Goal: Answer question/provide support: Share knowledge or assist other users

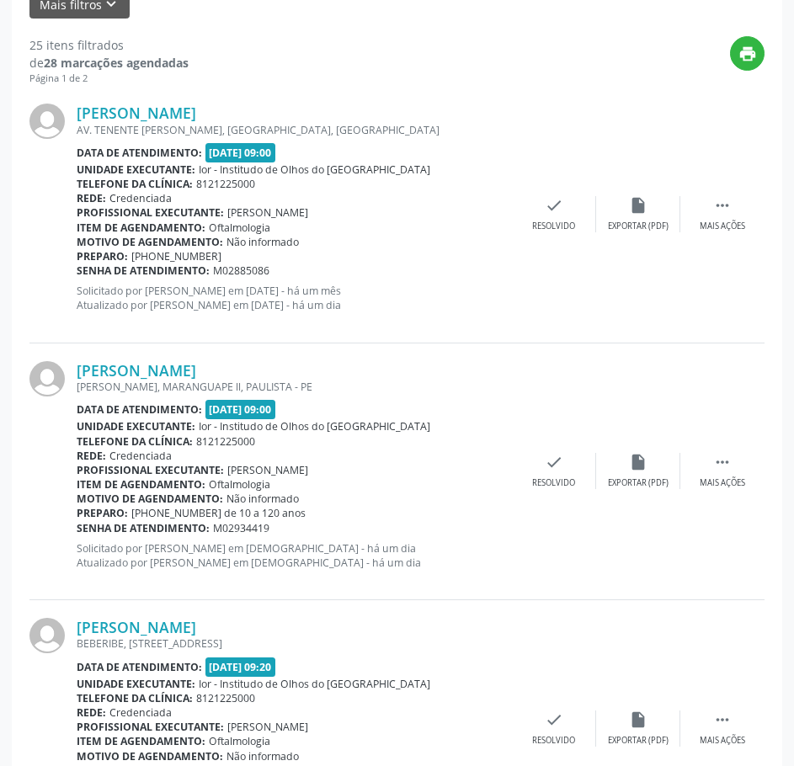
scroll to position [421, 0]
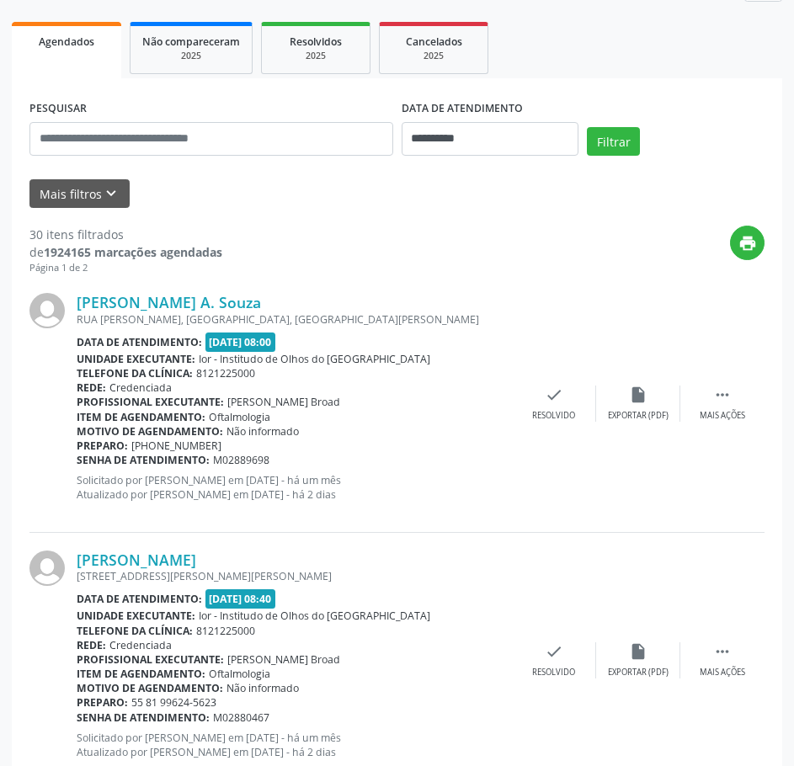
scroll to position [252, 0]
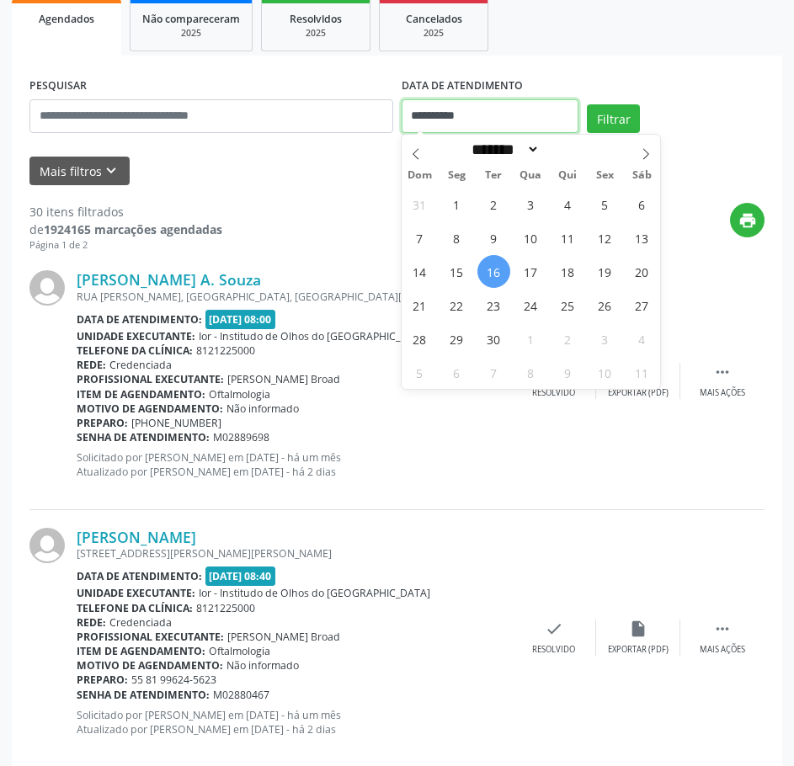
click at [450, 112] on input "**********" at bounding box center [490, 116] width 178 height 34
click at [523, 270] on span "17" at bounding box center [530, 271] width 33 height 33
type input "**********"
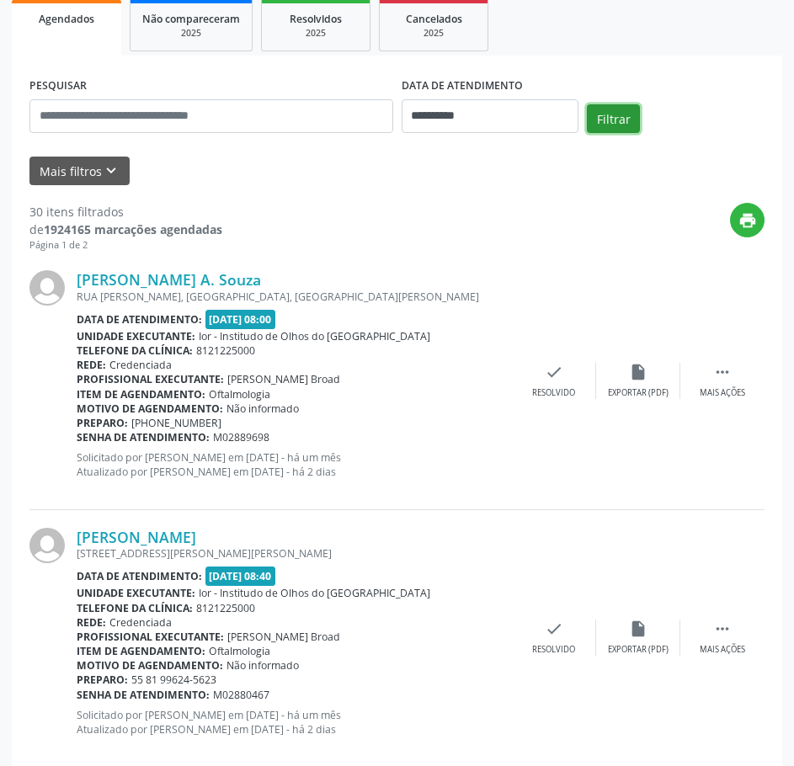
click at [608, 109] on button "Filtrar" at bounding box center [613, 118] width 53 height 29
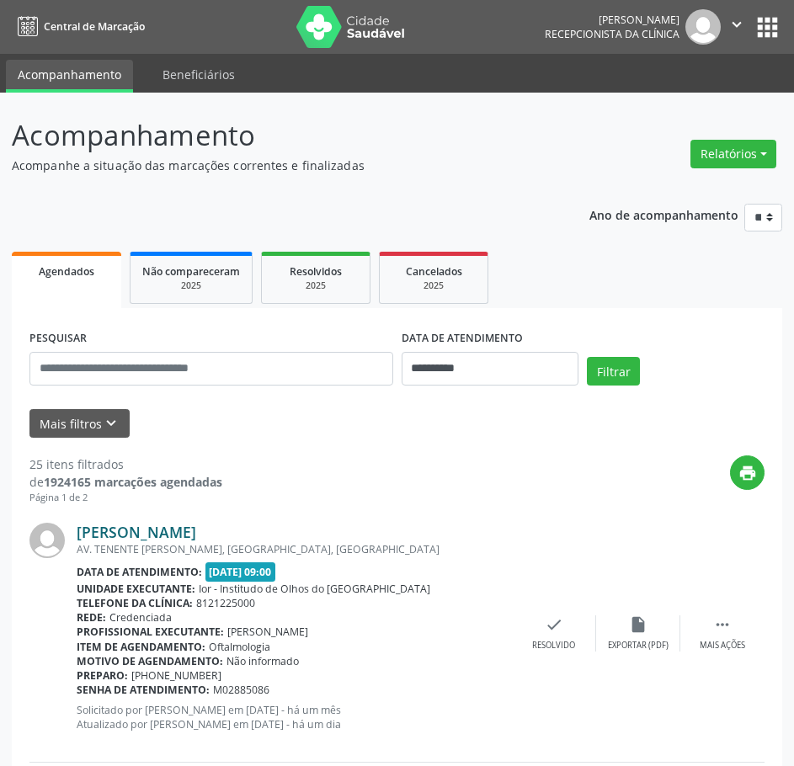
click at [196, 538] on link "[PERSON_NAME]" at bounding box center [136, 532] width 119 height 19
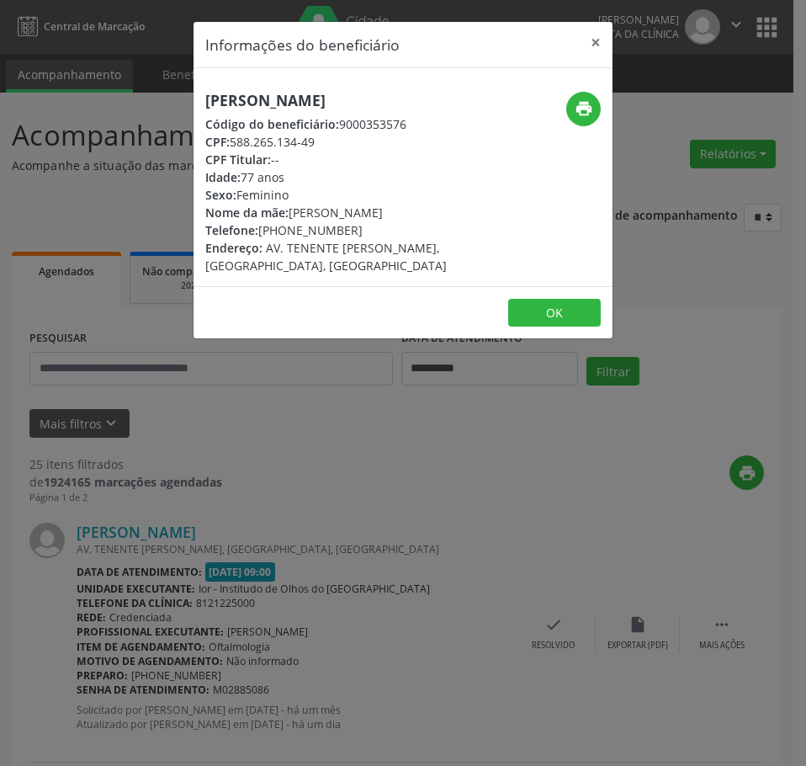
drag, startPoint x: 317, startPoint y: 144, endPoint x: 235, endPoint y: 142, distance: 82.5
click at [235, 142] on div "CPF: 588.265.134-49" at bounding box center [333, 142] width 256 height 18
copy div "588.265.134-49"
click at [289, 513] on div "Informações do beneficiário × [PERSON_NAME] Código do beneficiário: 9000353576 …" at bounding box center [403, 383] width 806 height 766
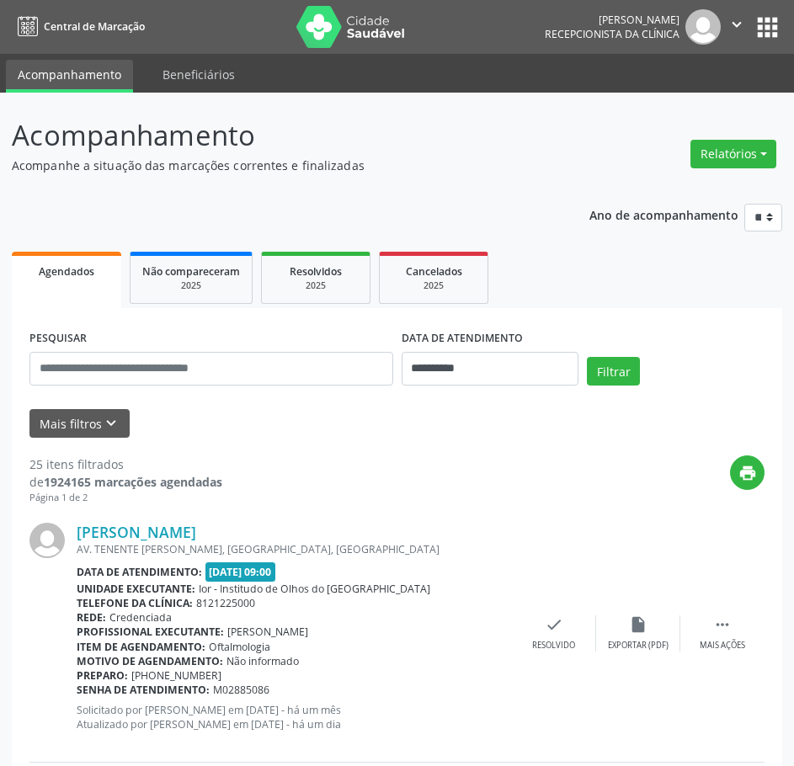
drag, startPoint x: 278, startPoint y: 694, endPoint x: 79, endPoint y: 696, distance: 198.6
click at [79, 696] on div "Senha de atendimento: M02885086" at bounding box center [294, 689] width 435 height 14
copy div "Senha de atendimento: M02885086"
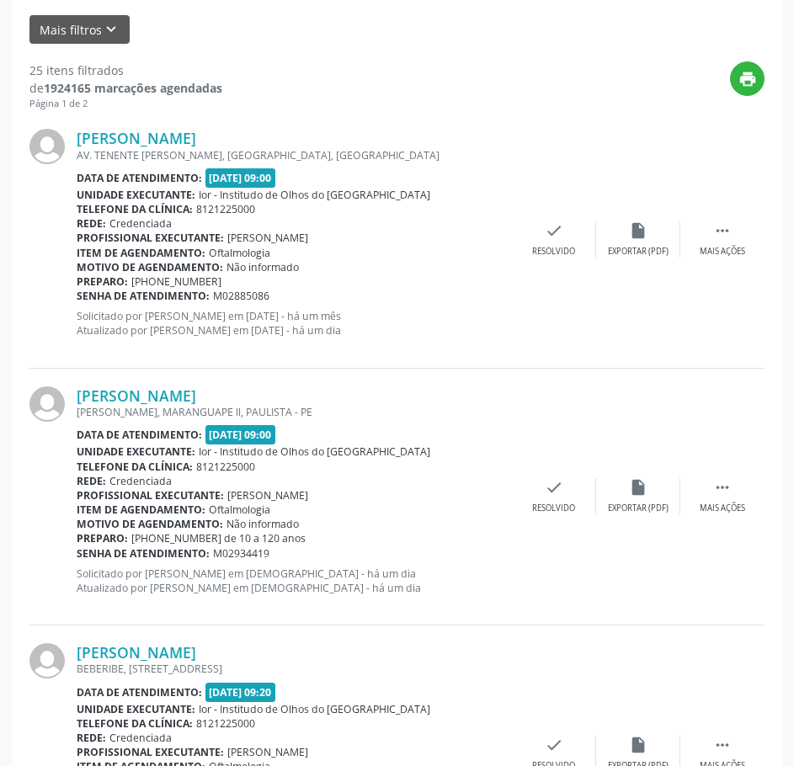
scroll to position [505, 0]
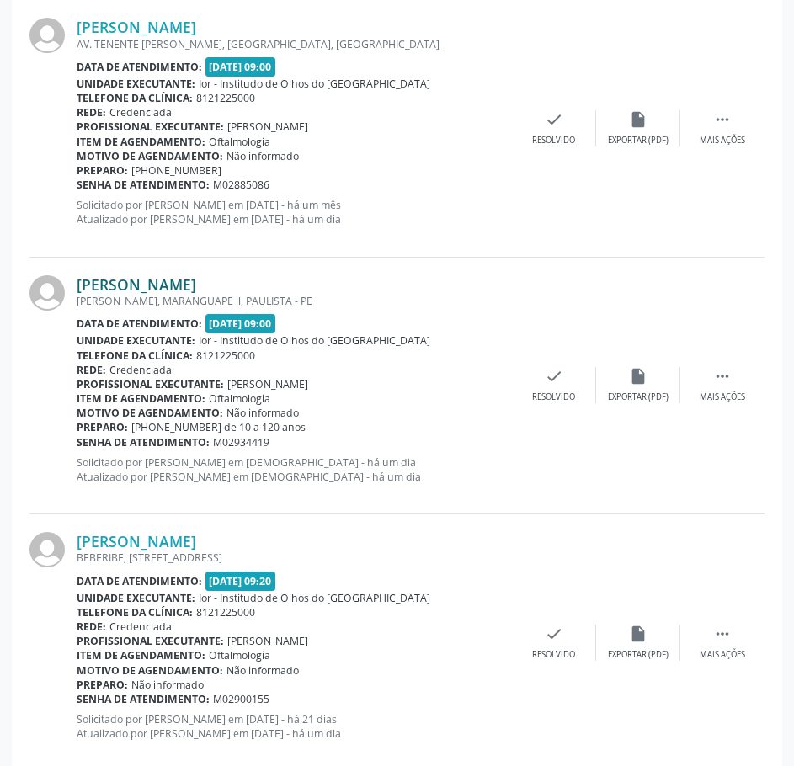
click at [141, 282] on link "[PERSON_NAME]" at bounding box center [136, 284] width 119 height 19
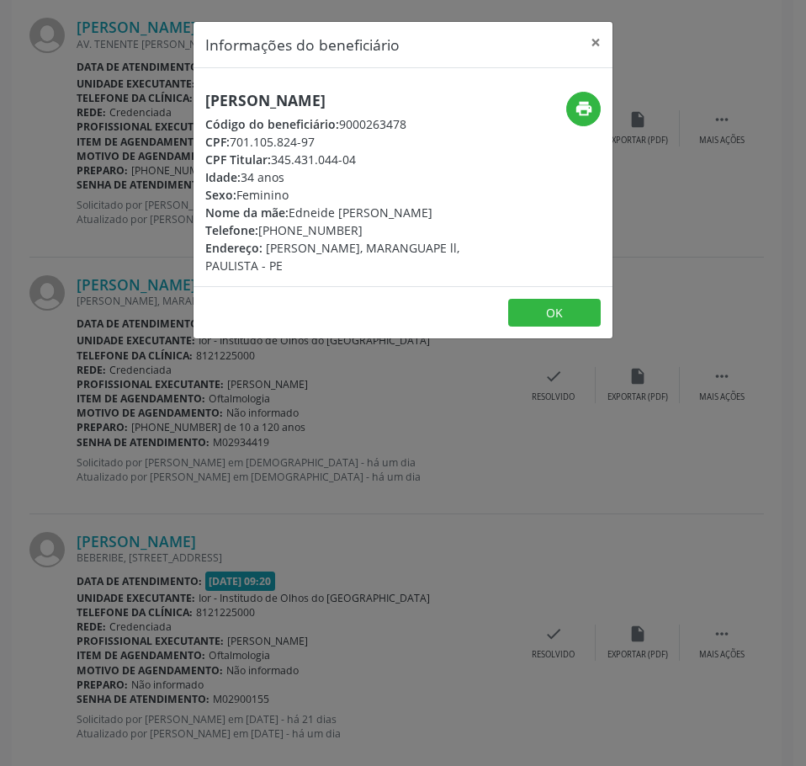
click at [235, 100] on h5 "[PERSON_NAME]" at bounding box center [333, 101] width 256 height 18
copy div "[PERSON_NAME]"
click at [444, 623] on div "Informações do beneficiário × [PERSON_NAME] Código do beneficiário: 9000263478 …" at bounding box center [403, 383] width 806 height 766
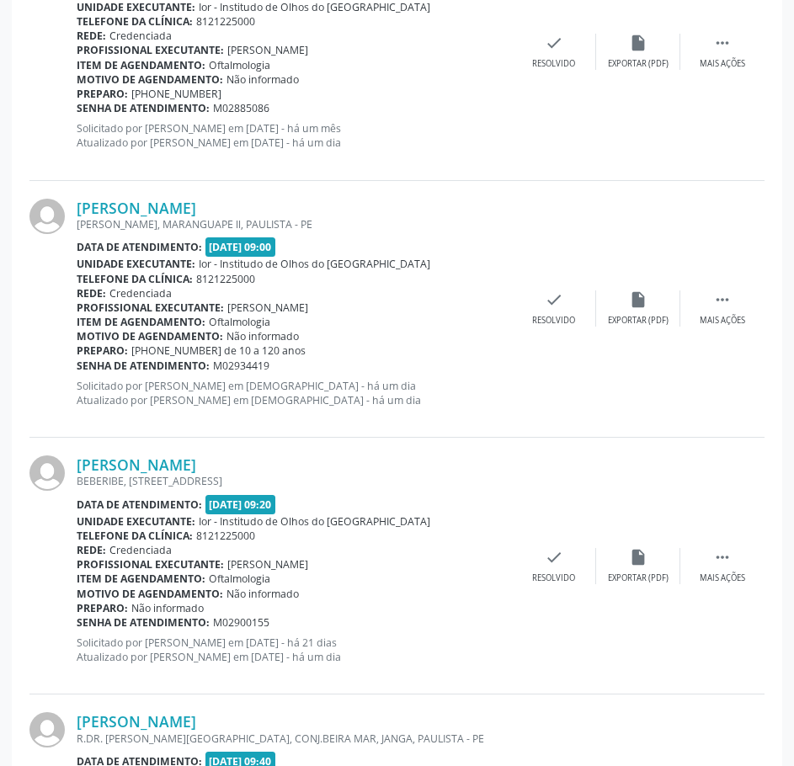
scroll to position [589, 0]
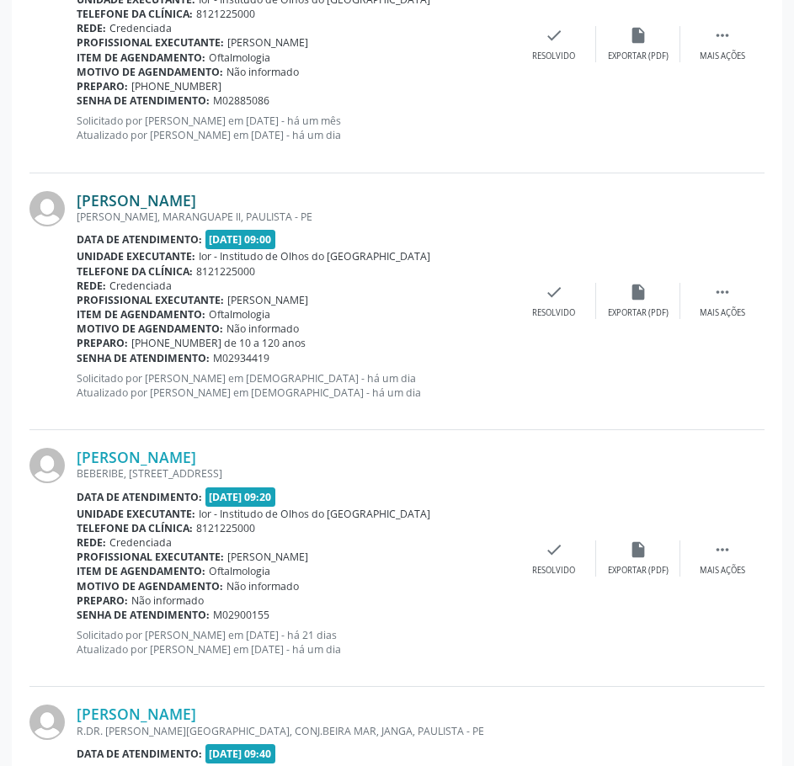
click at [164, 203] on link "[PERSON_NAME]" at bounding box center [136, 200] width 119 height 19
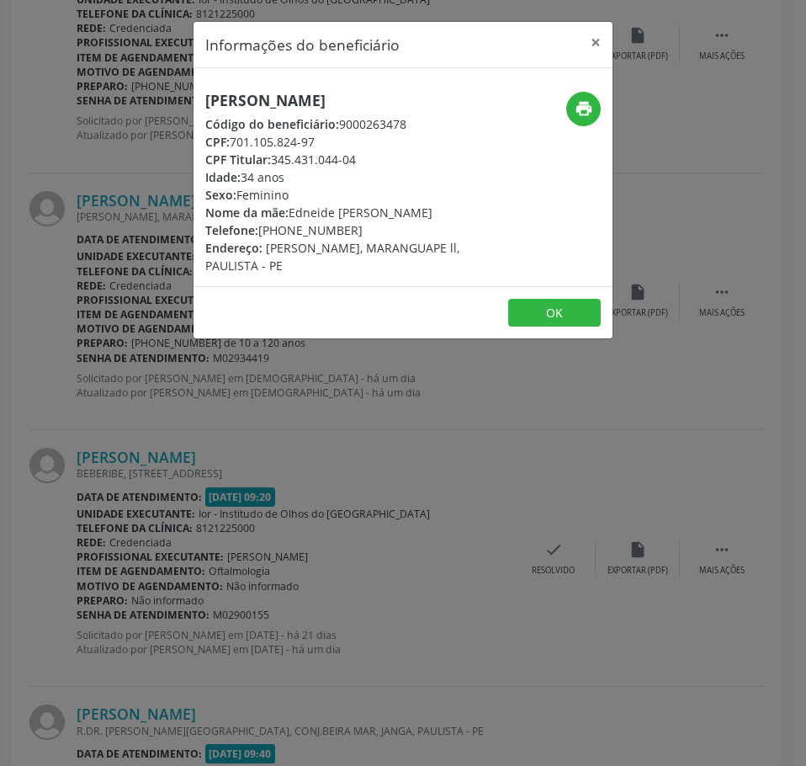
drag, startPoint x: 317, startPoint y: 143, endPoint x: 234, endPoint y: 144, distance: 83.3
click at [234, 144] on div "CPF: 701.105.824-97" at bounding box center [333, 142] width 256 height 18
copy div "701.105.824-97"
click at [127, 167] on div "Informações do beneficiário × [PERSON_NAME] Código do beneficiário: 9000263478 …" at bounding box center [403, 383] width 806 height 766
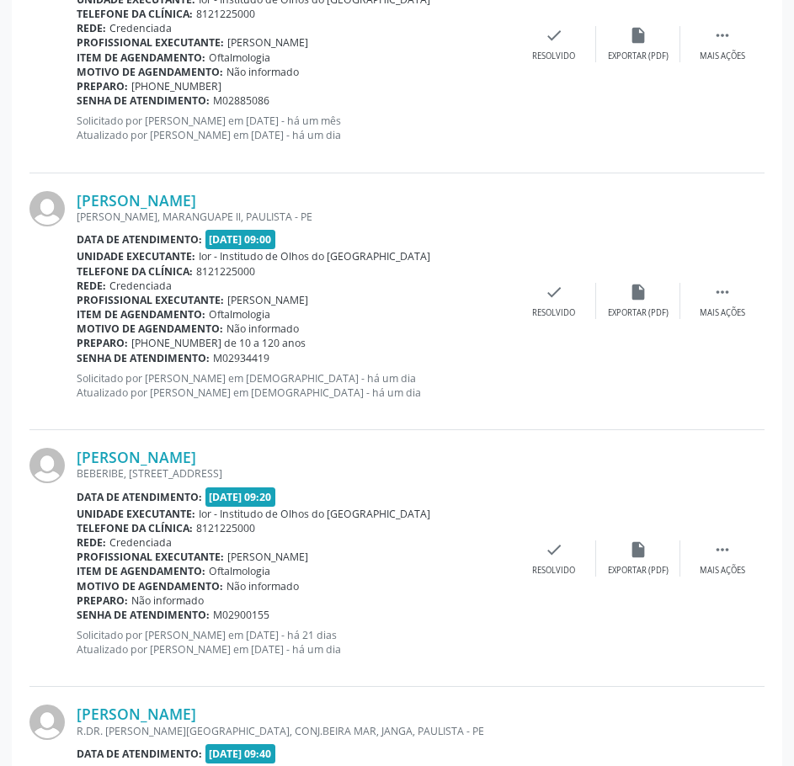
drag, startPoint x: 267, startPoint y: 363, endPoint x: 79, endPoint y: 359, distance: 187.7
click at [79, 359] on div "Senha de atendimento: M02934419" at bounding box center [294, 358] width 435 height 14
copy div "Senha de atendimento: M02934419"
click at [178, 199] on link "[PERSON_NAME]" at bounding box center [136, 200] width 119 height 19
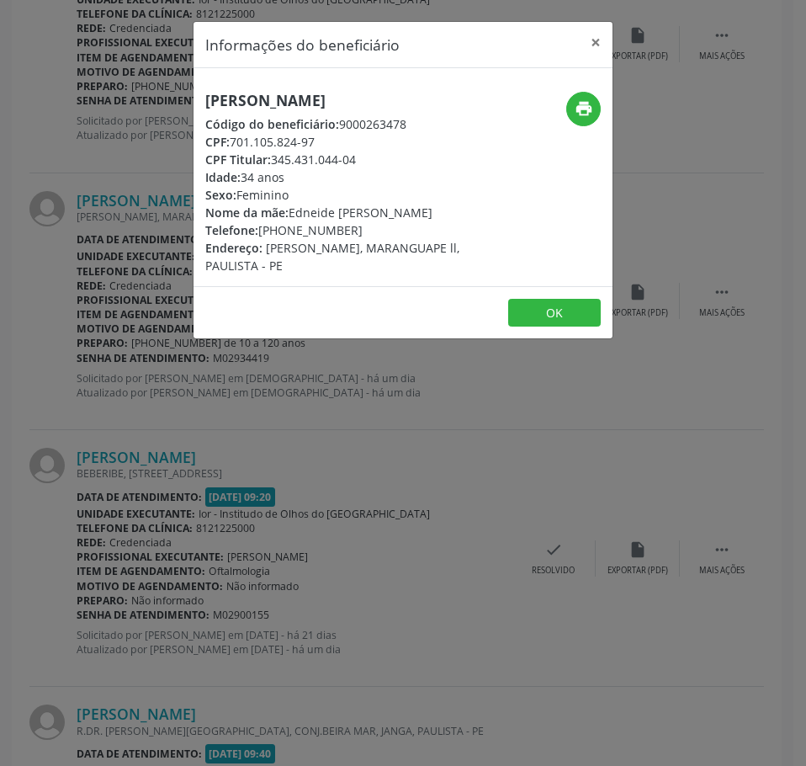
drag, startPoint x: 348, startPoint y: 231, endPoint x: 259, endPoint y: 226, distance: 89.3
click at [259, 226] on div "Telefone: [PHONE_NUMBER]" at bounding box center [333, 230] width 256 height 18
copy div "[PHONE_NUMBER]"
click at [591, 105] on icon "print" at bounding box center [584, 108] width 19 height 19
click at [157, 184] on div "Informações do beneficiário × [PERSON_NAME] Código do beneficiário: 9000263478 …" at bounding box center [403, 383] width 806 height 766
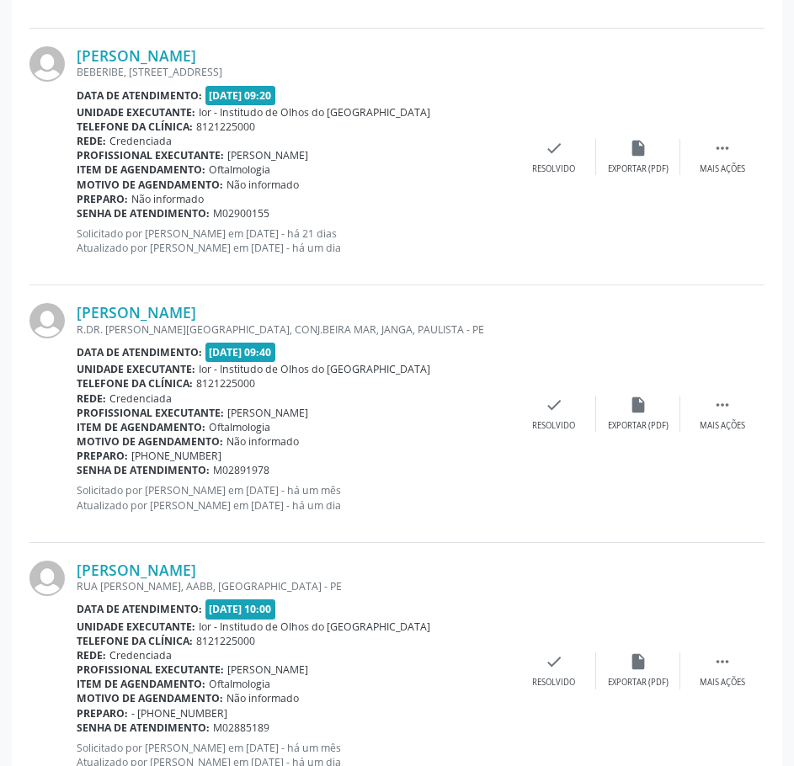
scroll to position [1010, 0]
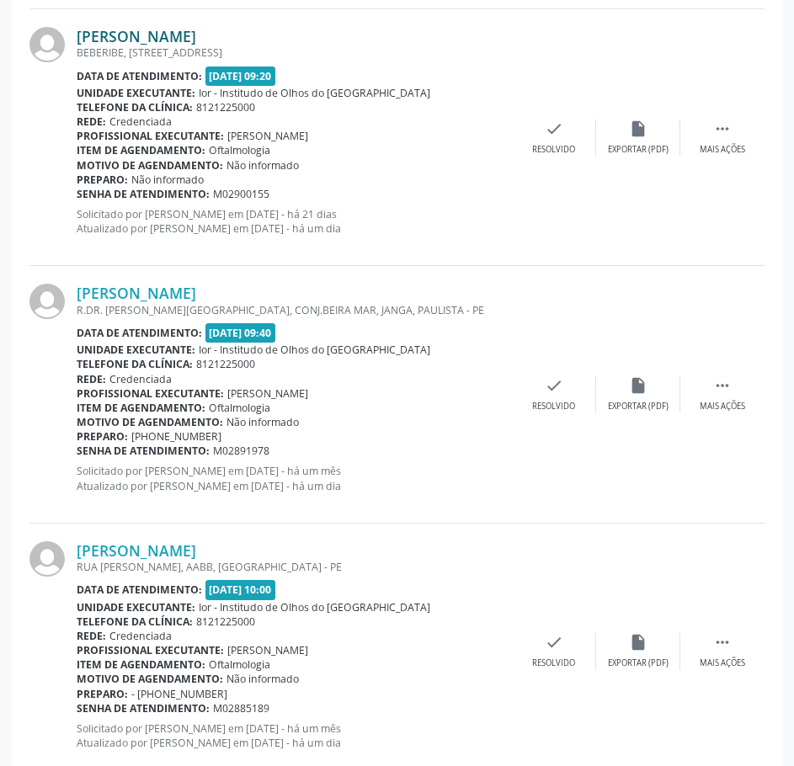
click at [196, 37] on link "[PERSON_NAME]" at bounding box center [136, 36] width 119 height 19
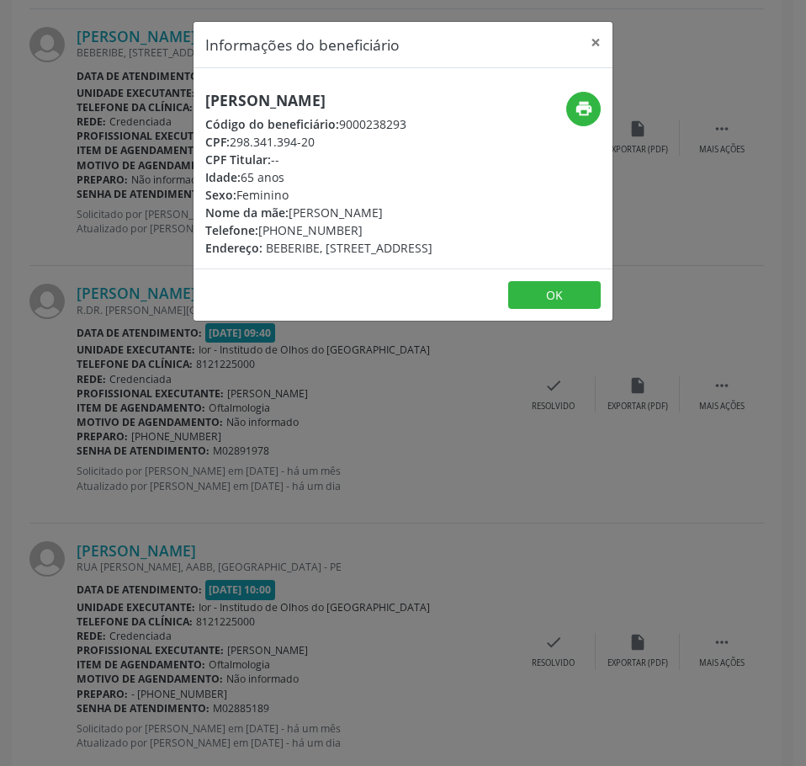
click at [280, 98] on h5 "[PERSON_NAME]" at bounding box center [318, 101] width 227 height 18
copy div "[PERSON_NAME]"
drag, startPoint x: 308, startPoint y: 160, endPoint x: 233, endPoint y: 162, distance: 74.9
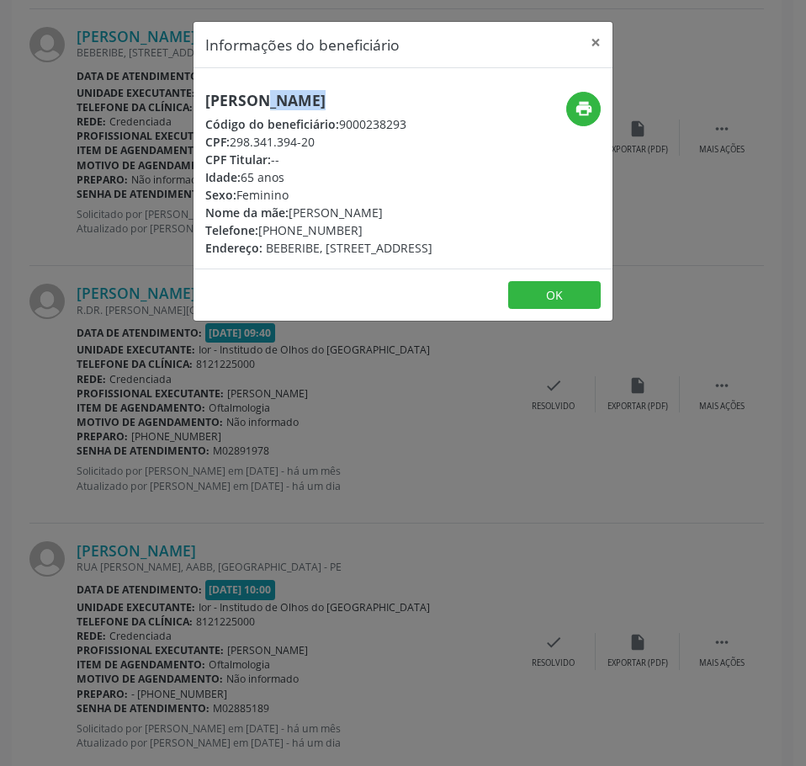
click at [233, 151] on div "CPF: 298.341.394-20" at bounding box center [318, 142] width 227 height 18
copy div "298.341.394-20"
click at [100, 199] on div "Informações do beneficiário × [PERSON_NAME] de [PERSON_NAME] Código do benefici…" at bounding box center [403, 383] width 806 height 766
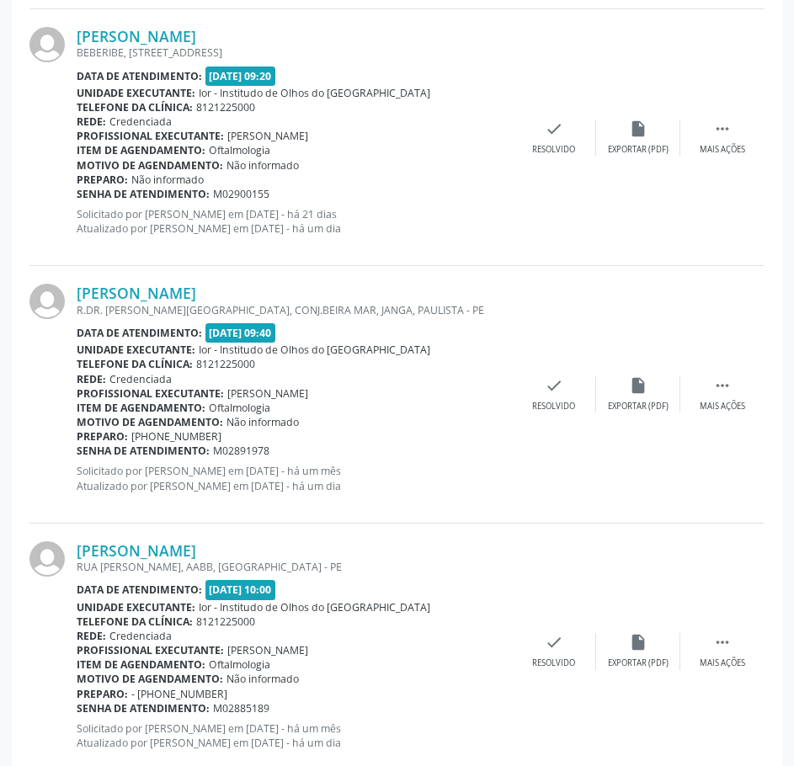
drag, startPoint x: 267, startPoint y: 194, endPoint x: 77, endPoint y: 196, distance: 189.3
click at [77, 196] on div "Senha de atendimento: M02900155" at bounding box center [294, 194] width 435 height 14
copy div "Senha de atendimento: M02900155"
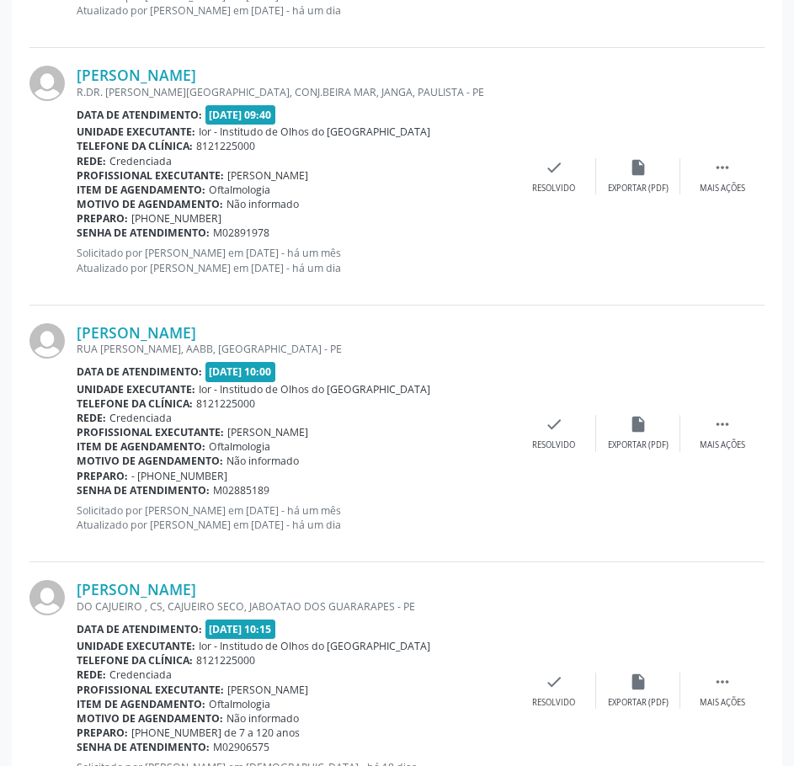
scroll to position [1262, 0]
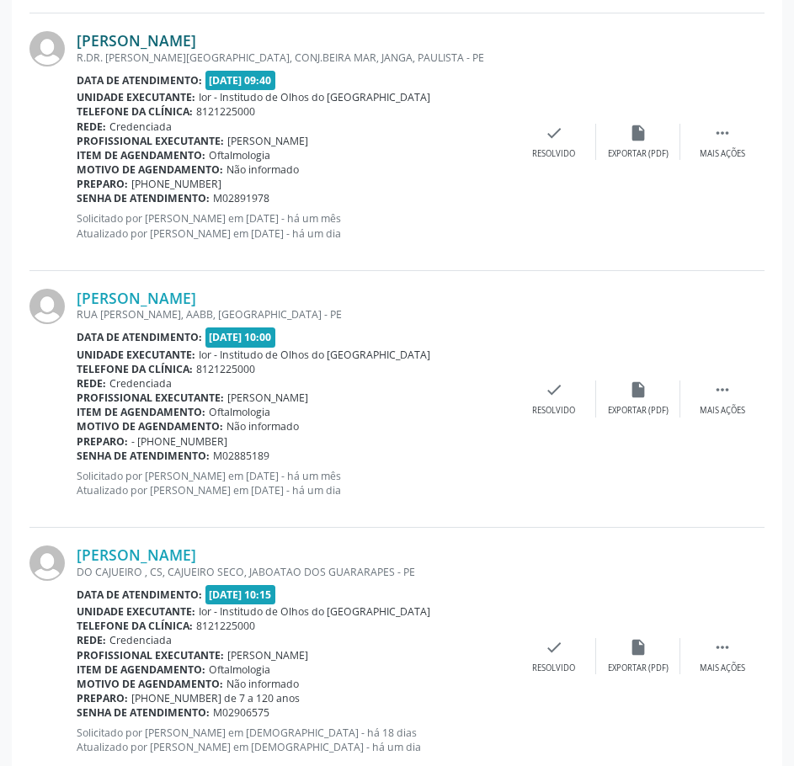
click at [196, 44] on link "[PERSON_NAME]" at bounding box center [136, 40] width 119 height 19
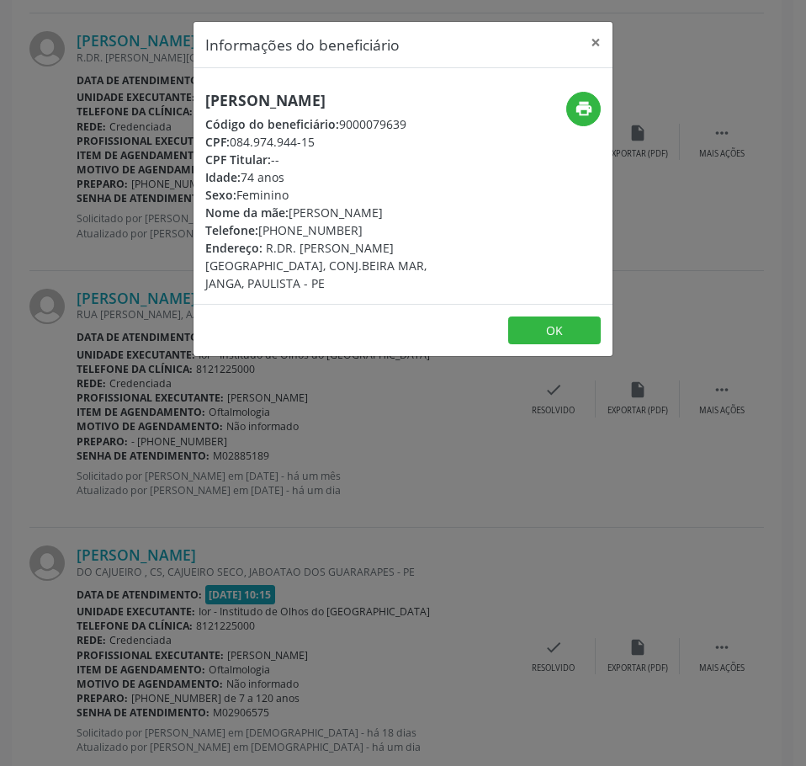
click at [258, 109] on h5 "[PERSON_NAME]" at bounding box center [333, 101] width 256 height 18
drag, startPoint x: 270, startPoint y: 88, endPoint x: 258, endPoint y: 109, distance: 23.4
drag, startPoint x: 311, startPoint y: 139, endPoint x: 232, endPoint y: 148, distance: 79.6
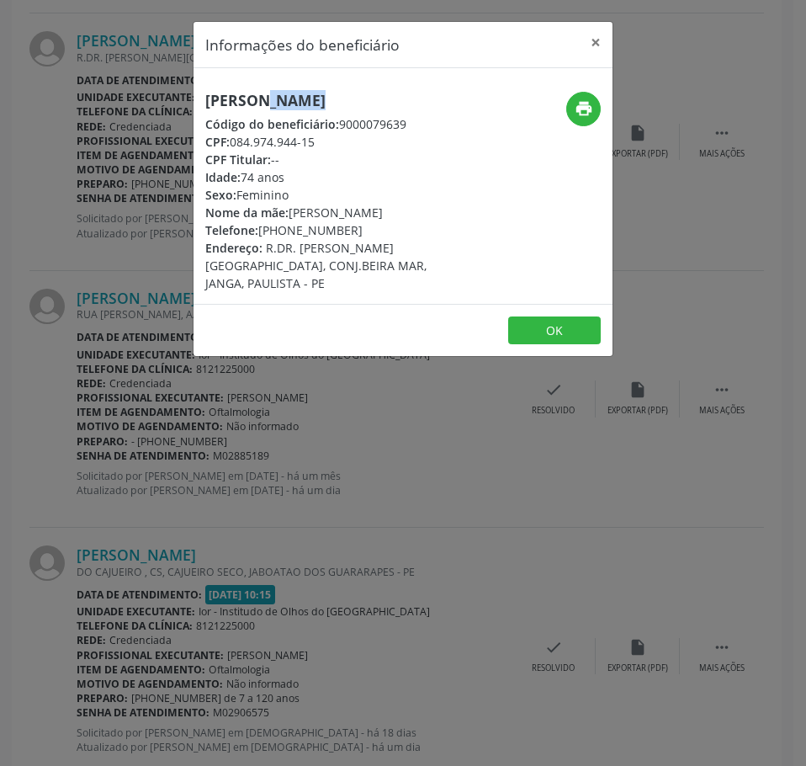
click at [232, 148] on div "CPF: 084.974.944-15" at bounding box center [333, 142] width 256 height 18
click at [151, 460] on div "Informações do beneficiário × [PERSON_NAME] Código do beneficiário: 9000079639 …" at bounding box center [403, 383] width 806 height 766
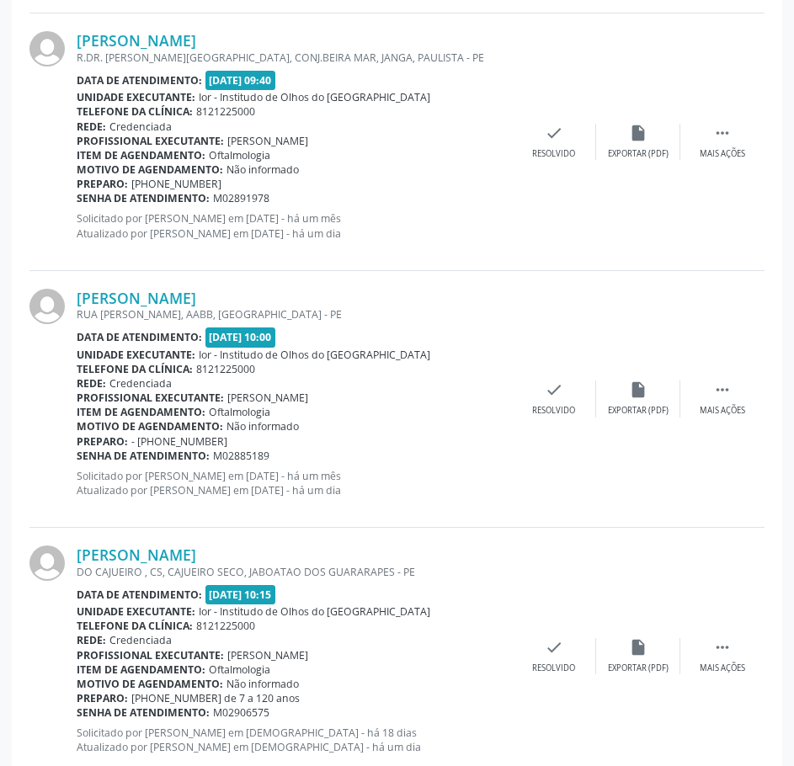
drag, startPoint x: 277, startPoint y: 198, endPoint x: 77, endPoint y: 202, distance: 199.5
click at [77, 202] on div "Senha de atendimento: M02891978" at bounding box center [294, 198] width 435 height 14
click at [196, 43] on link "[PERSON_NAME]" at bounding box center [136, 40] width 119 height 19
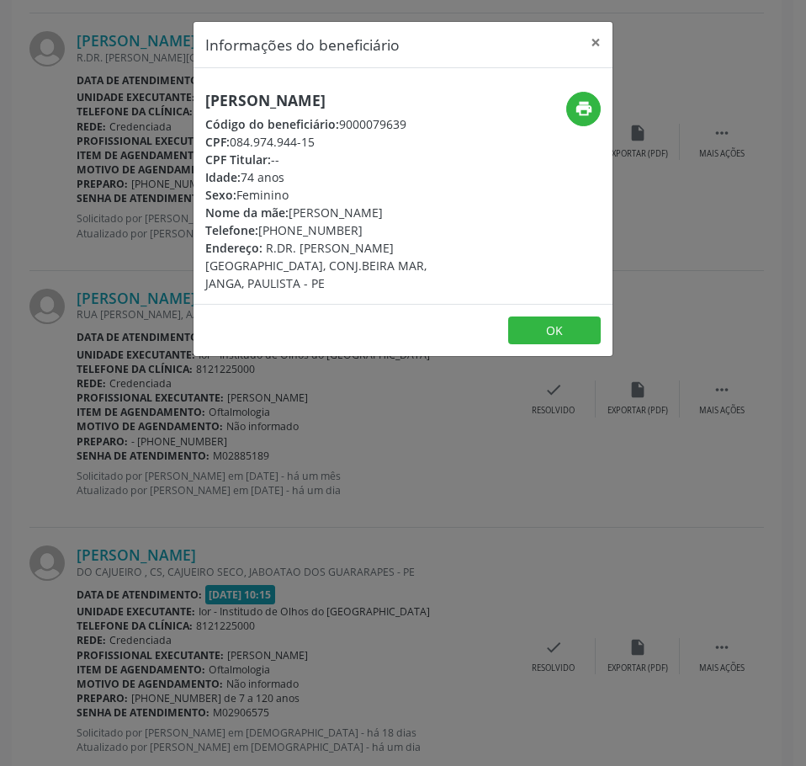
click at [141, 183] on div "Informações do beneficiário × [PERSON_NAME] Código do beneficiário: 9000079639 …" at bounding box center [403, 383] width 806 height 766
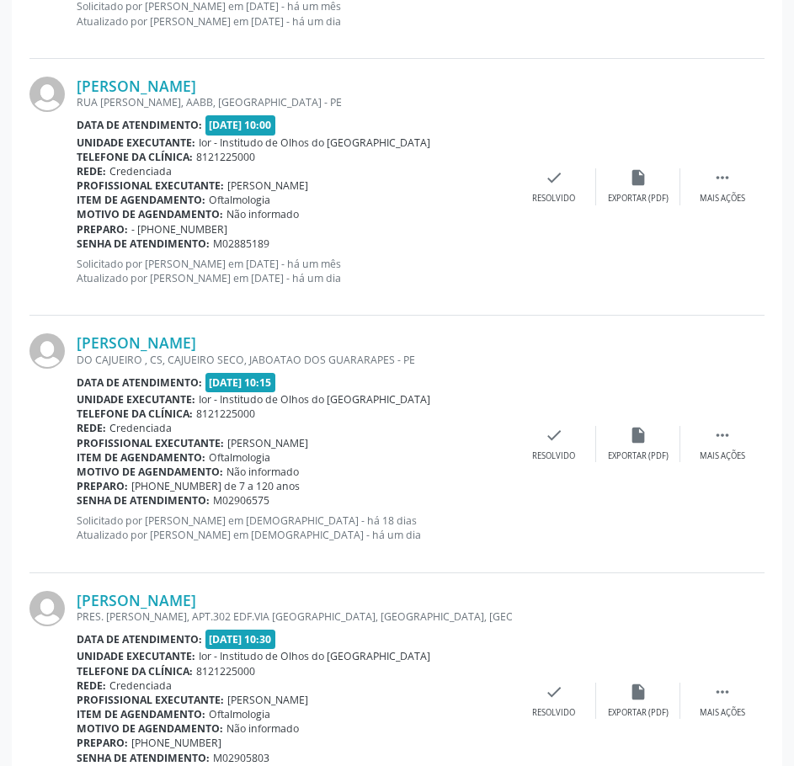
scroll to position [1515, 0]
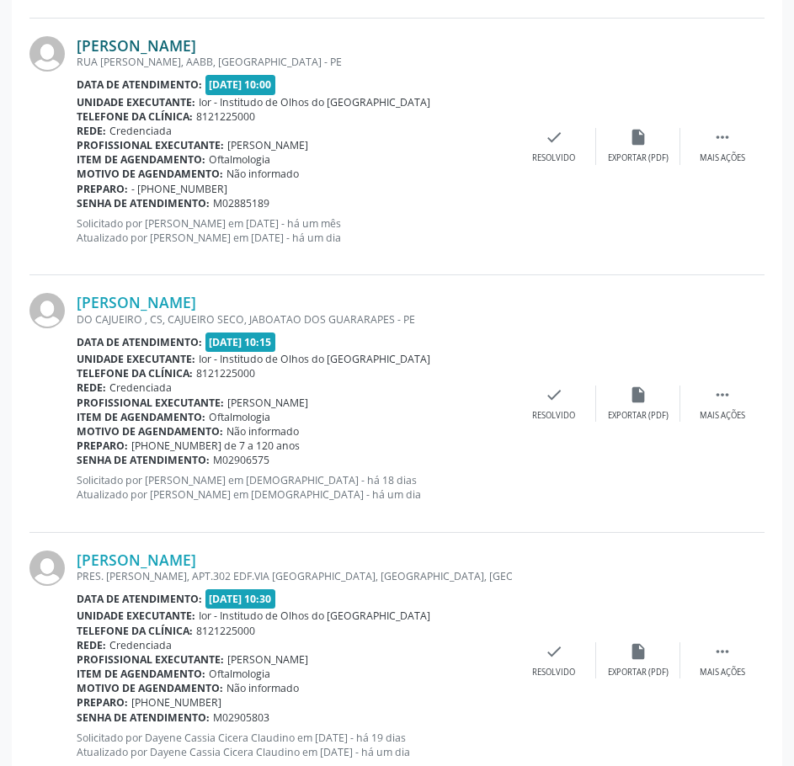
click at [196, 45] on link "[PERSON_NAME]" at bounding box center [136, 45] width 119 height 19
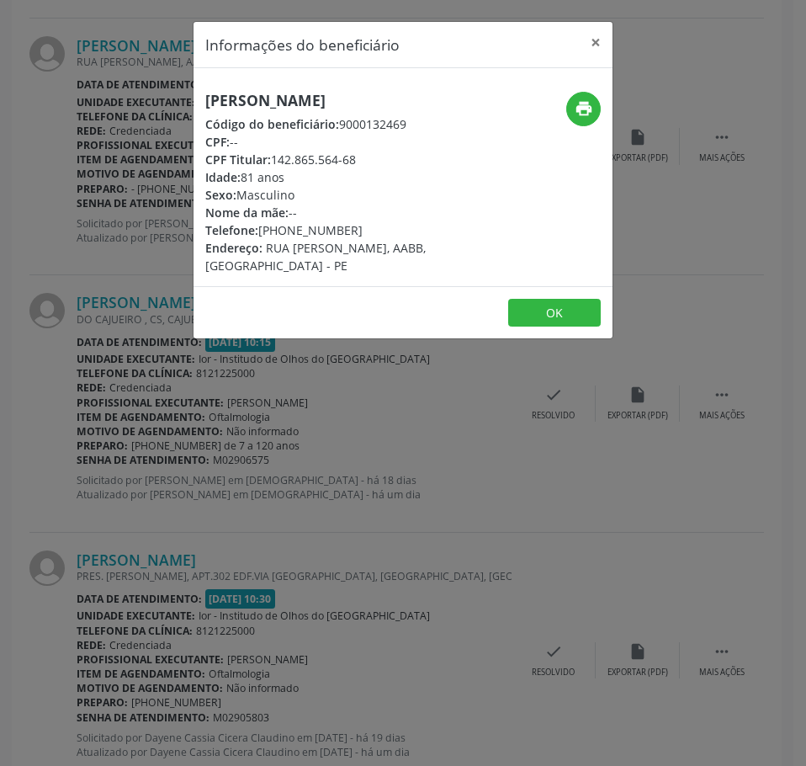
click at [264, 104] on h5 "[PERSON_NAME]" at bounding box center [333, 101] width 256 height 18
click at [263, 105] on h5 "[PERSON_NAME]" at bounding box center [333, 101] width 256 height 18
click at [229, 510] on div "Informações do beneficiário × [PERSON_NAME] Código do beneficiário: 9000132469 …" at bounding box center [403, 383] width 806 height 766
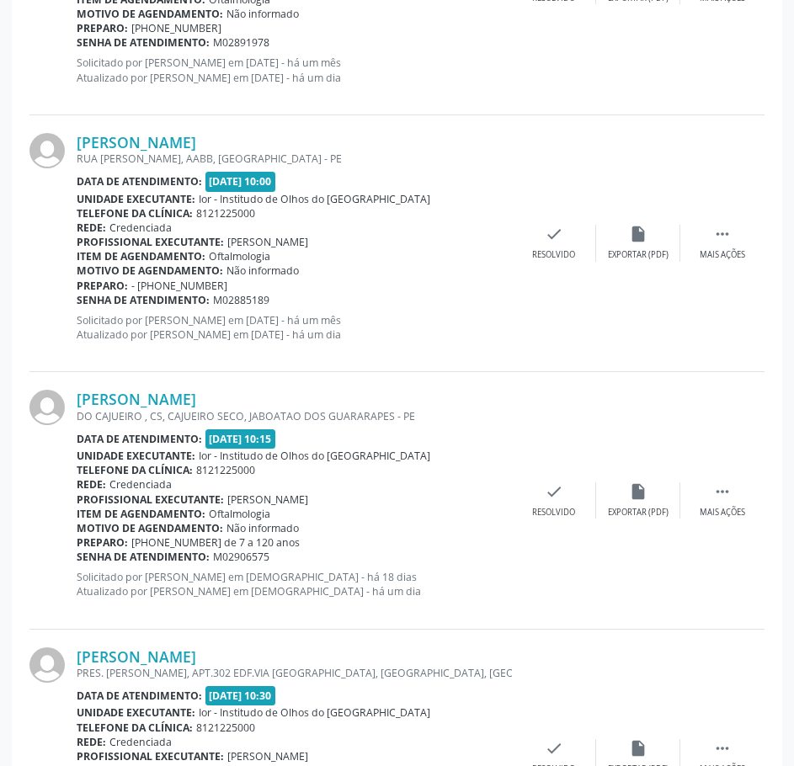
scroll to position [1262, 0]
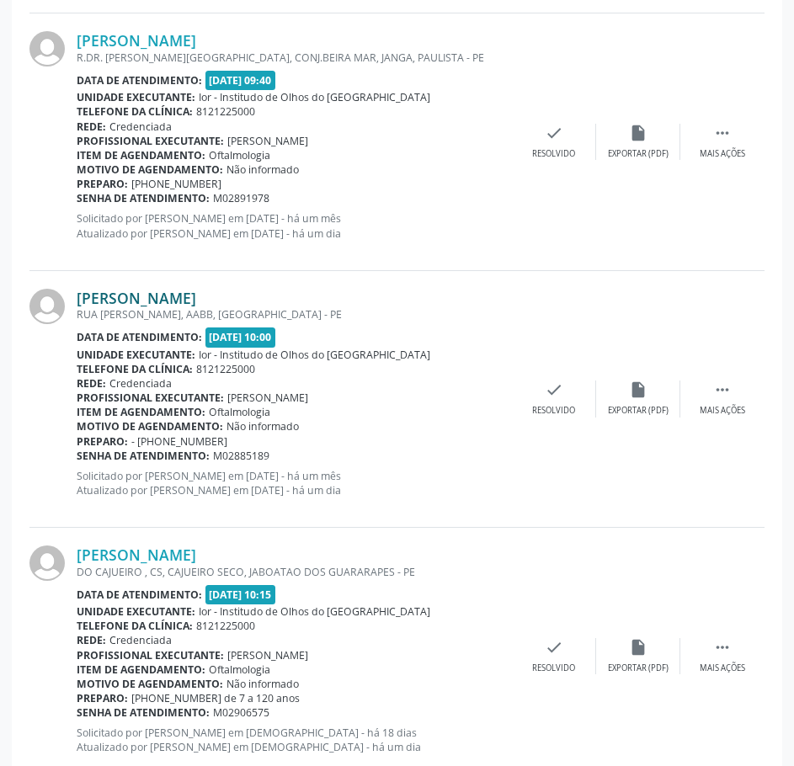
click at [173, 300] on link "[PERSON_NAME]" at bounding box center [136, 298] width 119 height 19
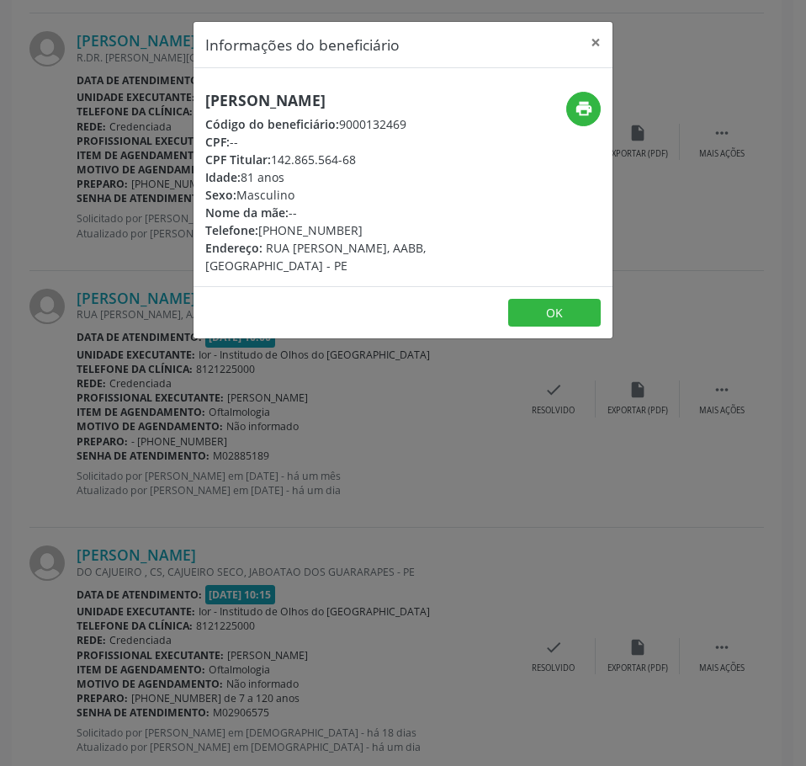
click at [325, 98] on h5 "[PERSON_NAME]" at bounding box center [333, 101] width 256 height 18
click at [99, 208] on div "Informações do beneficiário × [PERSON_NAME] Código do beneficiário: 9000132469 …" at bounding box center [403, 383] width 806 height 766
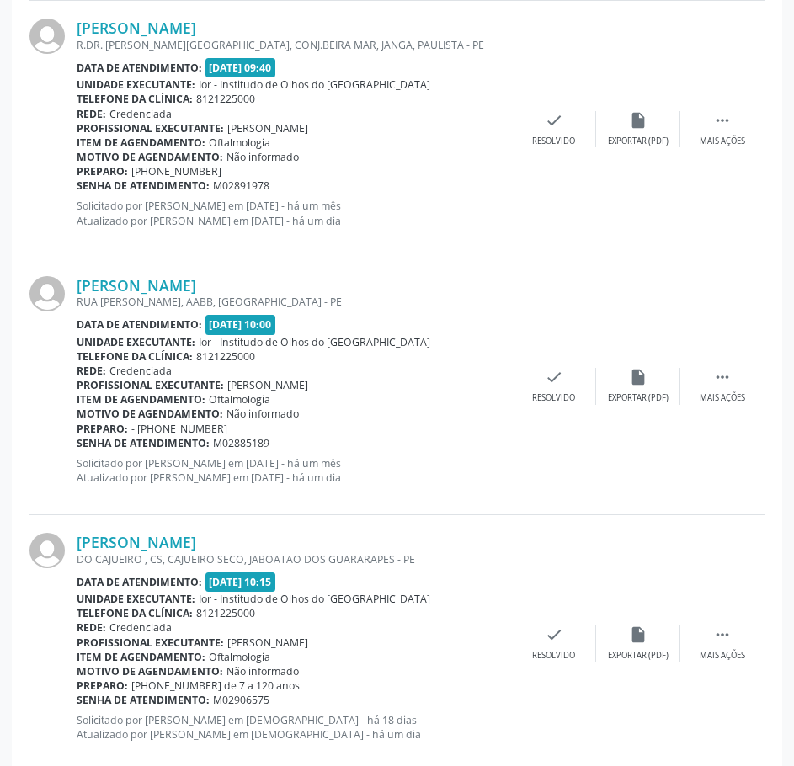
scroll to position [1515, 0]
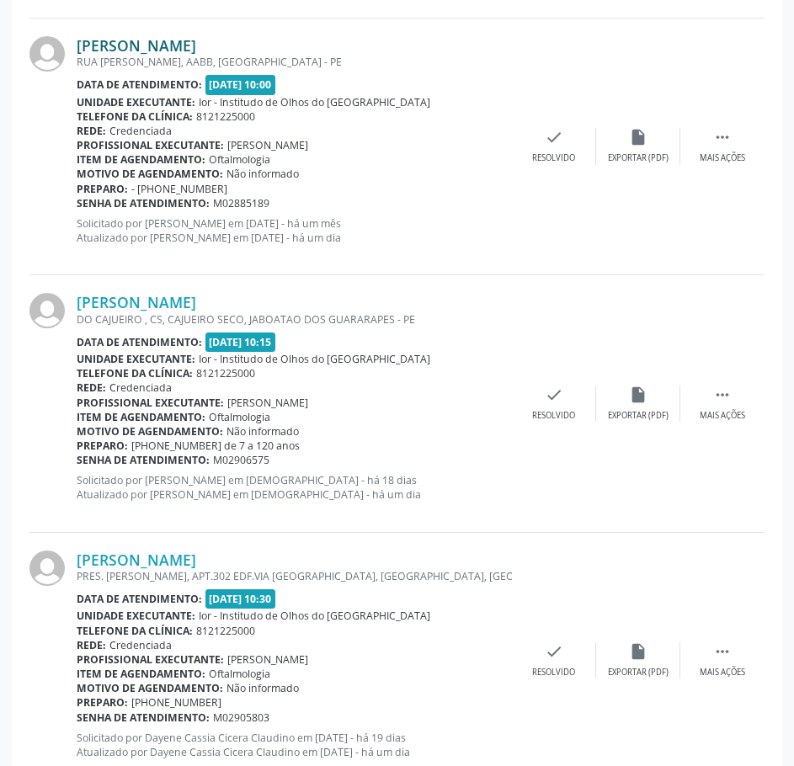
click at [196, 45] on link "[PERSON_NAME]" at bounding box center [136, 45] width 119 height 19
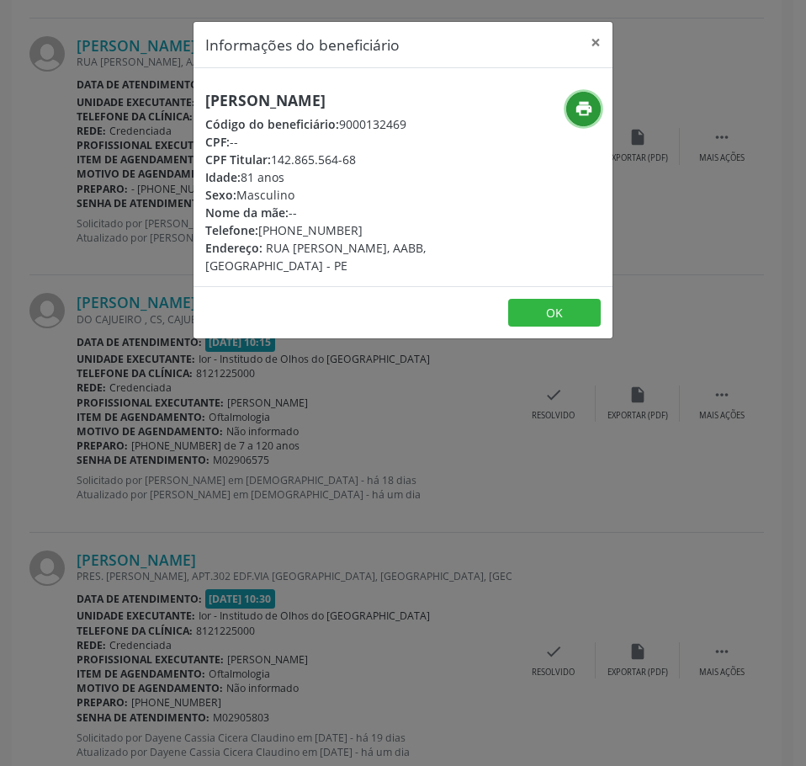
click at [580, 104] on icon "print" at bounding box center [584, 108] width 19 height 19
drag, startPoint x: 349, startPoint y: 231, endPoint x: 262, endPoint y: 229, distance: 87.5
click at [262, 228] on div "Telefone: [PHONE_NUMBER]" at bounding box center [333, 230] width 256 height 18
drag, startPoint x: 315, startPoint y: 406, endPoint x: 305, endPoint y: 406, distance: 10.1
click at [305, 406] on div "Informações do beneficiário × [PERSON_NAME] Código do beneficiário: 9000132469 …" at bounding box center [403, 383] width 806 height 766
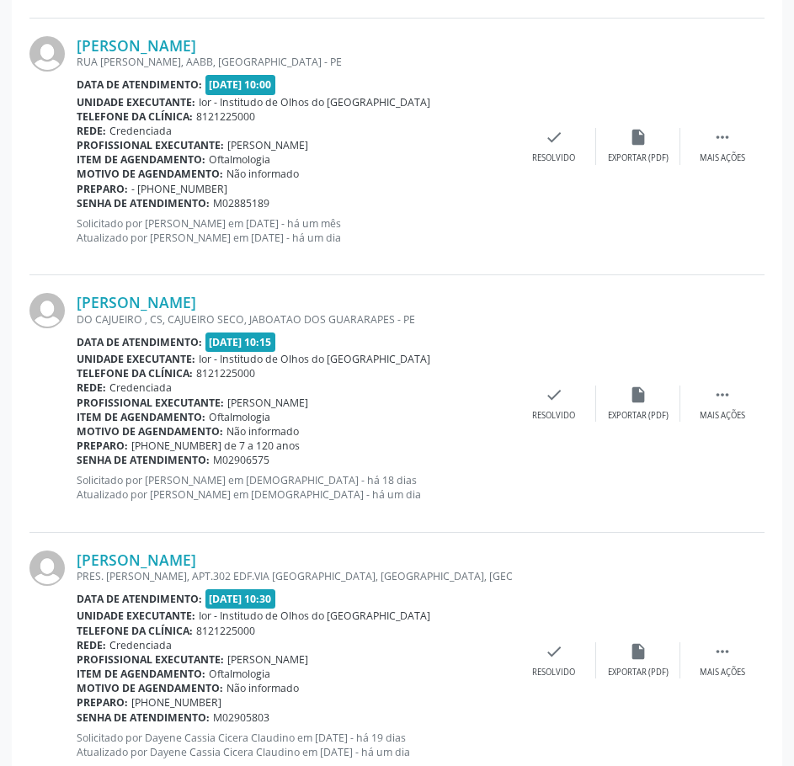
drag, startPoint x: 281, startPoint y: 199, endPoint x: 77, endPoint y: 203, distance: 204.5
click at [77, 203] on div "Senha de atendimento: M02885189" at bounding box center [294, 203] width 435 height 14
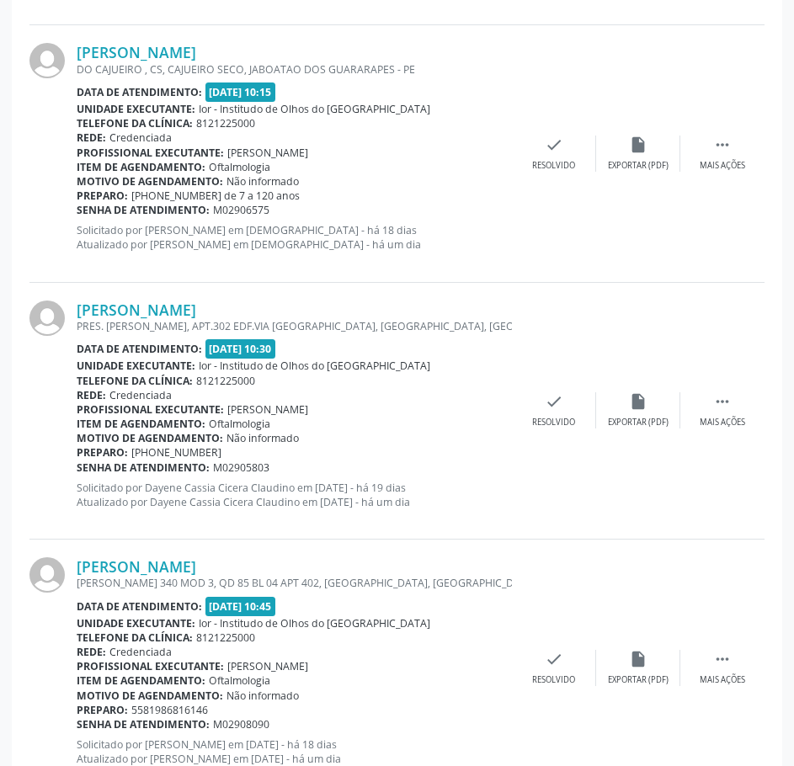
scroll to position [1767, 0]
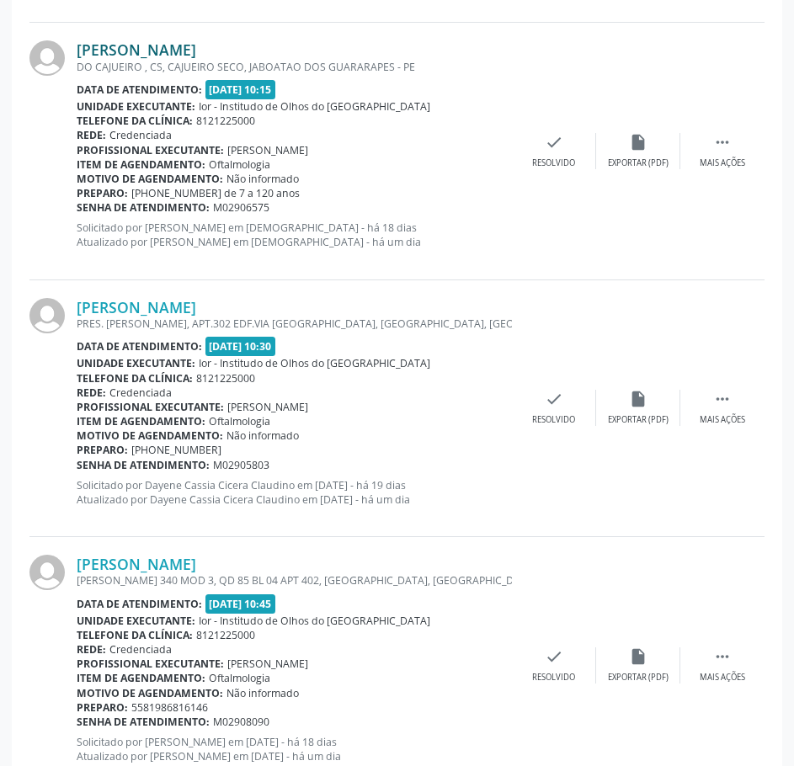
click at [196, 54] on link "[PERSON_NAME]" at bounding box center [136, 49] width 119 height 19
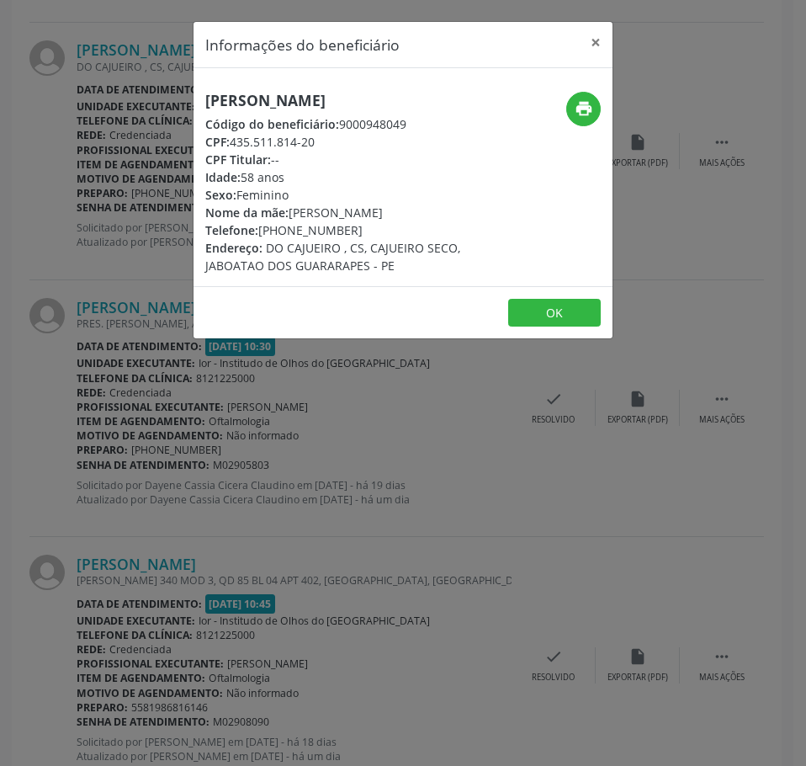
click at [289, 107] on h5 "[PERSON_NAME]" at bounding box center [333, 101] width 256 height 18
drag, startPoint x: 308, startPoint y: 138, endPoint x: 235, endPoint y: 144, distance: 73.4
click at [235, 144] on div "CPF: 435.511.814-20" at bounding box center [333, 142] width 256 height 18
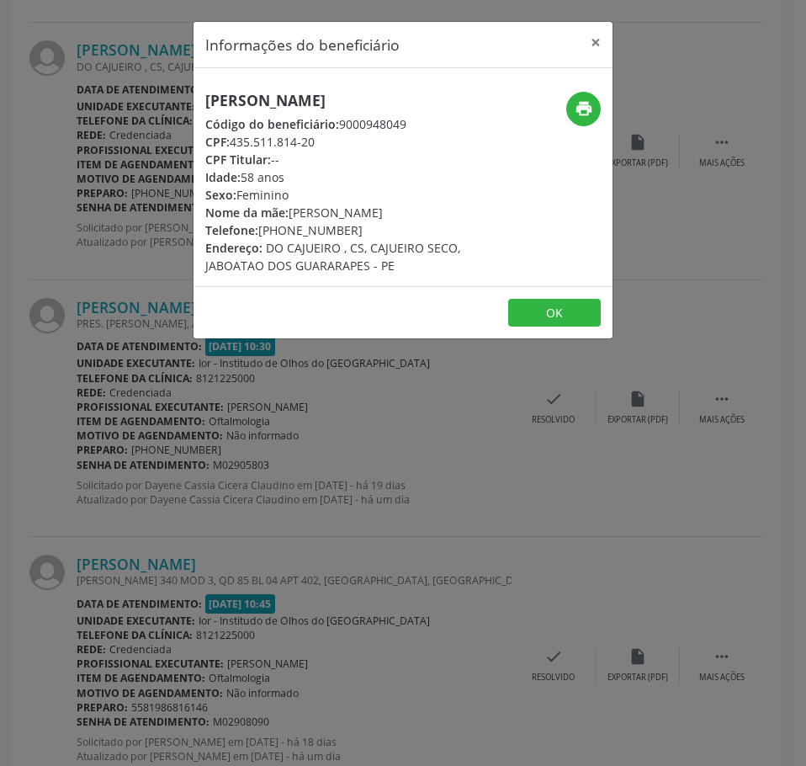
click at [141, 380] on div "Informações do beneficiário × Aurilene [PERSON_NAME] Código do beneficiário: 90…" at bounding box center [403, 383] width 806 height 766
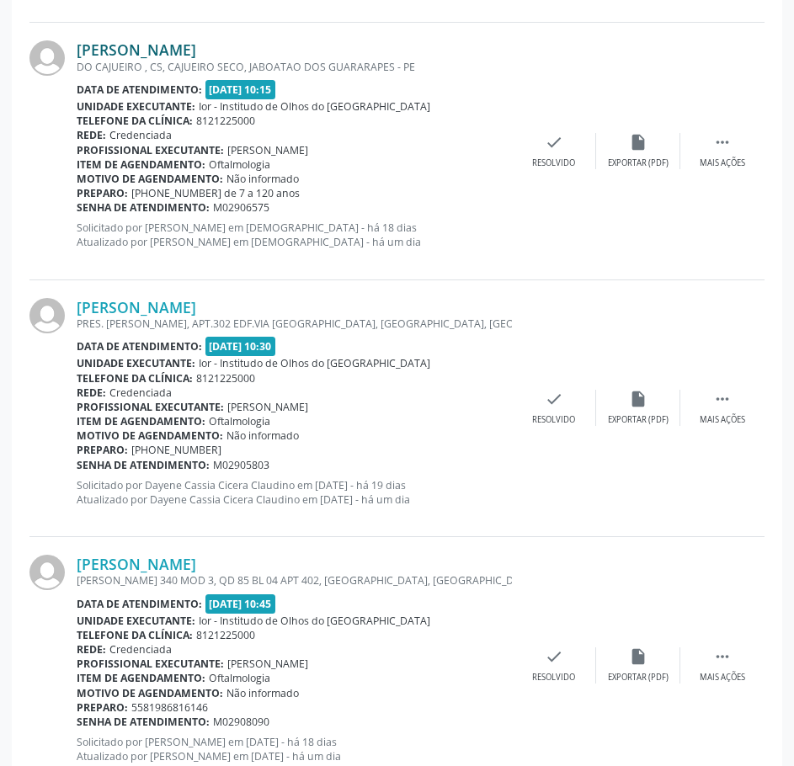
click at [196, 54] on link "[PERSON_NAME]" at bounding box center [136, 49] width 119 height 19
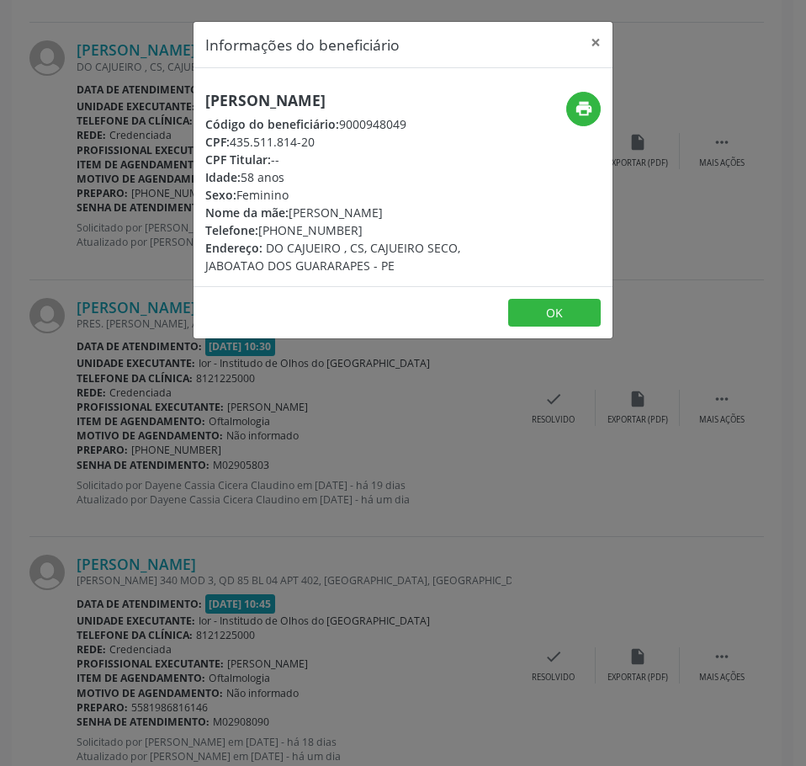
drag, startPoint x: 353, startPoint y: 231, endPoint x: 262, endPoint y: 228, distance: 91.8
click at [262, 228] on div "Telefone: [PHONE_NUMBER]" at bounding box center [333, 230] width 256 height 18
click at [117, 196] on div "Informações do beneficiário × Aurilene [PERSON_NAME] Código do beneficiário: 90…" at bounding box center [403, 383] width 806 height 766
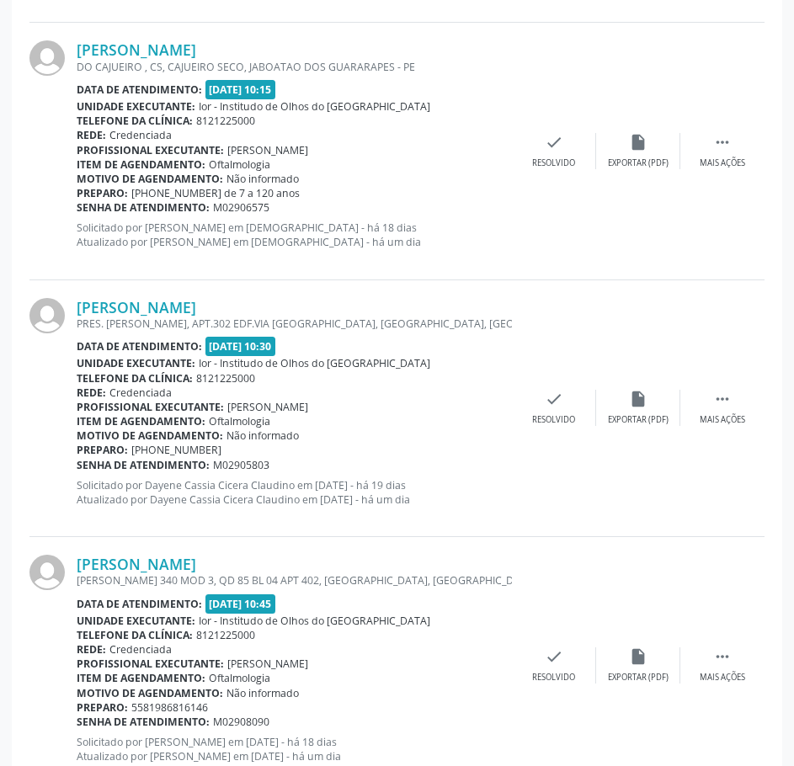
drag, startPoint x: 273, startPoint y: 210, endPoint x: 79, endPoint y: 210, distance: 193.5
click at [79, 210] on div "Senha de atendimento: M02906575" at bounding box center [294, 207] width 435 height 14
click at [196, 52] on link "[PERSON_NAME]" at bounding box center [136, 49] width 119 height 19
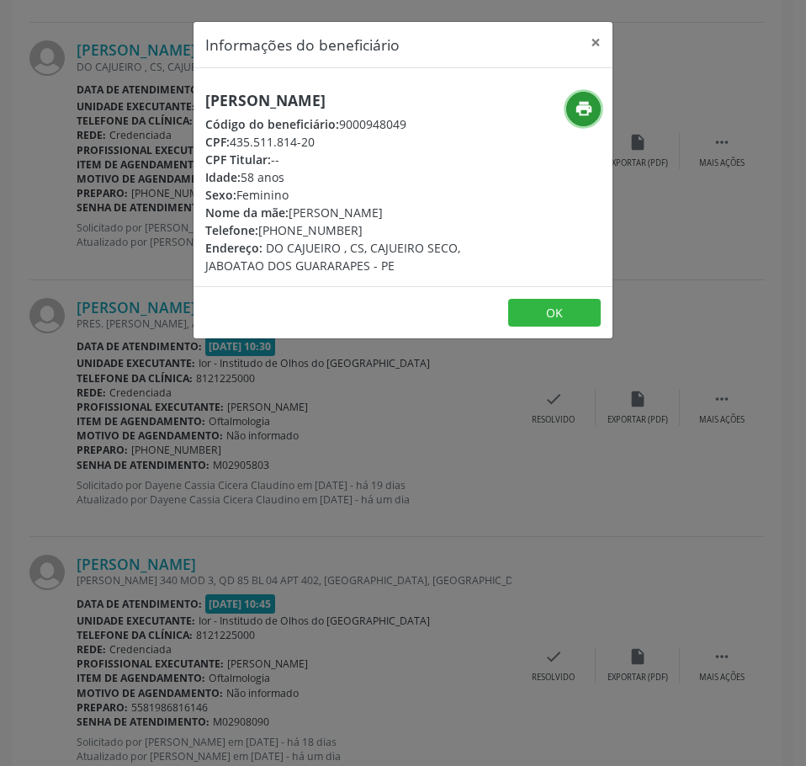
click at [591, 113] on icon "print" at bounding box center [584, 108] width 19 height 19
click at [137, 157] on div "Informações do beneficiário × Aurilene [PERSON_NAME] Código do beneficiário: 90…" at bounding box center [403, 383] width 806 height 766
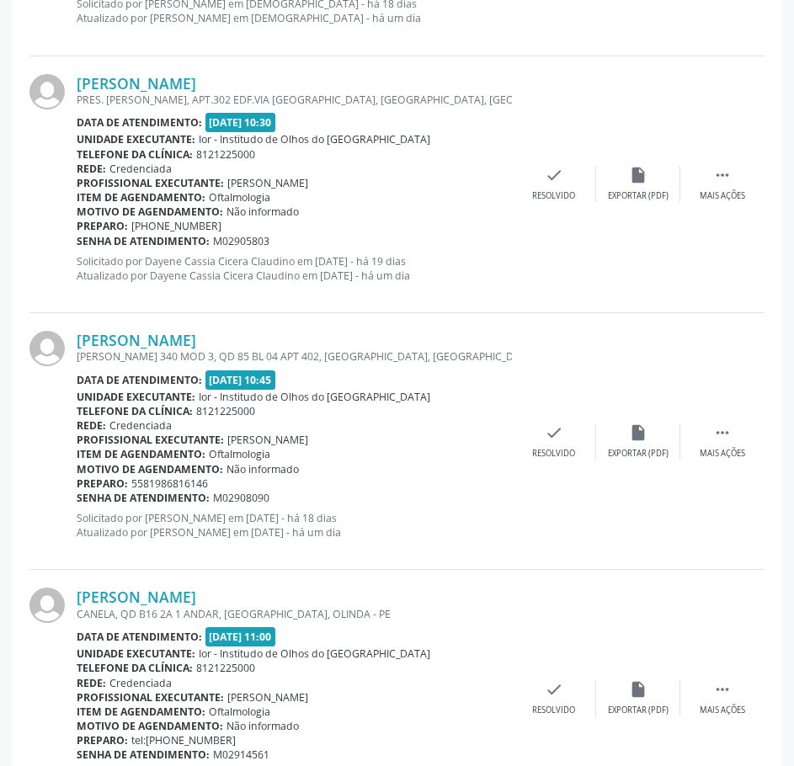
scroll to position [2020, 0]
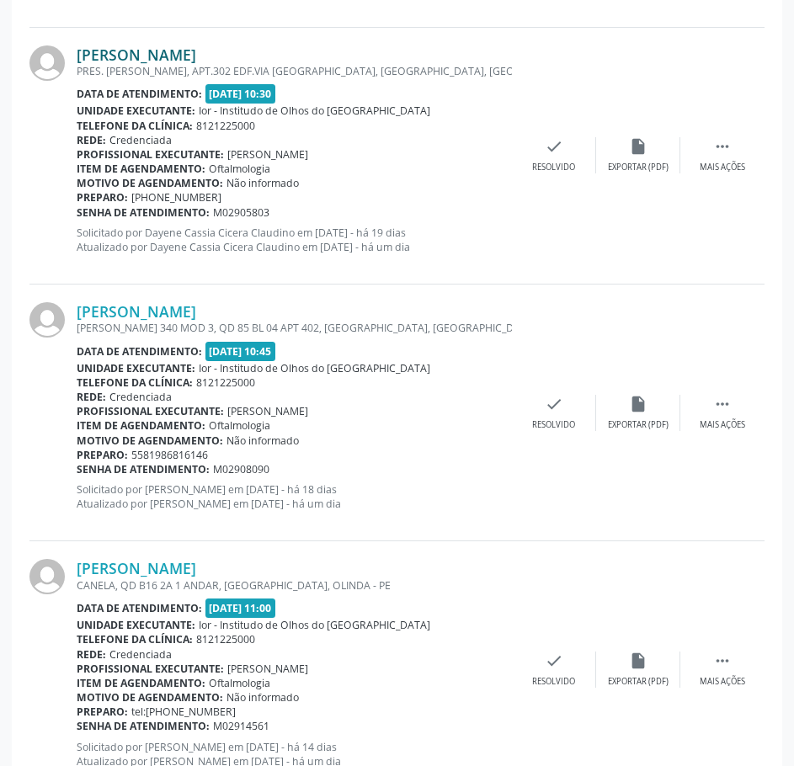
click at [196, 53] on link "[PERSON_NAME]" at bounding box center [136, 54] width 119 height 19
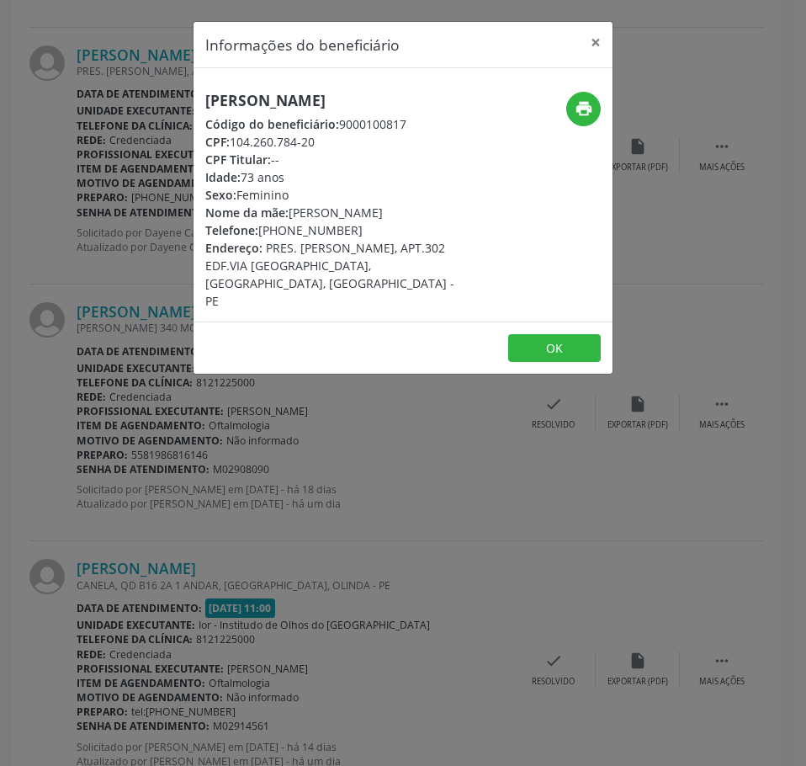
click at [242, 103] on h5 "[PERSON_NAME]" at bounding box center [333, 101] width 256 height 18
click at [170, 287] on div "Informações do beneficiário × [PERSON_NAME] Código do beneficiário: 9000100817 …" at bounding box center [403, 383] width 806 height 766
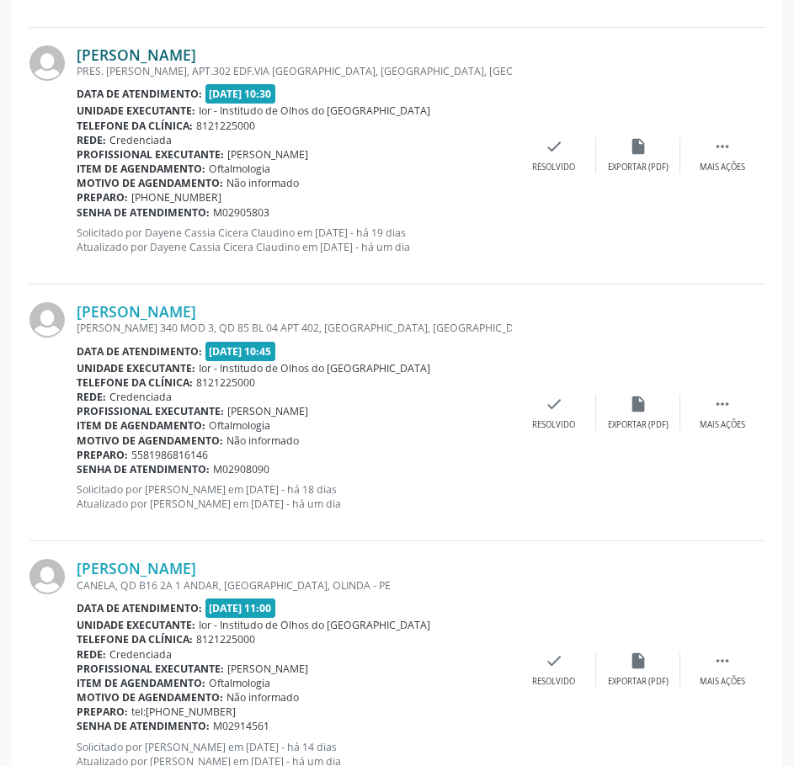
click at [173, 47] on link "[PERSON_NAME]" at bounding box center [136, 54] width 119 height 19
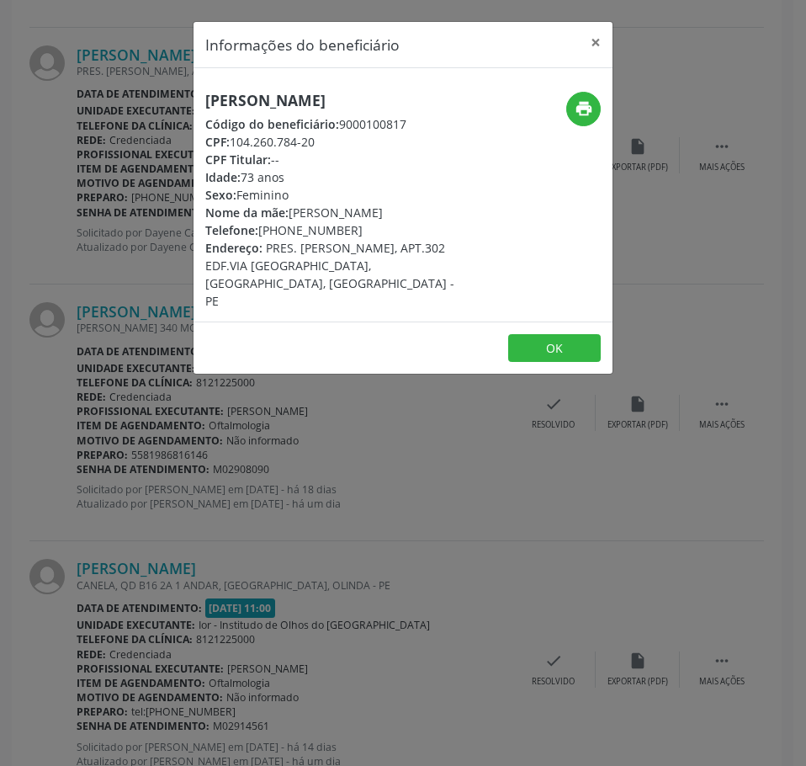
drag, startPoint x: 298, startPoint y: 141, endPoint x: 233, endPoint y: 145, distance: 64.9
click at [233, 145] on div "CPF: 104.260.784-20" at bounding box center [333, 142] width 256 height 18
drag, startPoint x: 162, startPoint y: 370, endPoint x: 183, endPoint y: 322, distance: 52.7
click at [166, 363] on div "Informações do beneficiário × [PERSON_NAME] Código do beneficiário: 9000100817 …" at bounding box center [403, 383] width 806 height 766
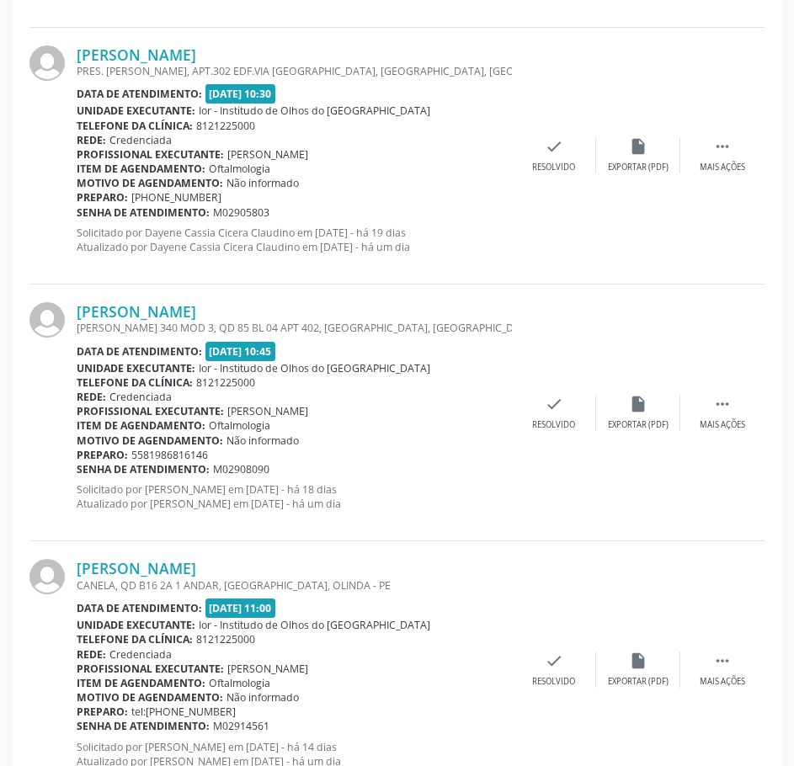
drag, startPoint x: 277, startPoint y: 213, endPoint x: 79, endPoint y: 206, distance: 197.9
click at [79, 206] on div "Senha de atendimento: M02905803" at bounding box center [294, 212] width 435 height 14
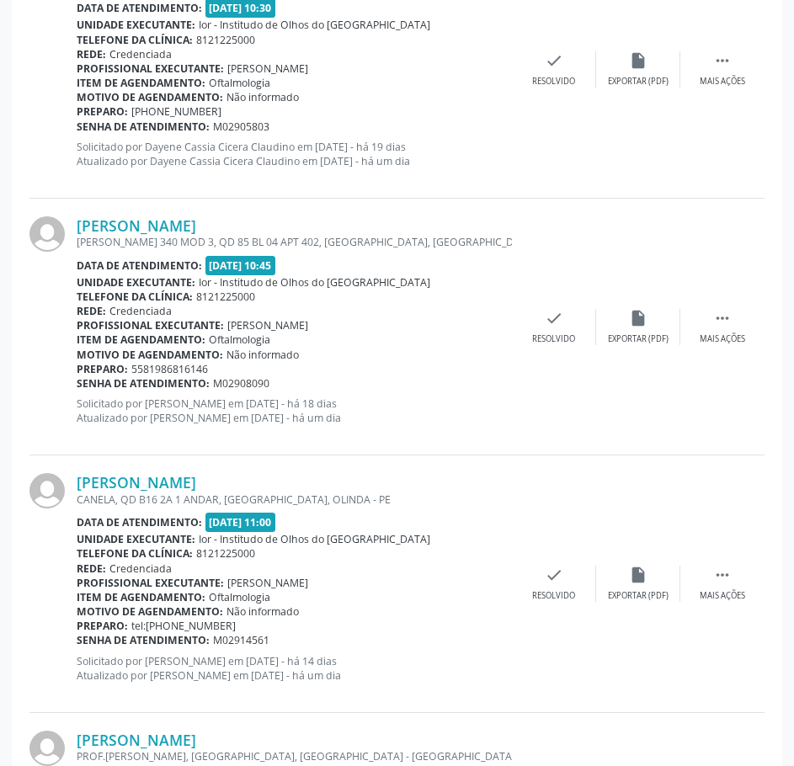
scroll to position [2188, 0]
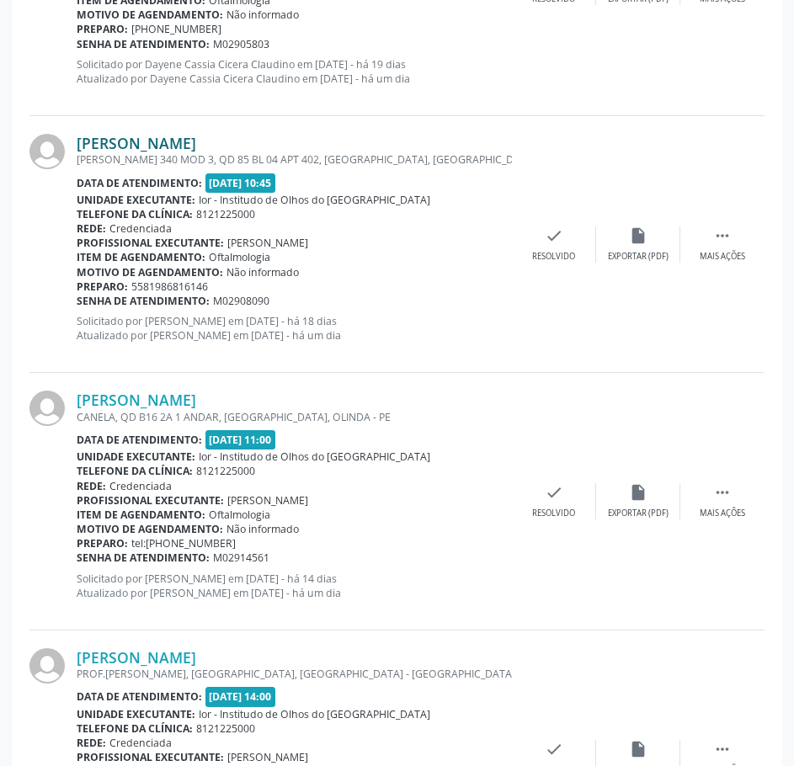
click at [196, 141] on link "[PERSON_NAME]" at bounding box center [136, 143] width 119 height 19
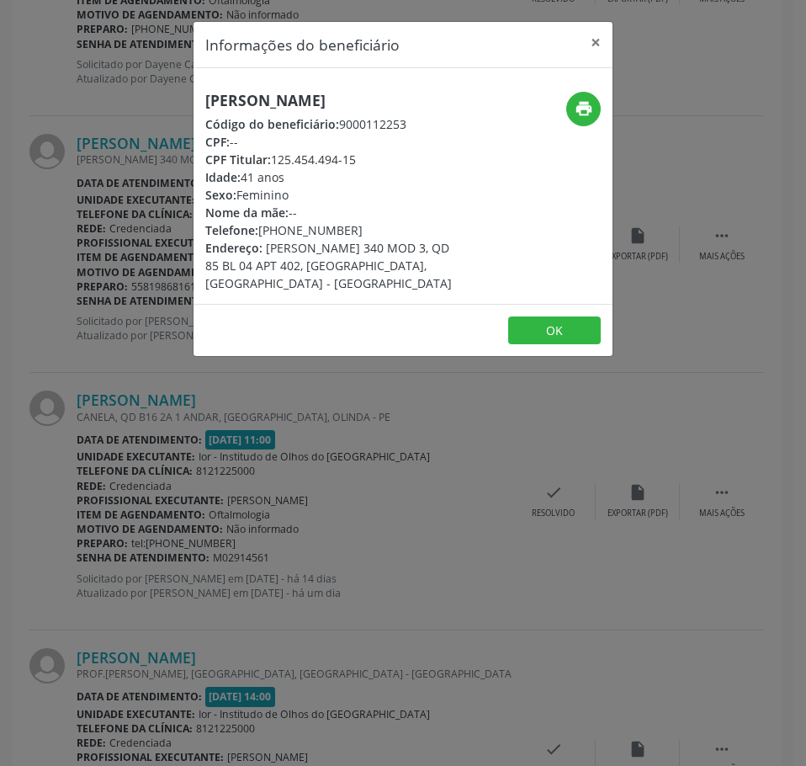
click at [316, 96] on h5 "[PERSON_NAME]" at bounding box center [333, 101] width 256 height 18
click at [582, 104] on icon "print" at bounding box center [584, 108] width 19 height 19
click at [162, 149] on div "Informações do beneficiário × [PERSON_NAME] Código do beneficiário: 9000112253 …" at bounding box center [403, 383] width 806 height 766
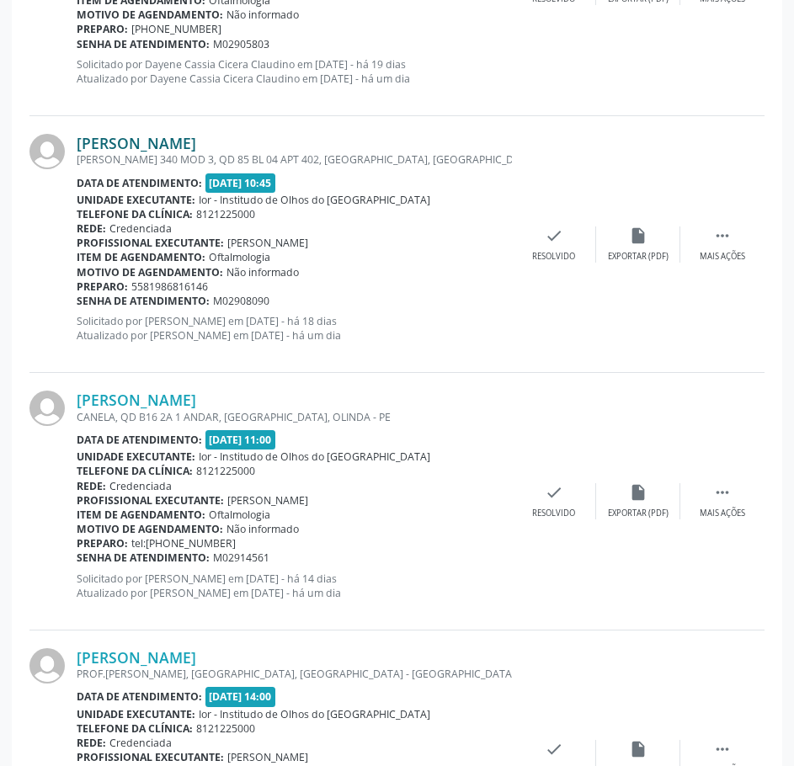
click at [196, 141] on link "[PERSON_NAME]" at bounding box center [136, 143] width 119 height 19
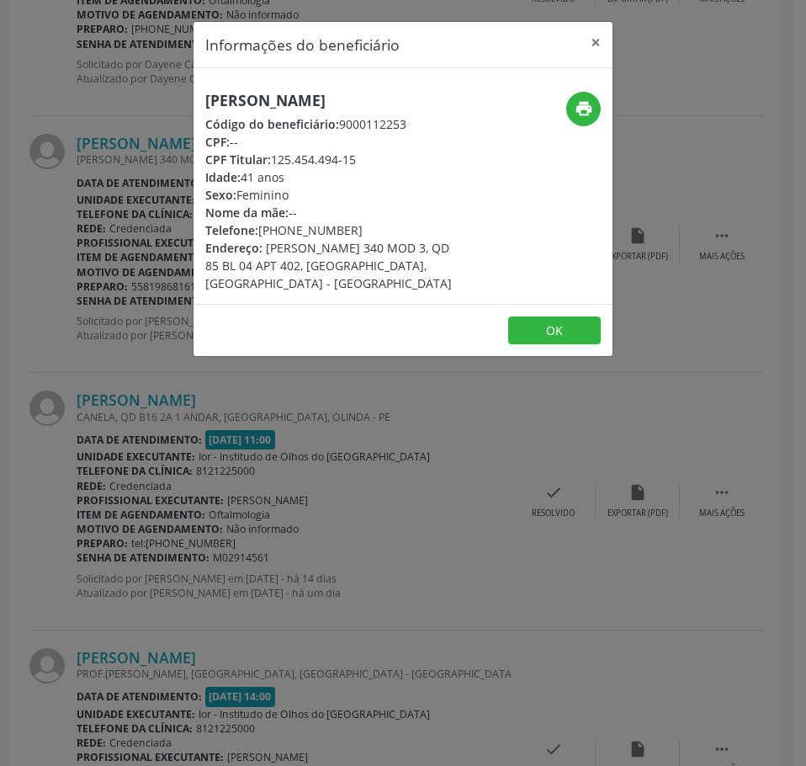
click at [268, 100] on h5 "[PERSON_NAME]" at bounding box center [333, 101] width 256 height 18
drag, startPoint x: 227, startPoint y: 529, endPoint x: 233, endPoint y: 494, distance: 35.8
click at [227, 528] on div "Informações do beneficiário × [PERSON_NAME] Código do beneficiário: 9000112253 …" at bounding box center [403, 383] width 806 height 766
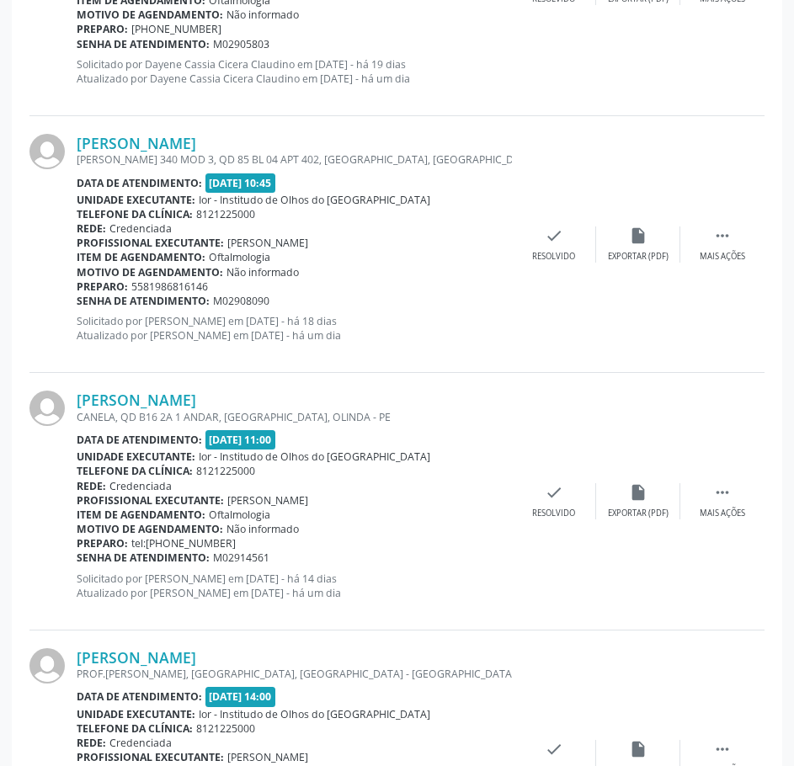
drag, startPoint x: 268, startPoint y: 303, endPoint x: 78, endPoint y: 304, distance: 189.3
click at [78, 304] on div "Senha de atendimento: M02908090" at bounding box center [294, 301] width 435 height 14
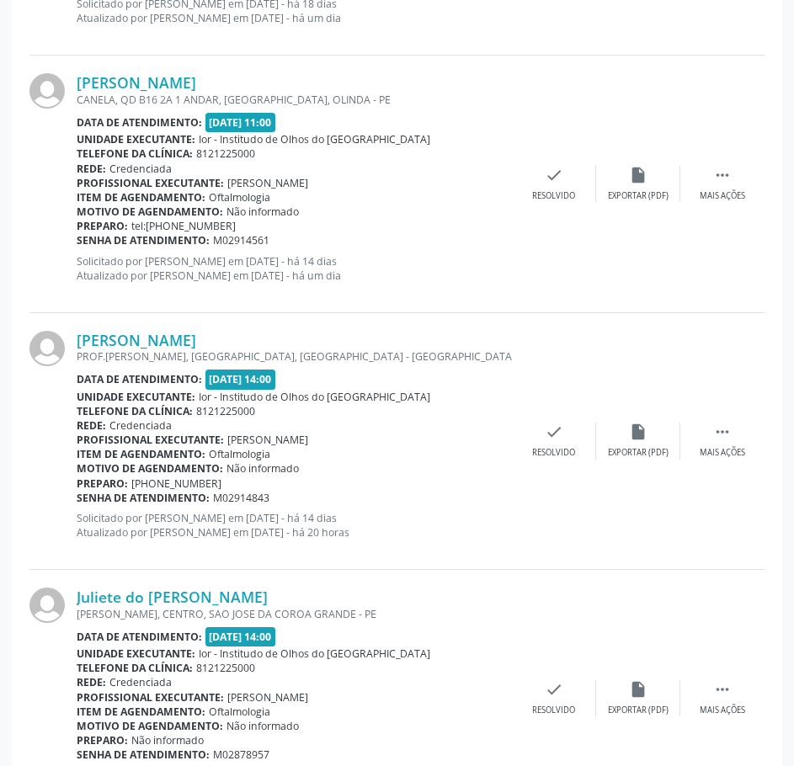
scroll to position [2524, 0]
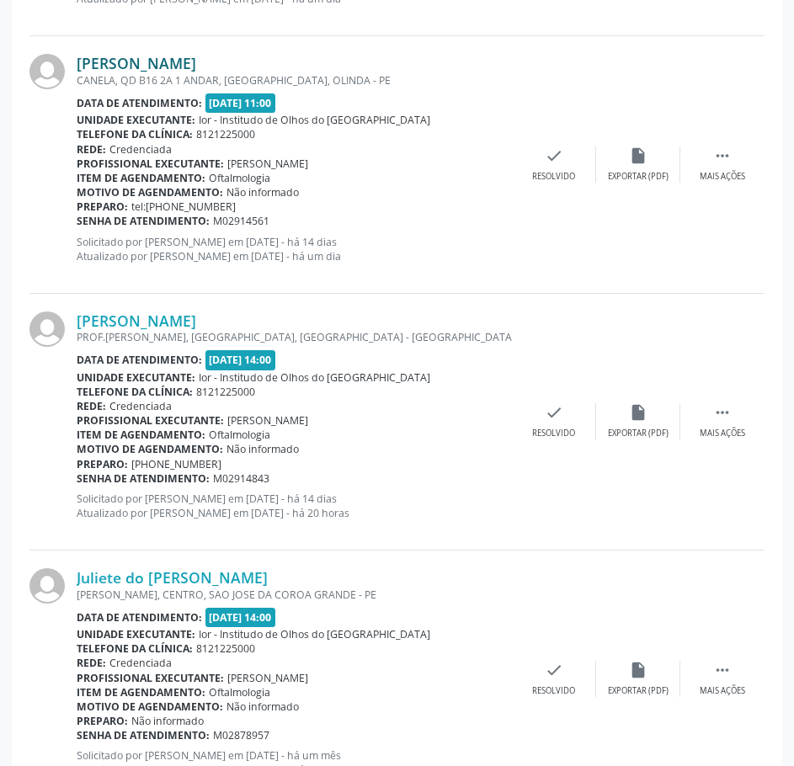
click at [196, 56] on link "[PERSON_NAME]" at bounding box center [136, 63] width 119 height 19
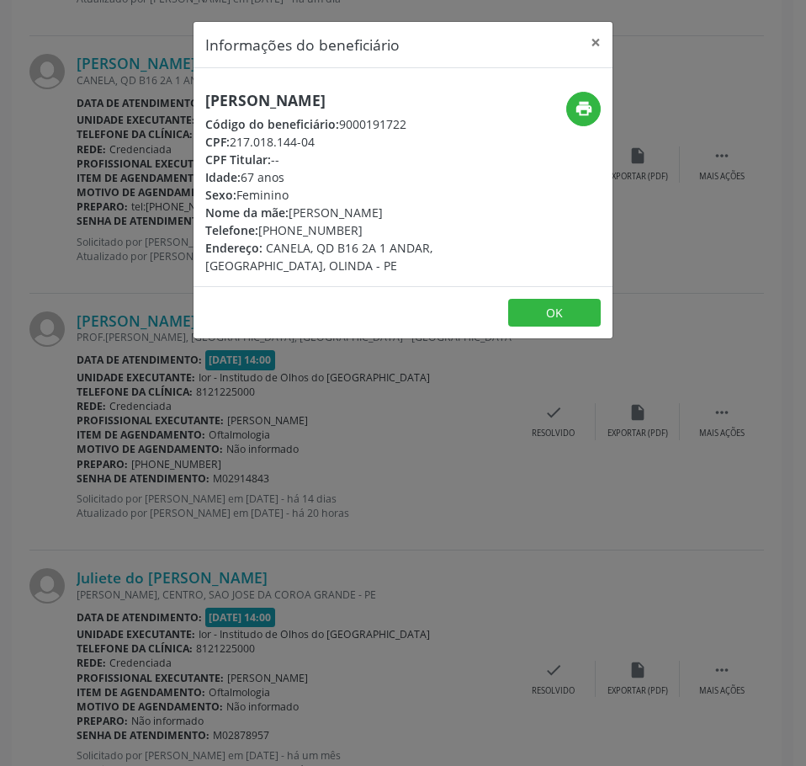
click at [279, 97] on h5 "[PERSON_NAME]" at bounding box center [333, 101] width 256 height 18
drag, startPoint x: 318, startPoint y: 162, endPoint x: 230, endPoint y: 157, distance: 88.5
click at [230, 151] on div "CPF: 217.018.144-04" at bounding box center [333, 142] width 256 height 18
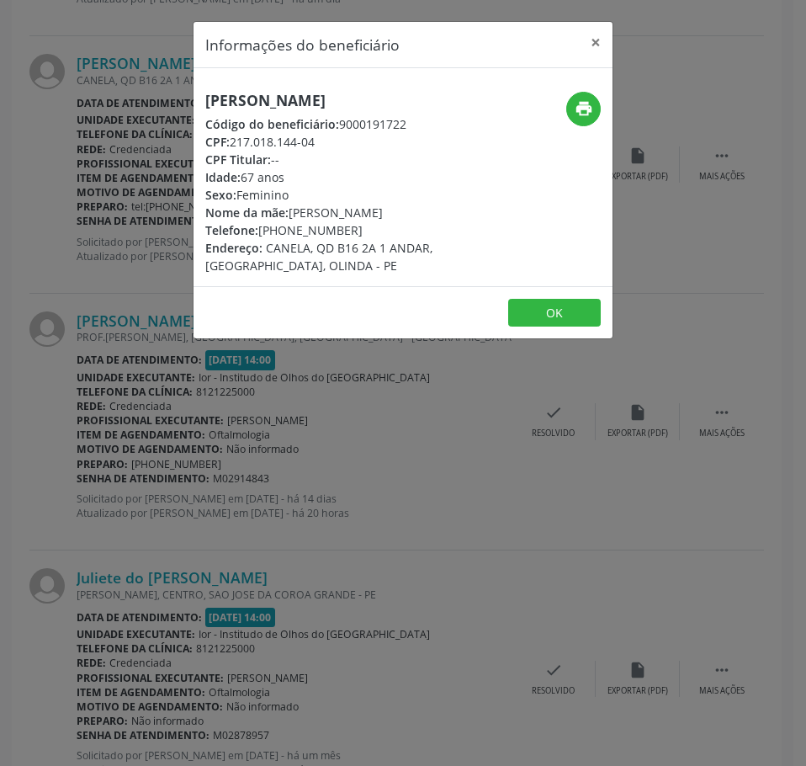
click at [155, 412] on div "Informações do beneficiário × Maria do [PERSON_NAME] Código do beneficiário: 90…" at bounding box center [403, 383] width 806 height 766
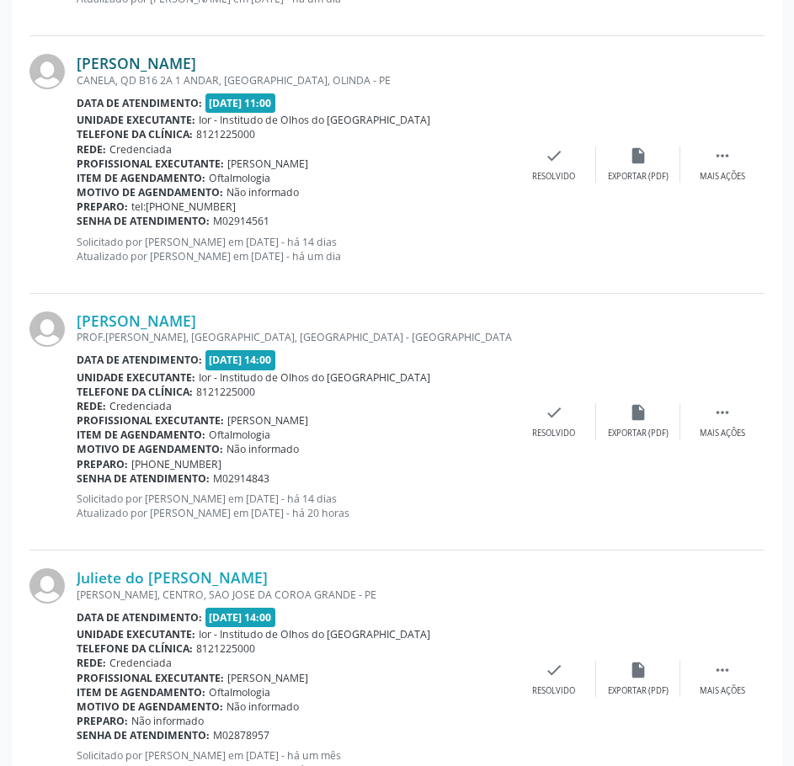
click at [196, 70] on link "[PERSON_NAME]" at bounding box center [136, 63] width 119 height 19
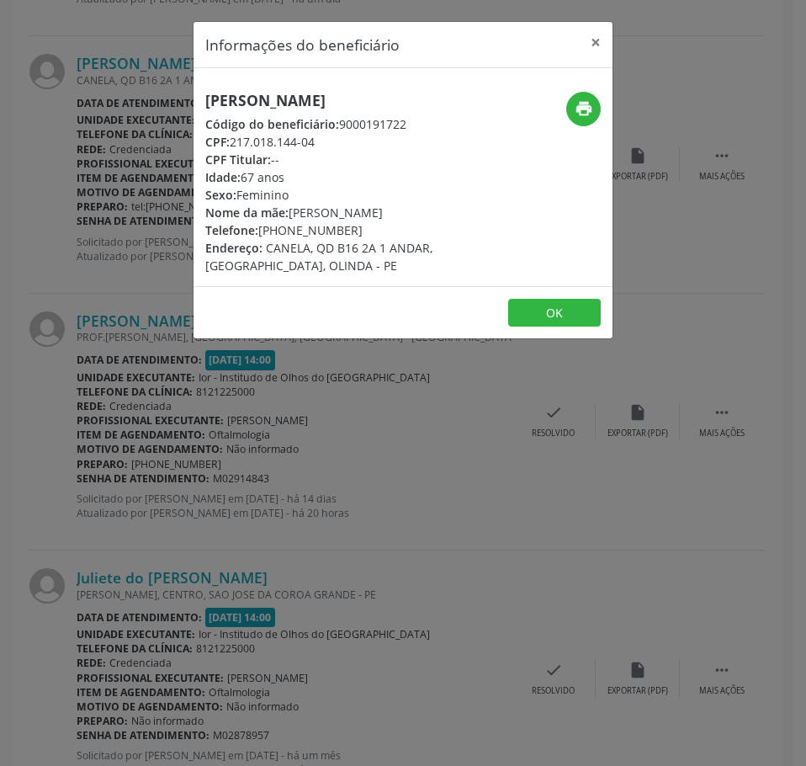
click at [66, 393] on div "Informações do beneficiário × Maria do [PERSON_NAME] Código do beneficiário: 90…" at bounding box center [403, 383] width 806 height 766
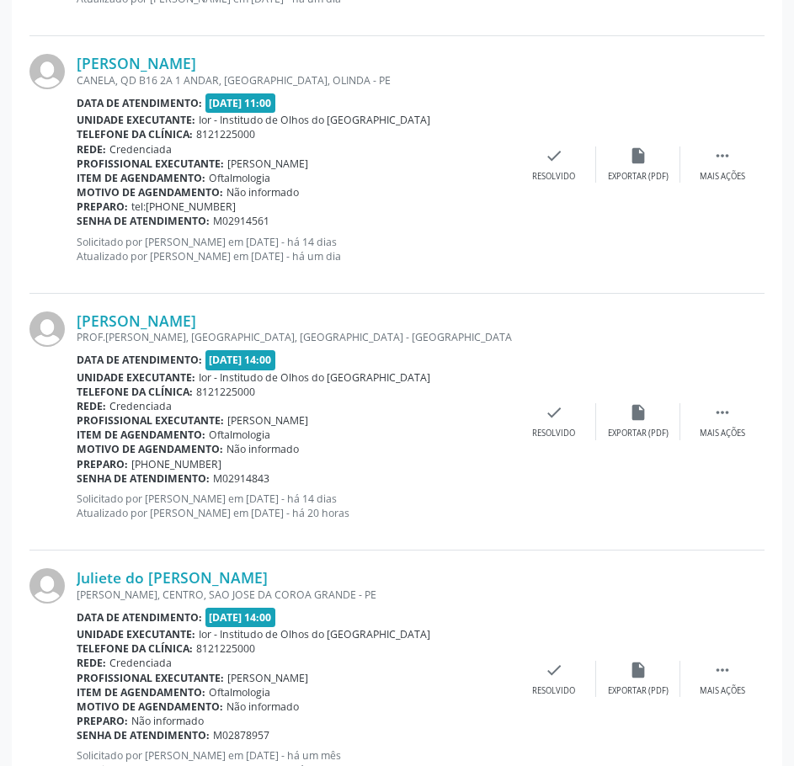
drag, startPoint x: 275, startPoint y: 226, endPoint x: 77, endPoint y: 220, distance: 198.6
click at [77, 219] on div "Senha de atendimento: M02914561" at bounding box center [294, 221] width 435 height 14
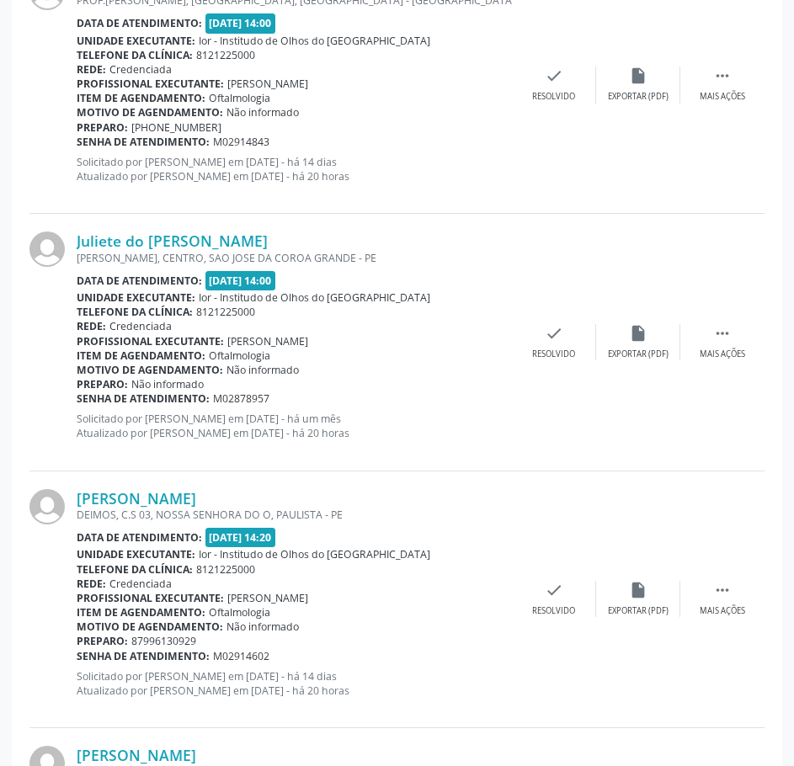
scroll to position [2777, 0]
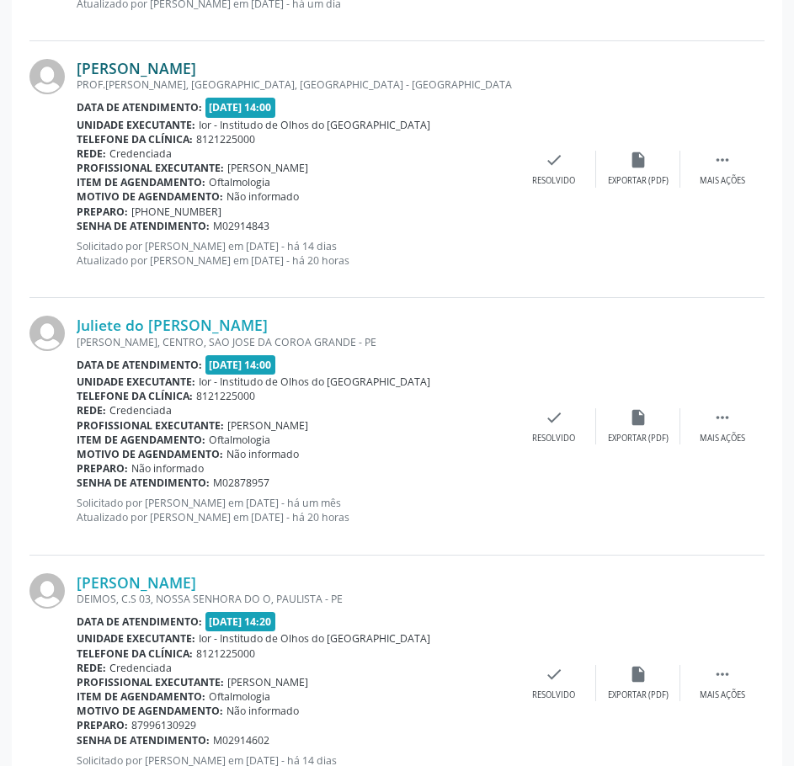
click at [196, 71] on link "[PERSON_NAME]" at bounding box center [136, 68] width 119 height 19
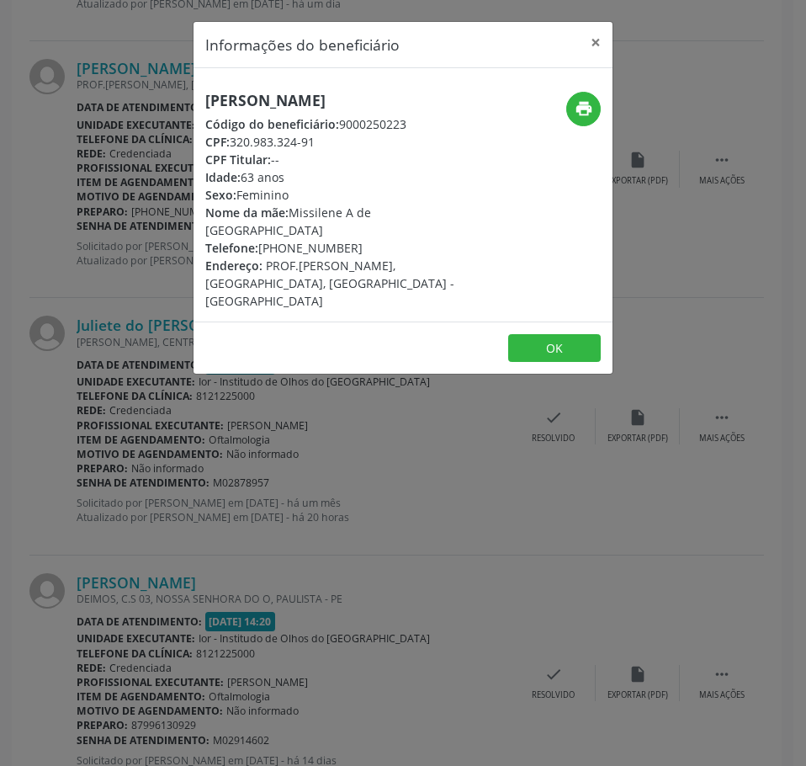
click at [285, 104] on h5 "[PERSON_NAME]" at bounding box center [333, 101] width 256 height 18
click at [143, 443] on div "Informações do beneficiário × [PERSON_NAME] Código do beneficiário: 9000250223 …" at bounding box center [403, 383] width 806 height 766
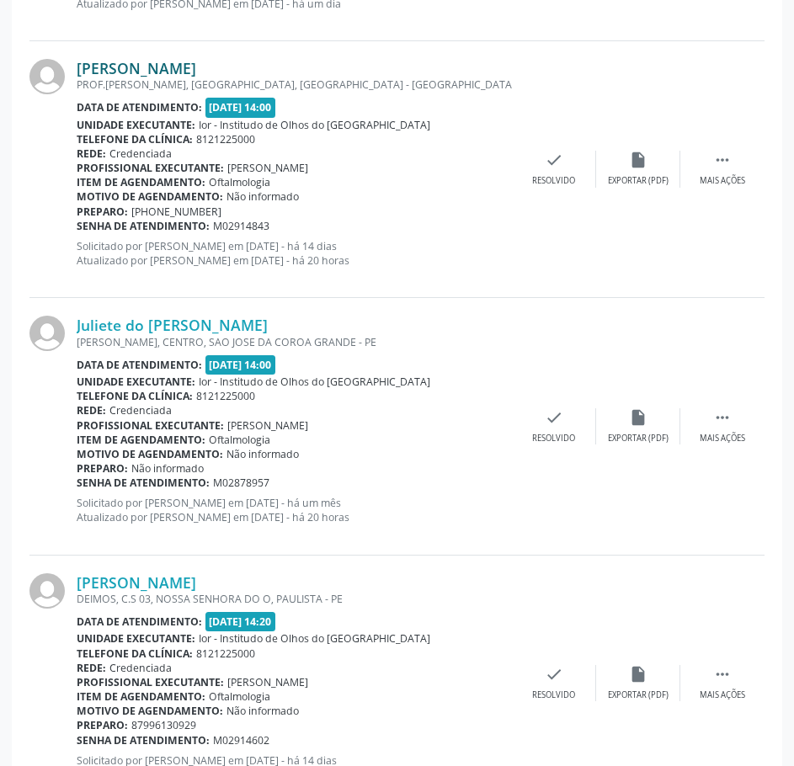
click at [152, 72] on link "[PERSON_NAME]" at bounding box center [136, 68] width 119 height 19
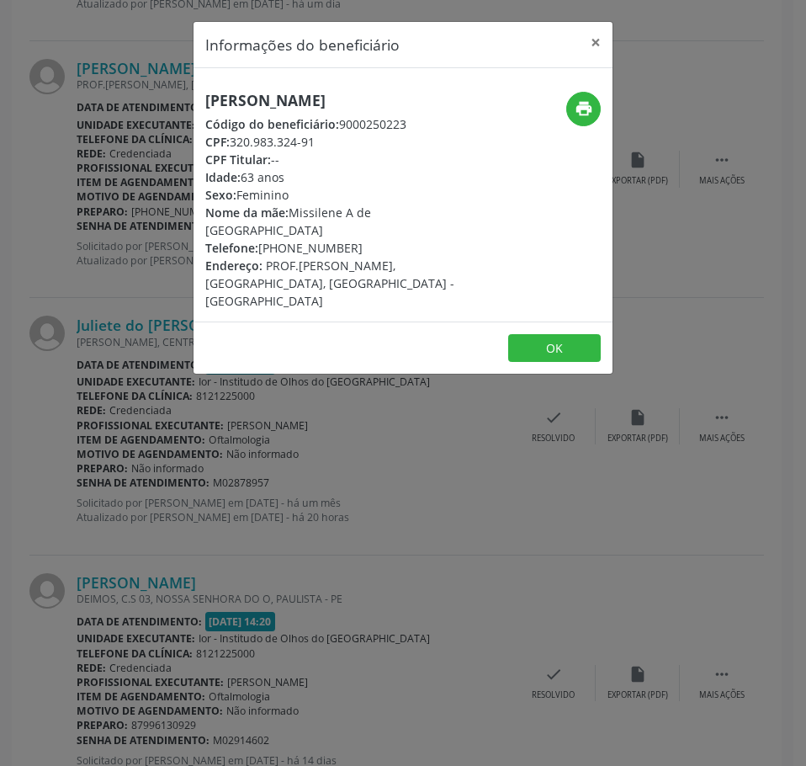
drag, startPoint x: 314, startPoint y: 158, endPoint x: 234, endPoint y: 158, distance: 79.9
click at [234, 151] on div "CPF: 320.983.324-91" at bounding box center [333, 142] width 256 height 18
click at [124, 425] on div "Informações do beneficiário × [PERSON_NAME] Código do beneficiário: 9000250223 …" at bounding box center [403, 383] width 806 height 766
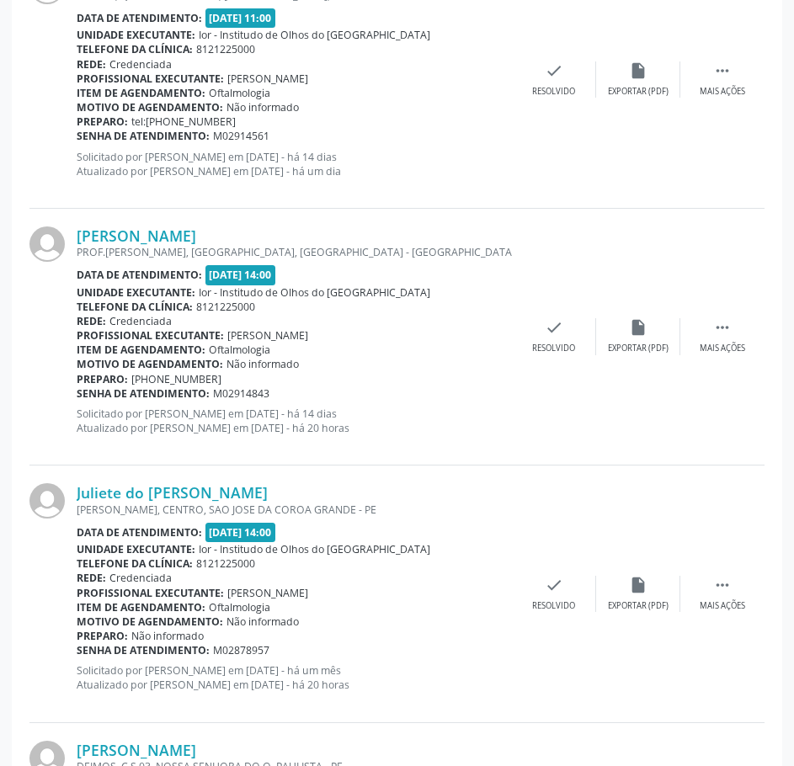
scroll to position [2609, 0]
click at [196, 231] on link "[PERSON_NAME]" at bounding box center [136, 236] width 119 height 19
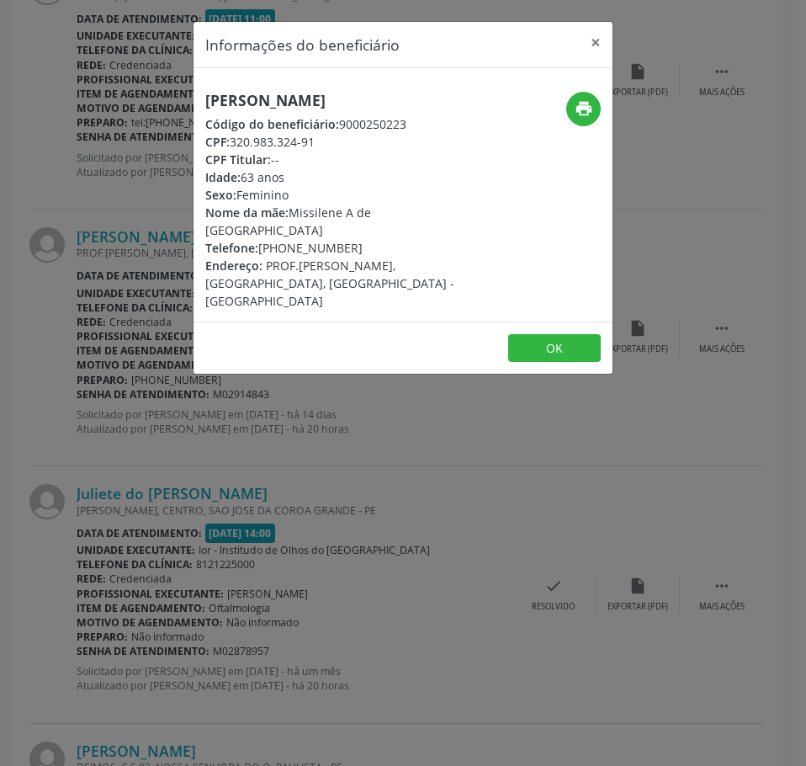
drag, startPoint x: 354, startPoint y: 243, endPoint x: 263, endPoint y: 252, distance: 92.1
click at [263, 252] on div "Telefone: [PHONE_NUMBER]" at bounding box center [333, 248] width 256 height 18
drag, startPoint x: 320, startPoint y: 159, endPoint x: 352, endPoint y: 234, distance: 81.4
click at [236, 151] on div "CPF: 320.983.324-91" at bounding box center [333, 142] width 256 height 18
drag, startPoint x: 347, startPoint y: 253, endPoint x: 332, endPoint y: 254, distance: 14.3
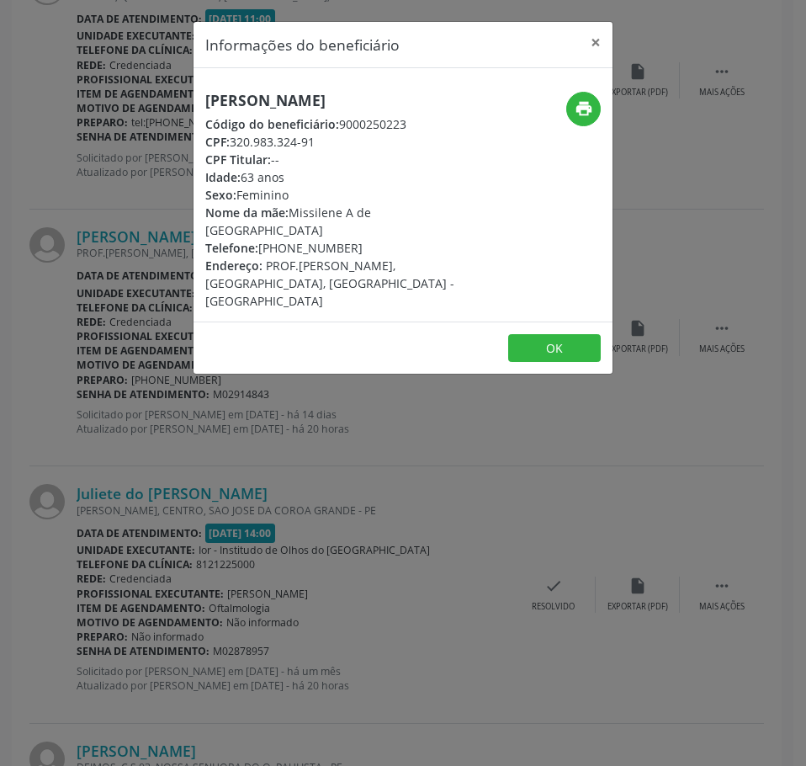
click at [332, 254] on div "[PERSON_NAME] Código do beneficiário: 9000250223 CPF: 320.983.324-91 CPF Titula…" at bounding box center [333, 201] width 256 height 218
click at [358, 252] on div "Telefone: [PHONE_NUMBER]" at bounding box center [333, 248] width 256 height 18
click at [364, 247] on div "Telefone: [PHONE_NUMBER]" at bounding box center [333, 248] width 256 height 18
drag, startPoint x: 433, startPoint y: 167, endPoint x: 433, endPoint y: 129, distance: 37.9
click at [433, 160] on div "[PERSON_NAME] Código do beneficiário: 9000250223 CPF: 320.983.324-91 CPF Titula…" at bounding box center [333, 201] width 256 height 218
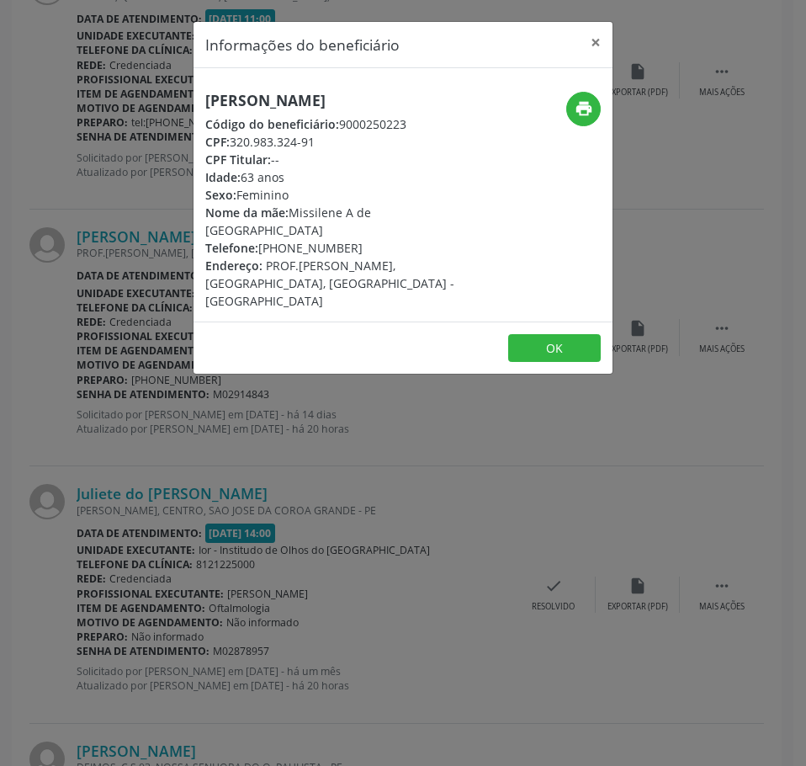
drag, startPoint x: 371, startPoint y: 188, endPoint x: 388, endPoint y: 170, distance: 25.0
click at [382, 177] on div "[PERSON_NAME] Código do beneficiário: 9000250223 CPF: 320.983.324-91 CPF Titula…" at bounding box center [333, 201] width 256 height 218
click at [358, 223] on div "Nome da mãe: Missilene A de [GEOGRAPHIC_DATA]" at bounding box center [333, 221] width 256 height 35
drag, startPoint x: 352, startPoint y: 248, endPoint x: 263, endPoint y: 252, distance: 89.3
click at [263, 252] on div "Telefone: [PHONE_NUMBER]" at bounding box center [333, 248] width 256 height 18
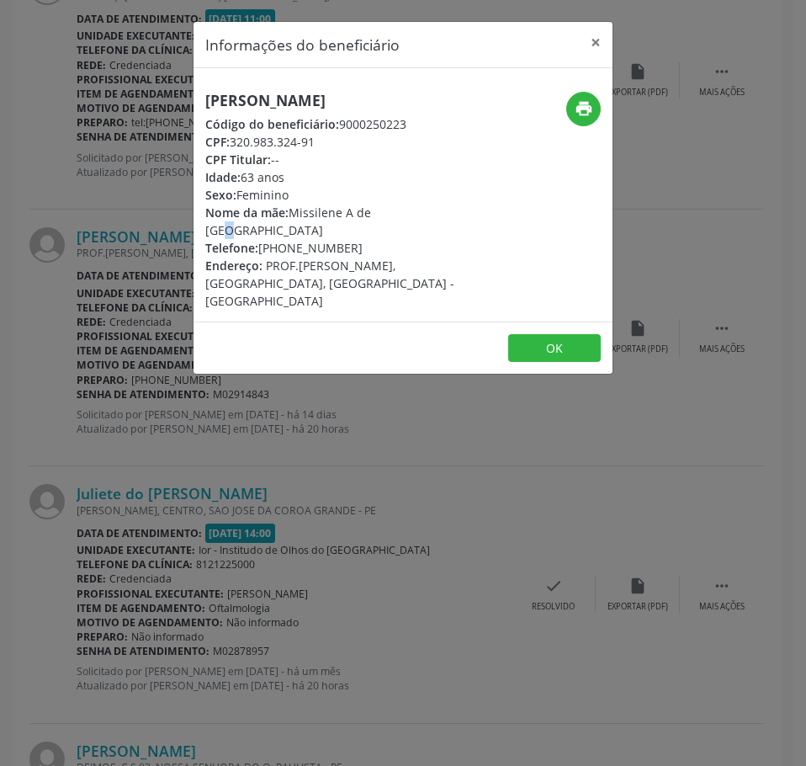
drag, startPoint x: 303, startPoint y: 122, endPoint x: 210, endPoint y: 93, distance: 97.7
click at [210, 93] on h5 "[PERSON_NAME]" at bounding box center [333, 101] width 256 height 18
click at [228, 401] on div "Informações do beneficiário × [PERSON_NAME] Código do beneficiário: 9000250223 …" at bounding box center [403, 383] width 806 height 766
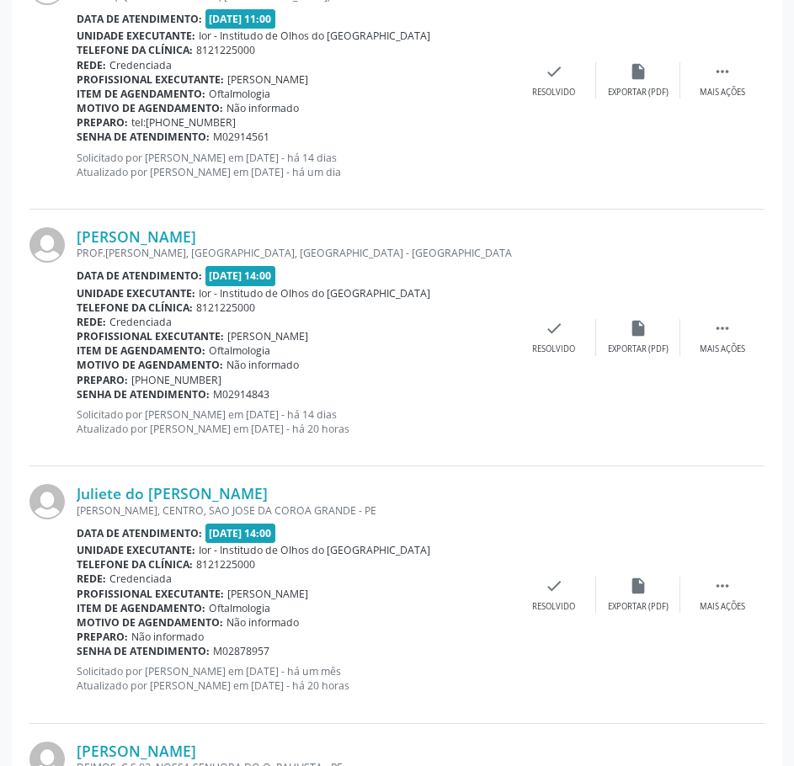
drag, startPoint x: 266, startPoint y: 393, endPoint x: 77, endPoint y: 396, distance: 189.4
click at [77, 396] on div "Senha de atendimento: M02914843" at bounding box center [294, 394] width 435 height 14
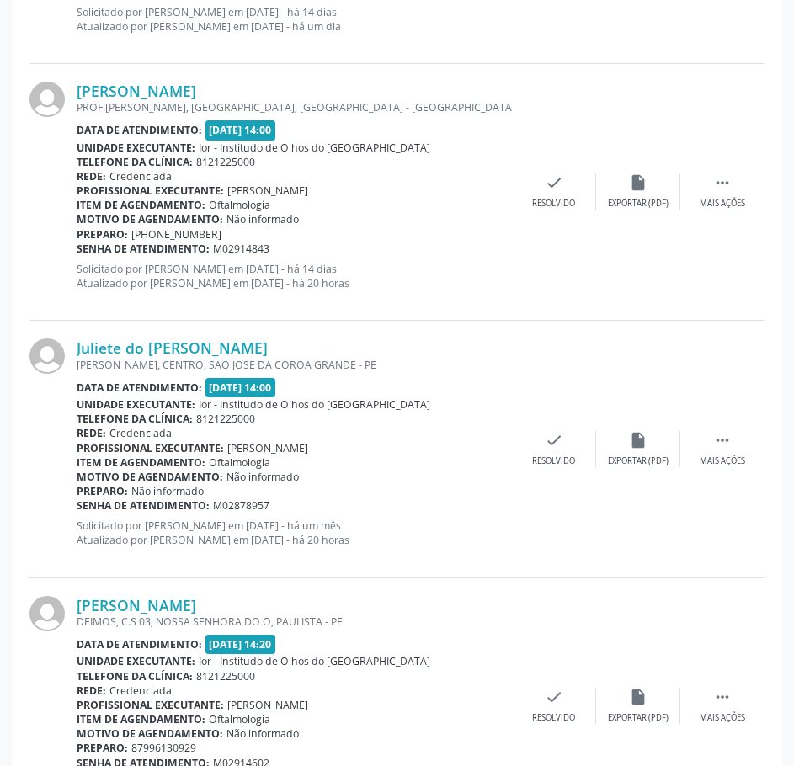
scroll to position [2777, 0]
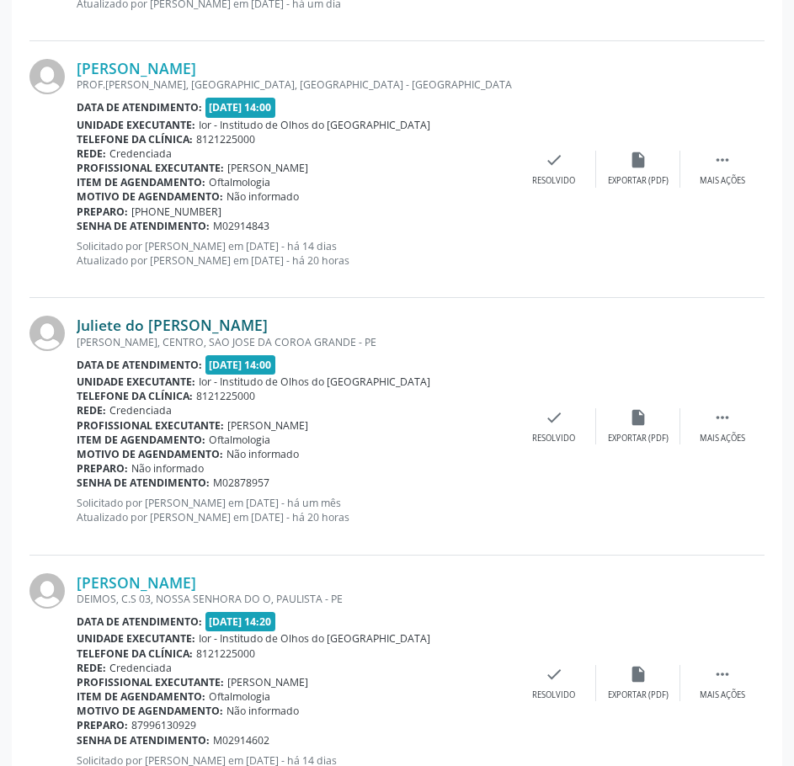
click at [198, 322] on link "Juliete do [PERSON_NAME]" at bounding box center [172, 325] width 191 height 19
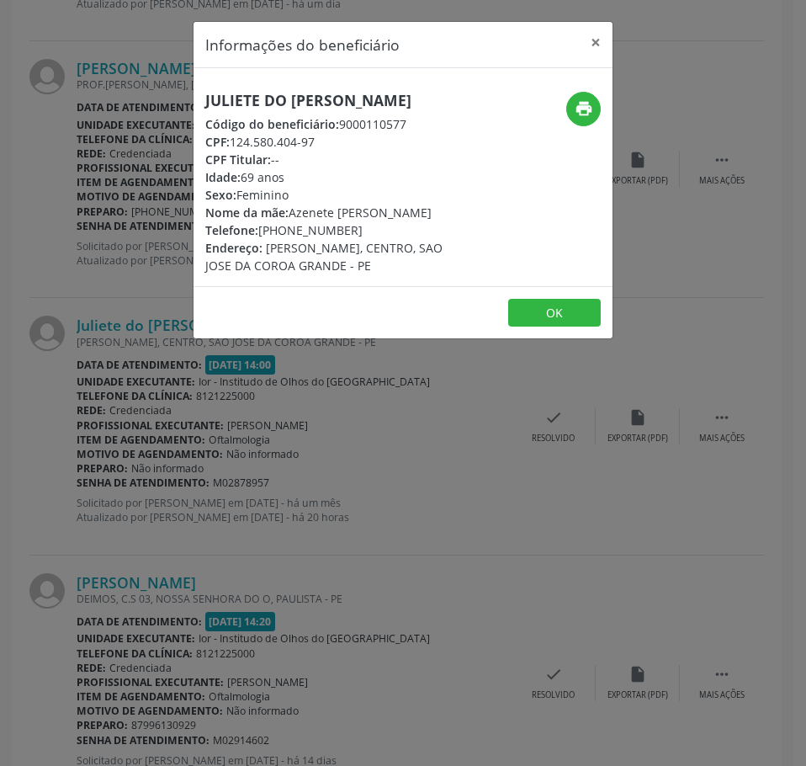
click at [257, 92] on h5 "Juliete do [PERSON_NAME]" at bounding box center [333, 101] width 256 height 18
drag, startPoint x: 321, startPoint y: 142, endPoint x: 232, endPoint y: 140, distance: 88.4
click at [232, 140] on div "CPF: 124.580.404-97" at bounding box center [333, 142] width 256 height 18
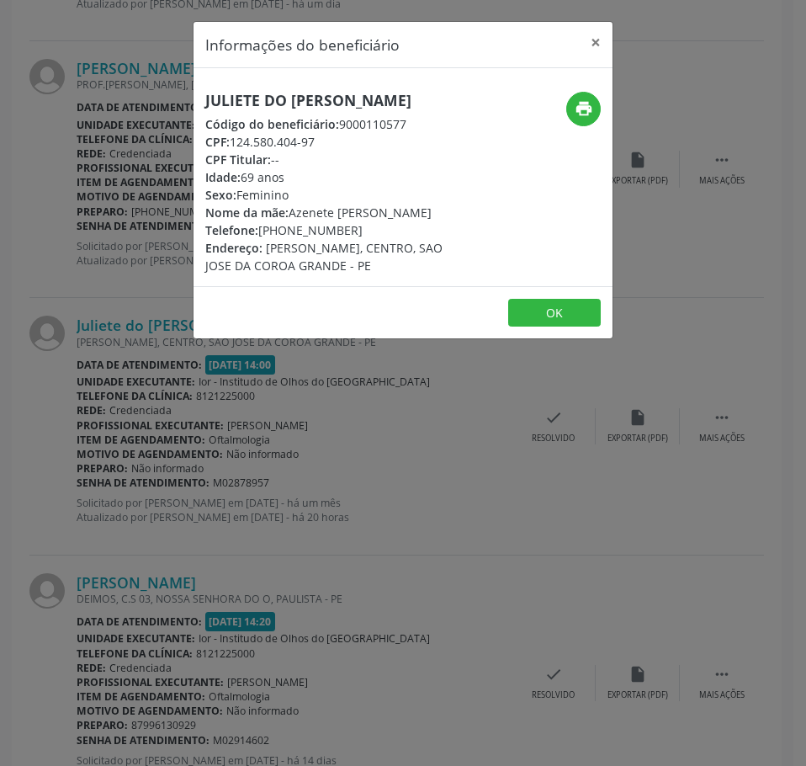
click at [122, 276] on div "Informações do beneficiário × Juliete do [PERSON_NAME] Código do beneficiário: …" at bounding box center [403, 383] width 806 height 766
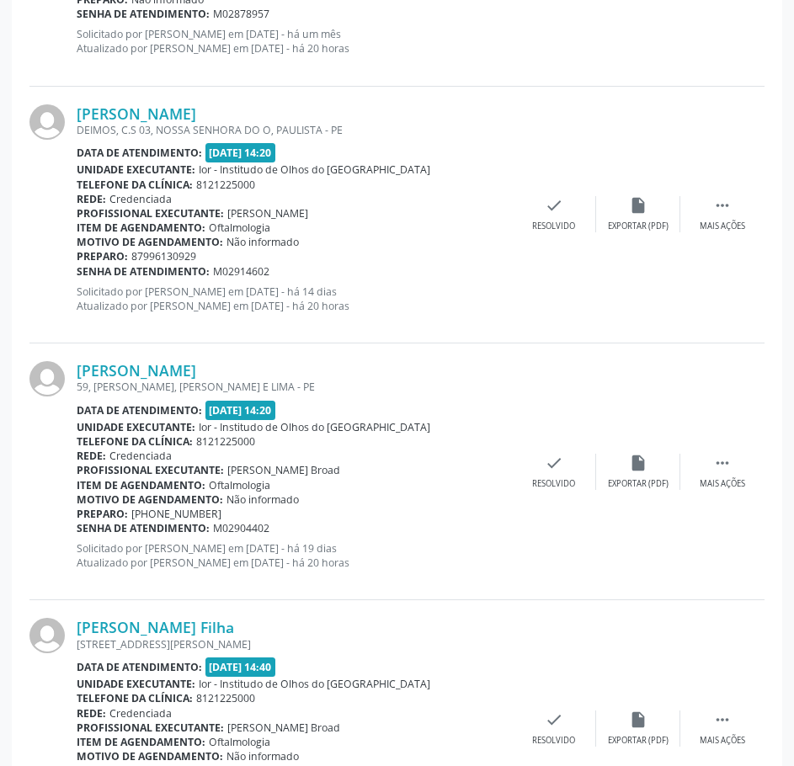
scroll to position [3282, 0]
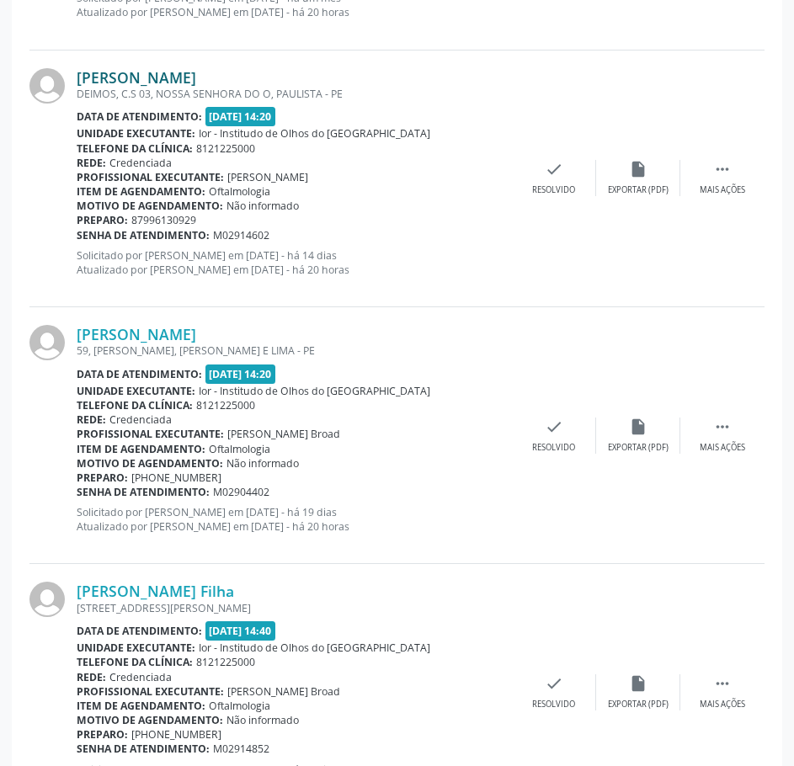
click at [196, 79] on link "[PERSON_NAME]" at bounding box center [136, 77] width 119 height 19
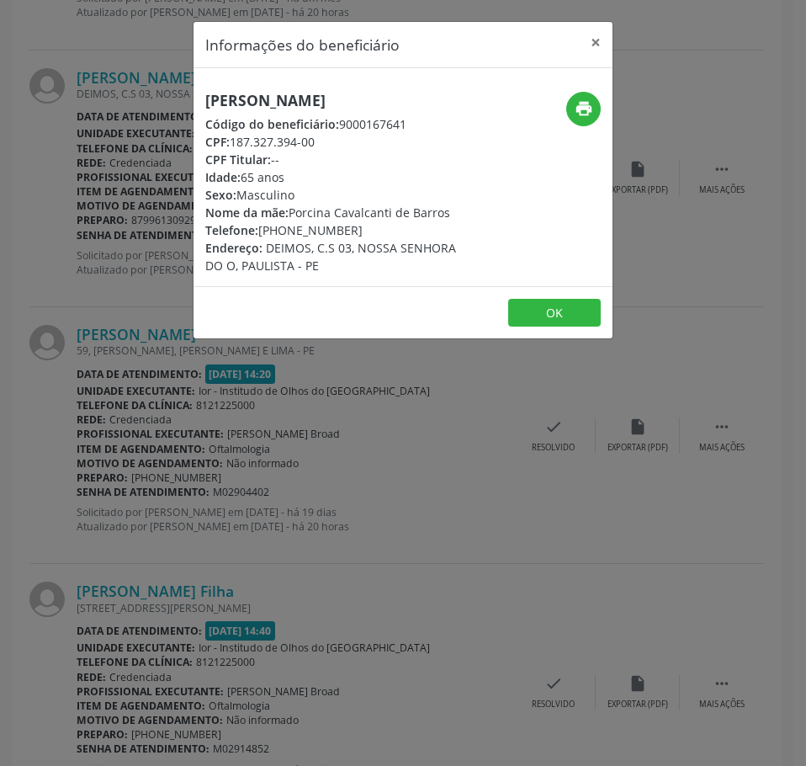
drag, startPoint x: 356, startPoint y: 229, endPoint x: 261, endPoint y: 226, distance: 95.1
click at [261, 226] on div "Telefone: [PHONE_NUMBER]" at bounding box center [333, 230] width 256 height 18
click at [149, 184] on div "Informações do beneficiário × [PERSON_NAME] Código do beneficiário: 9000167641 …" at bounding box center [403, 383] width 806 height 766
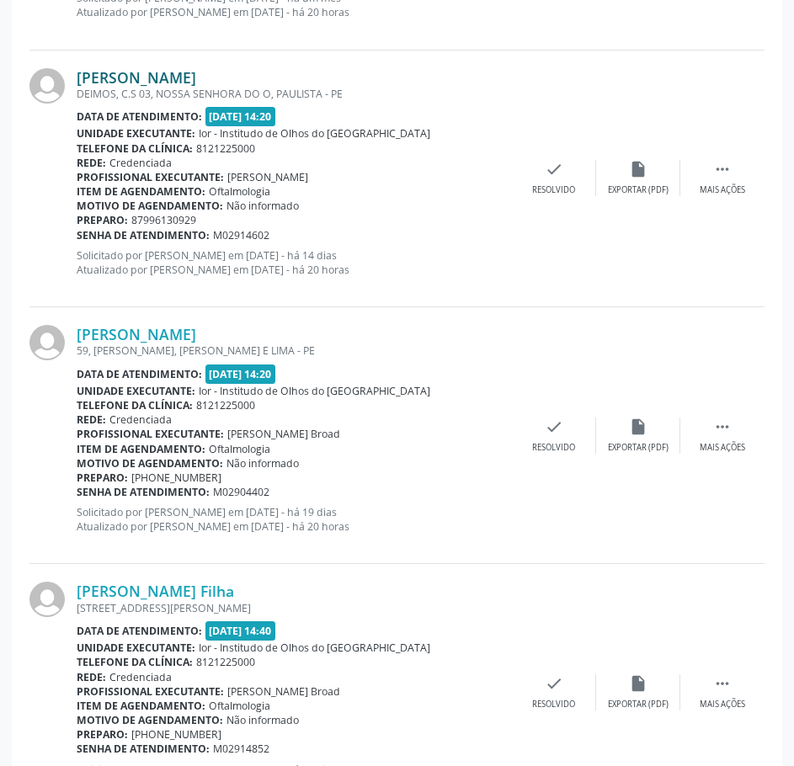
click at [159, 77] on link "[PERSON_NAME]" at bounding box center [136, 77] width 119 height 19
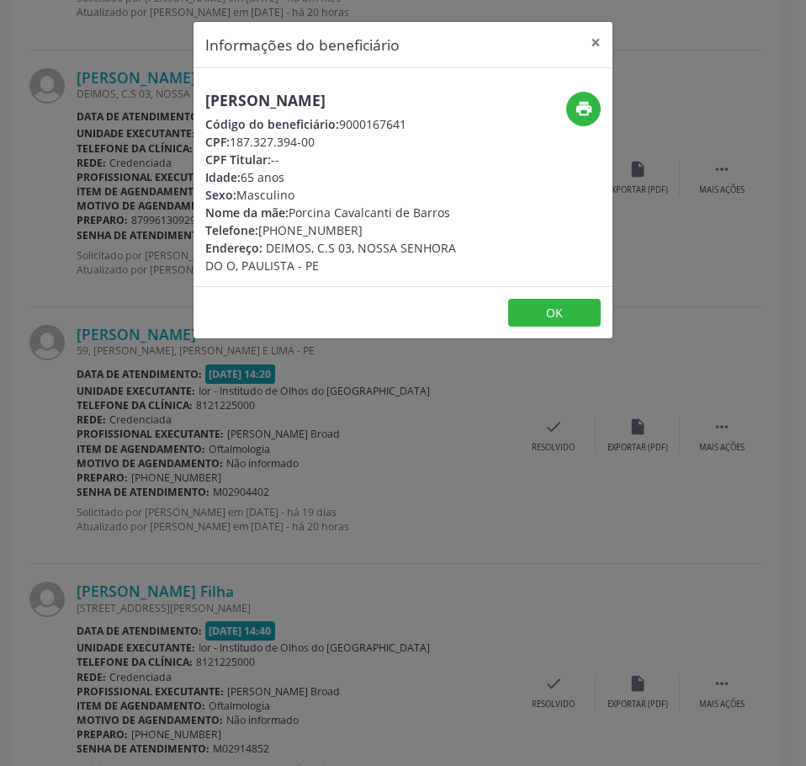
click at [236, 99] on h5 "[PERSON_NAME]" at bounding box center [333, 101] width 256 height 18
click at [237, 100] on h5 "[PERSON_NAME]" at bounding box center [333, 101] width 256 height 18
click at [149, 122] on div "Informações do beneficiário × [PERSON_NAME] Código do beneficiário: 9000167641 …" at bounding box center [403, 383] width 806 height 766
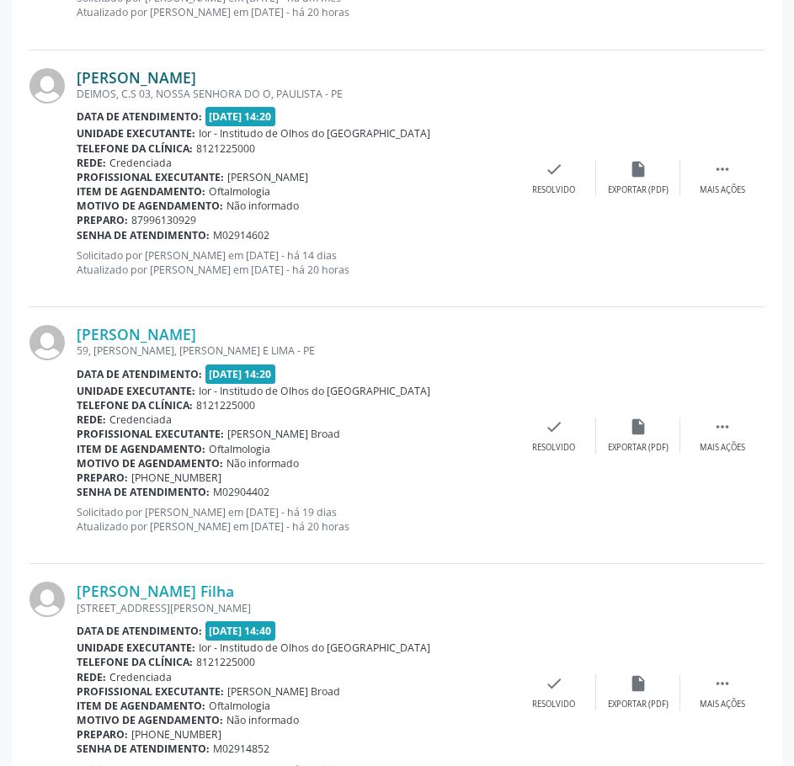
click at [167, 76] on link "[PERSON_NAME]" at bounding box center [136, 77] width 119 height 19
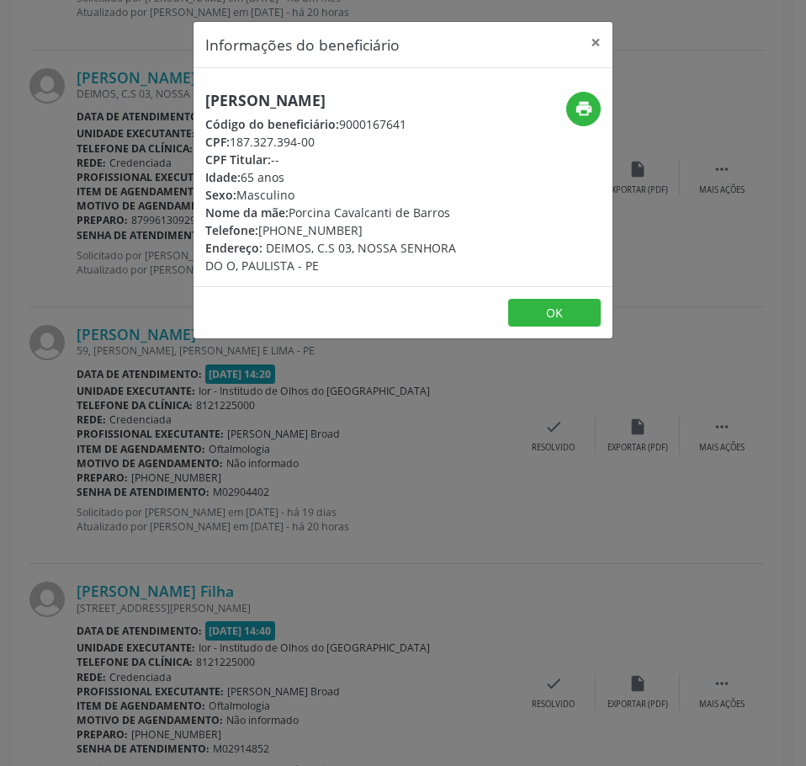
click at [137, 233] on div "Informações do beneficiário × [PERSON_NAME] Código do beneficiário: 9000167641 …" at bounding box center [403, 383] width 806 height 766
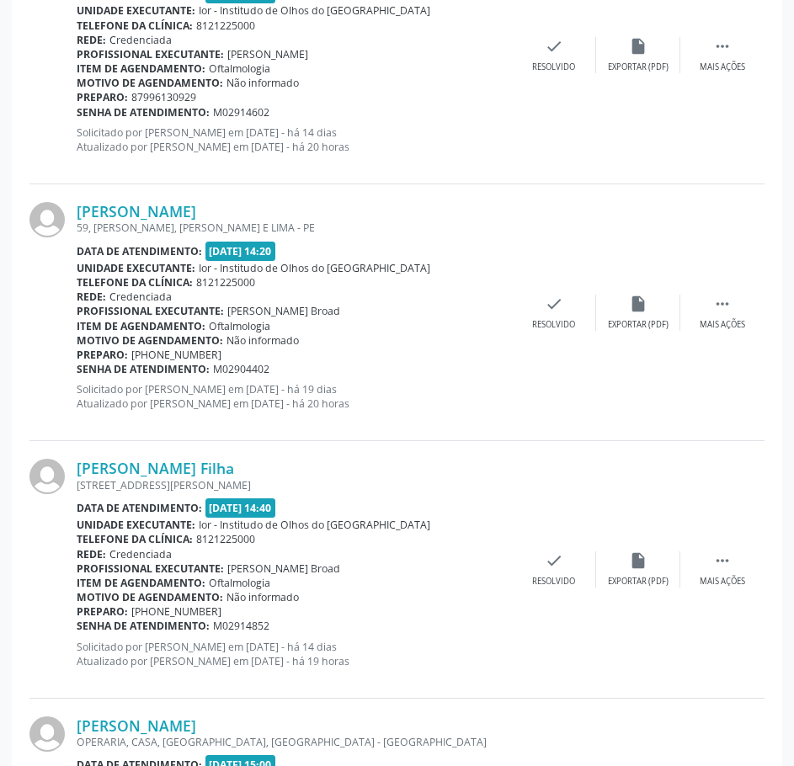
scroll to position [3450, 0]
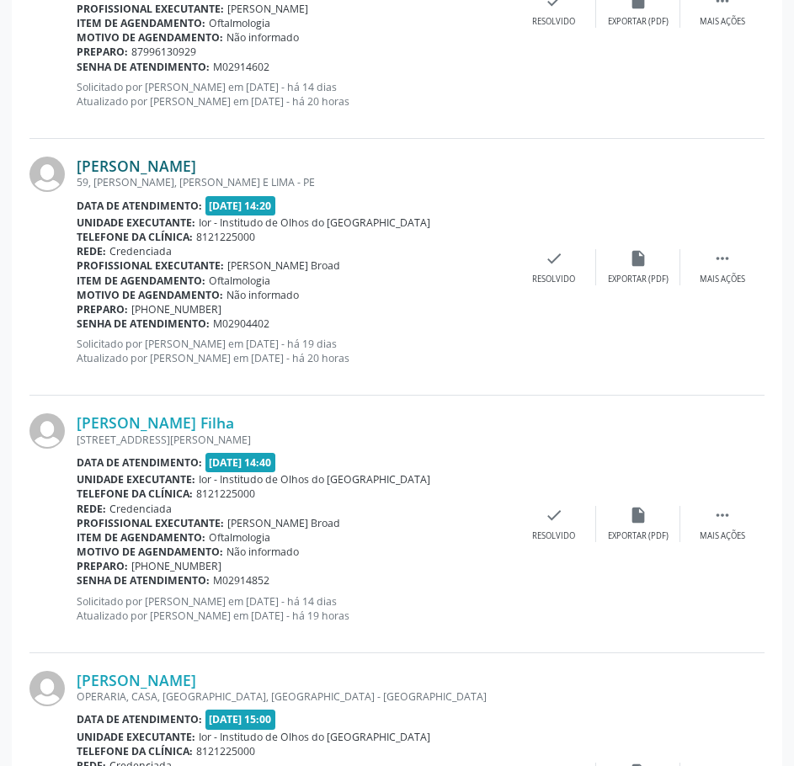
click at [196, 168] on link "[PERSON_NAME]" at bounding box center [136, 166] width 119 height 19
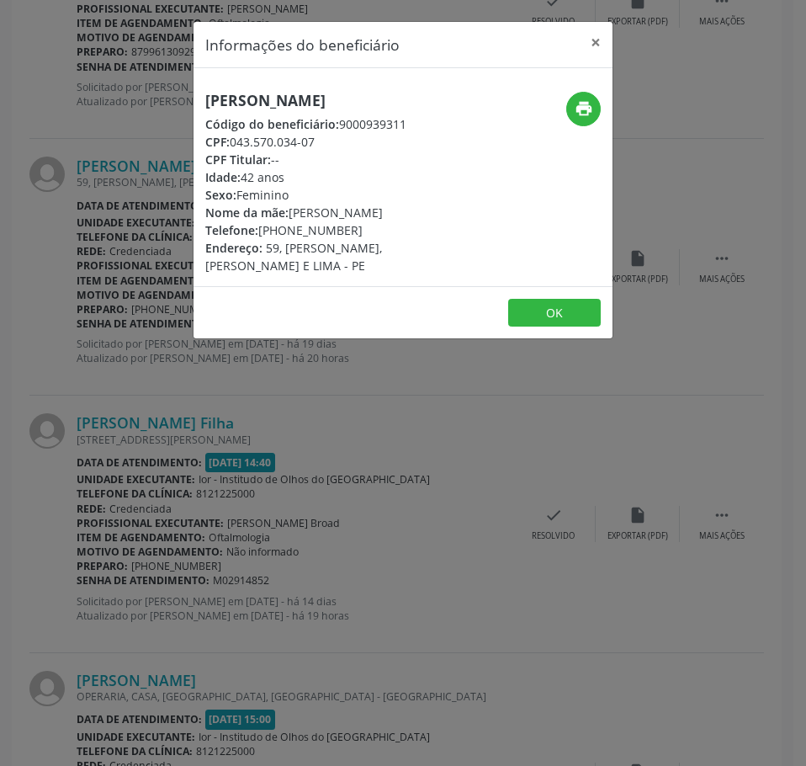
click at [267, 102] on h5 "[PERSON_NAME]" at bounding box center [333, 101] width 256 height 18
click at [465, 523] on div "Informações do beneficiário × [PERSON_NAME] Código do beneficiário: 9000939311 …" at bounding box center [403, 383] width 806 height 766
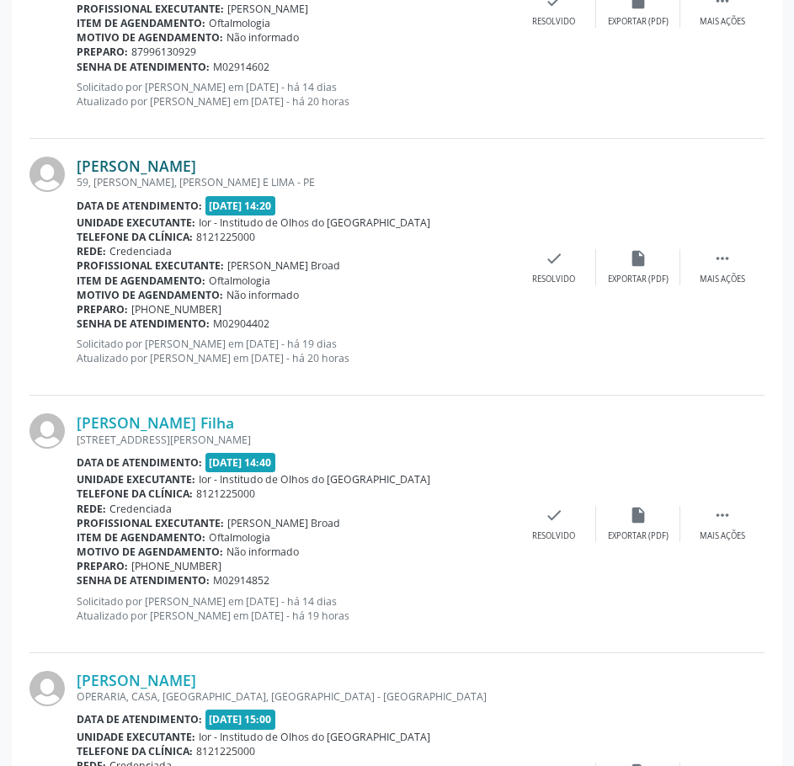
click at [196, 160] on link "[PERSON_NAME]" at bounding box center [136, 166] width 119 height 19
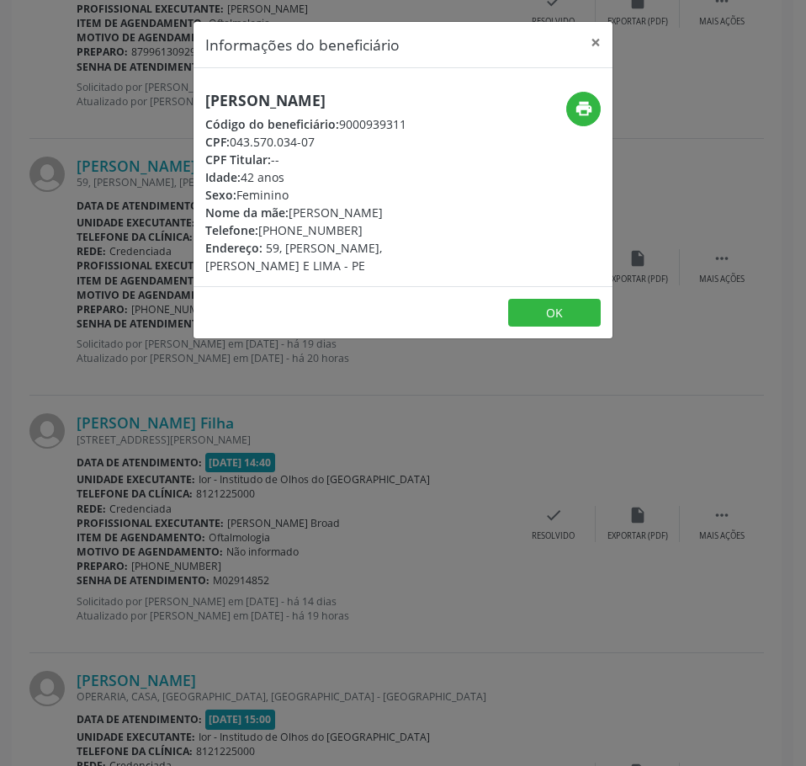
drag, startPoint x: 322, startPoint y: 142, endPoint x: 234, endPoint y: 145, distance: 88.4
click at [234, 145] on div "CPF: 043.570.034-07" at bounding box center [333, 142] width 256 height 18
click at [93, 125] on div "Informações do beneficiário × [PERSON_NAME] Código do beneficiário: 9000939311 …" at bounding box center [403, 383] width 806 height 766
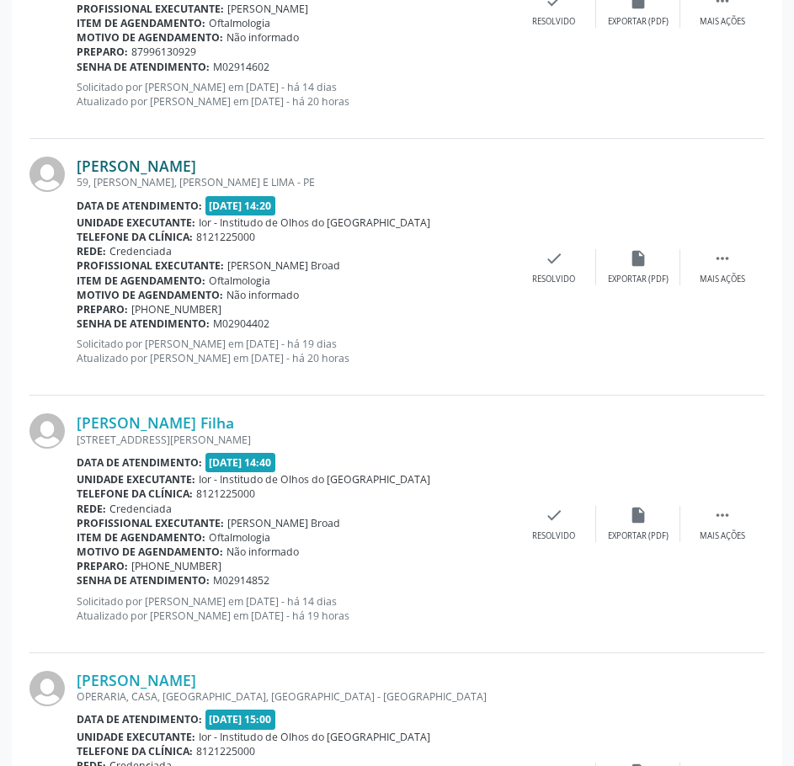
click at [196, 161] on link "[PERSON_NAME]" at bounding box center [136, 166] width 119 height 19
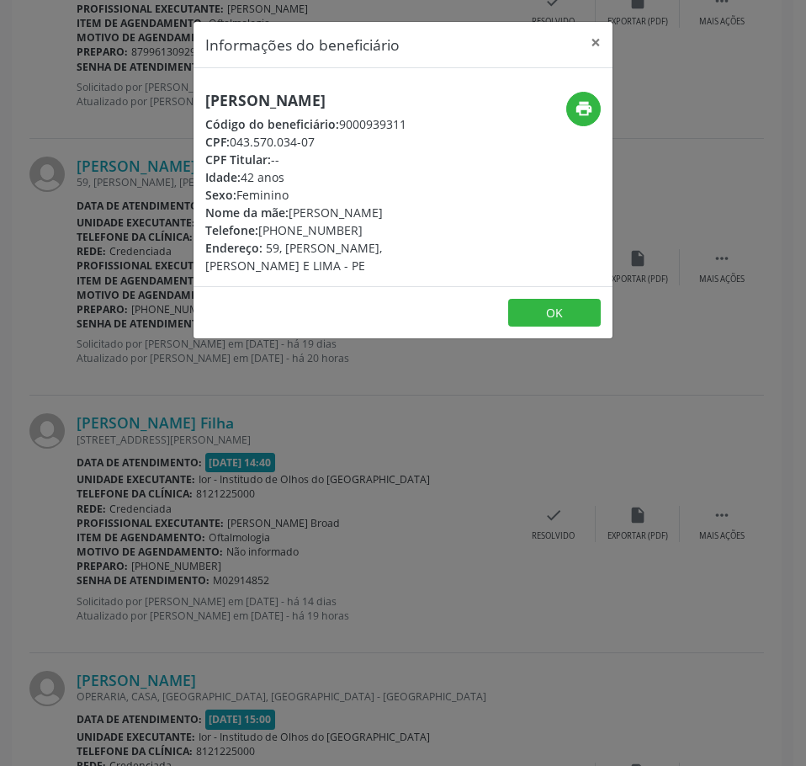
drag, startPoint x: 354, startPoint y: 230, endPoint x: 261, endPoint y: 229, distance: 93.4
click at [261, 229] on div "Telefone: [PHONE_NUMBER]" at bounding box center [333, 230] width 256 height 18
click at [153, 316] on div "Informações do beneficiário × [PERSON_NAME] Código do beneficiário: 9000939311 …" at bounding box center [403, 383] width 806 height 766
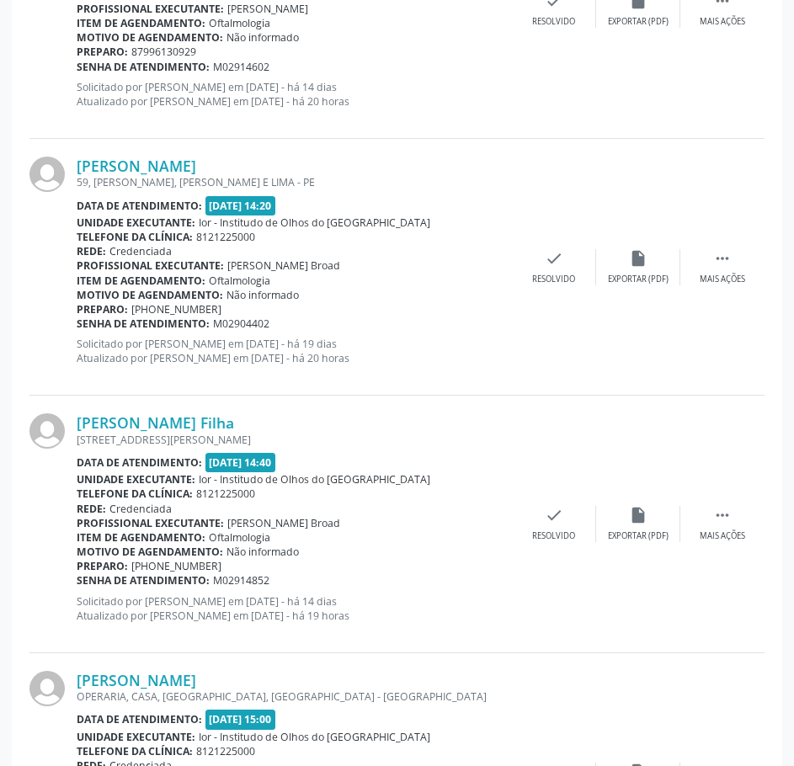
drag, startPoint x: 266, startPoint y: 325, endPoint x: 77, endPoint y: 317, distance: 188.6
click at [77, 317] on div "Senha de atendimento: M02904402" at bounding box center [294, 323] width 435 height 14
click at [189, 163] on link "[PERSON_NAME]" at bounding box center [136, 166] width 119 height 19
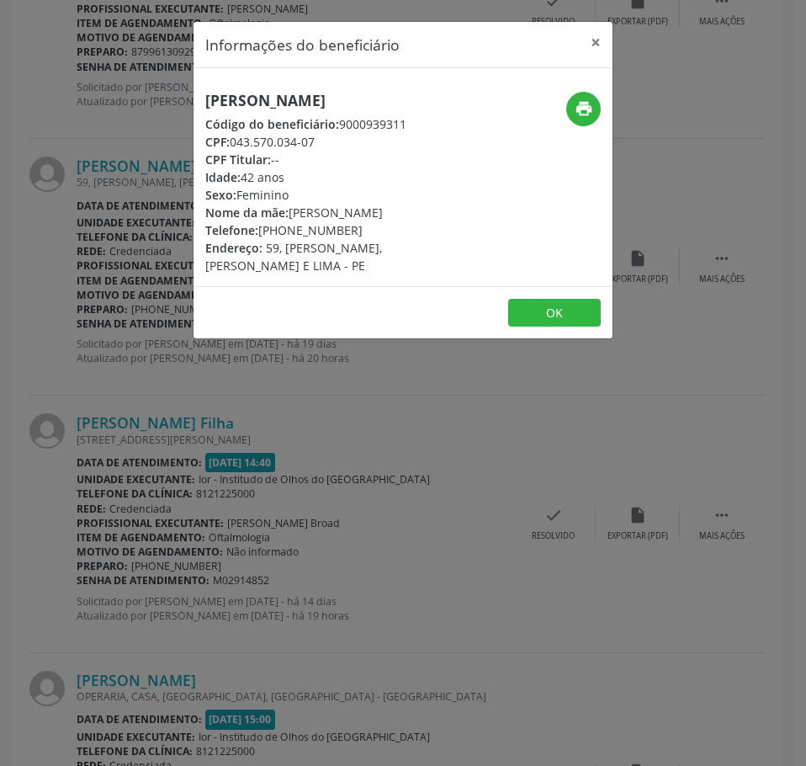
drag, startPoint x: 319, startPoint y: 144, endPoint x: 233, endPoint y: 139, distance: 86.0
click at [233, 139] on div "CPF: 043.570.034-07" at bounding box center [333, 142] width 256 height 18
click at [137, 9] on div "Informações do beneficiário × [PERSON_NAME] Código do beneficiário: 9000939311 …" at bounding box center [403, 383] width 806 height 766
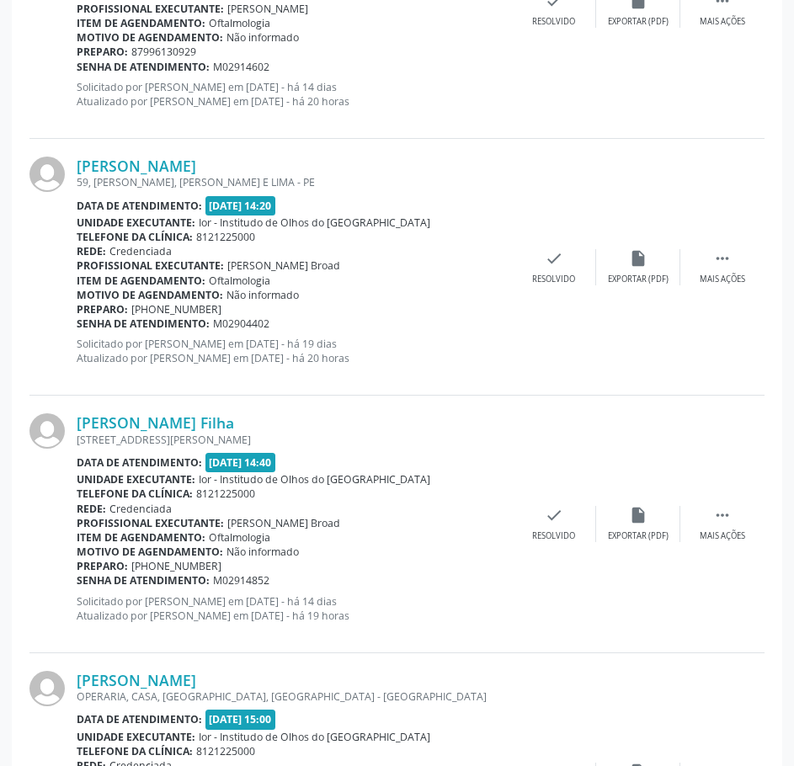
drag, startPoint x: 273, startPoint y: 320, endPoint x: 77, endPoint y: 322, distance: 196.1
click at [77, 322] on div "Senha de atendimento: M02904402" at bounding box center [294, 323] width 435 height 14
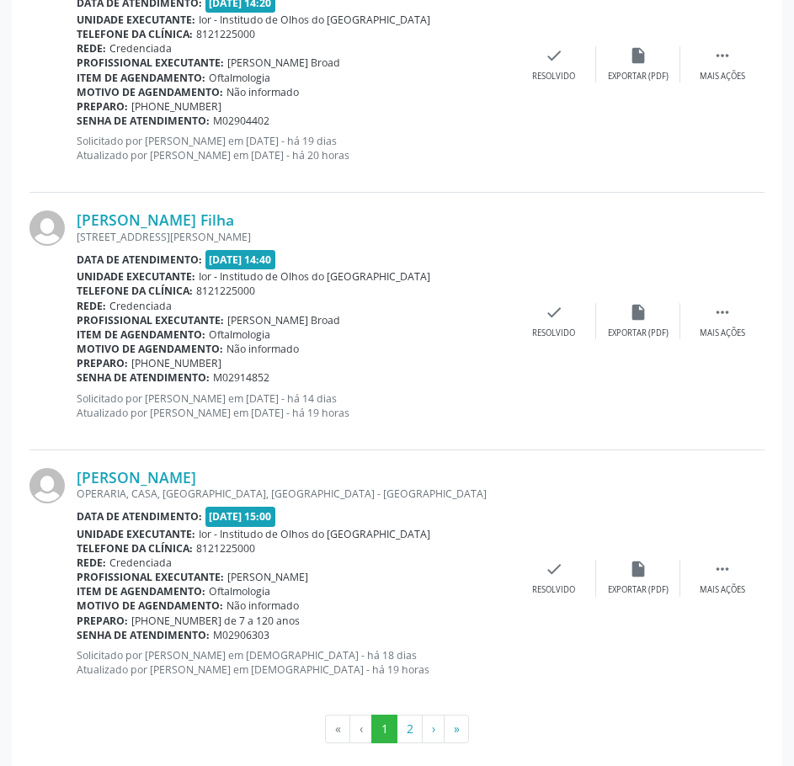
scroll to position [3671, 0]
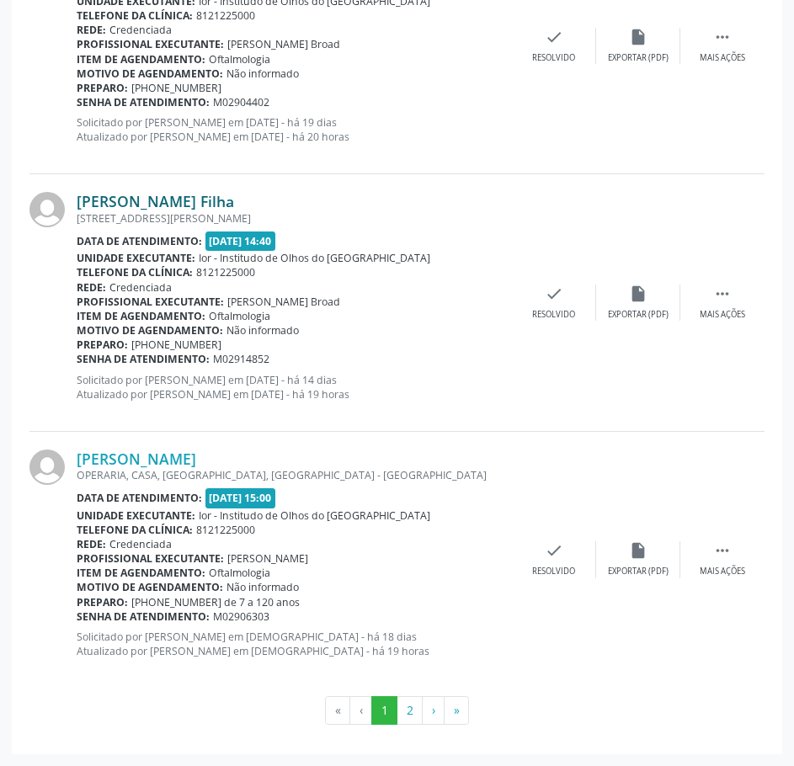
click at [197, 199] on link "[PERSON_NAME] Filha" at bounding box center [155, 201] width 157 height 19
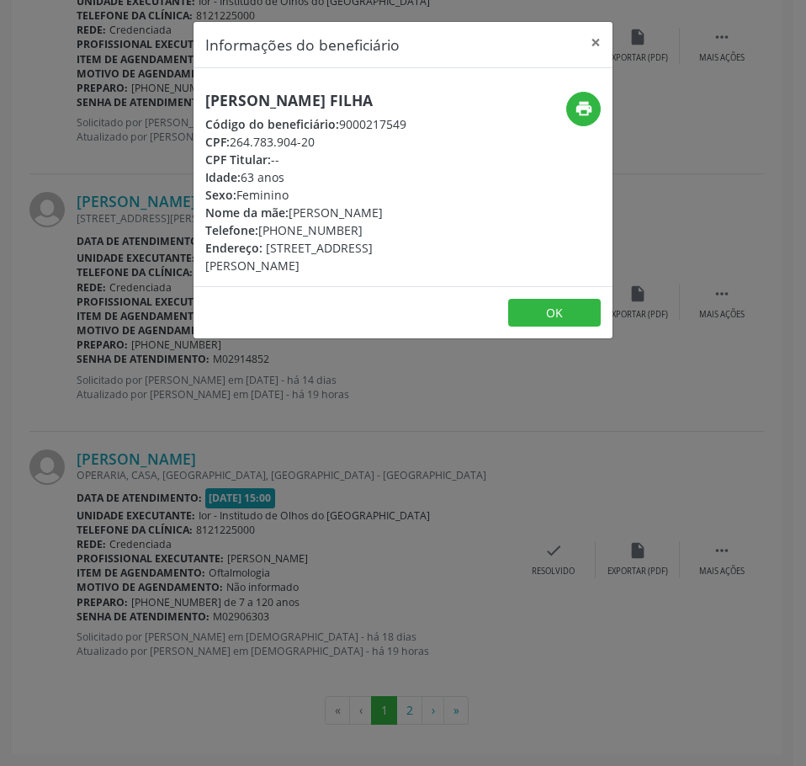
click at [253, 104] on h5 "[PERSON_NAME] Filha" at bounding box center [333, 101] width 256 height 18
drag, startPoint x: 316, startPoint y: 162, endPoint x: 231, endPoint y: 164, distance: 84.2
click at [234, 151] on div "CPF: 264.783.904-20" at bounding box center [333, 142] width 256 height 18
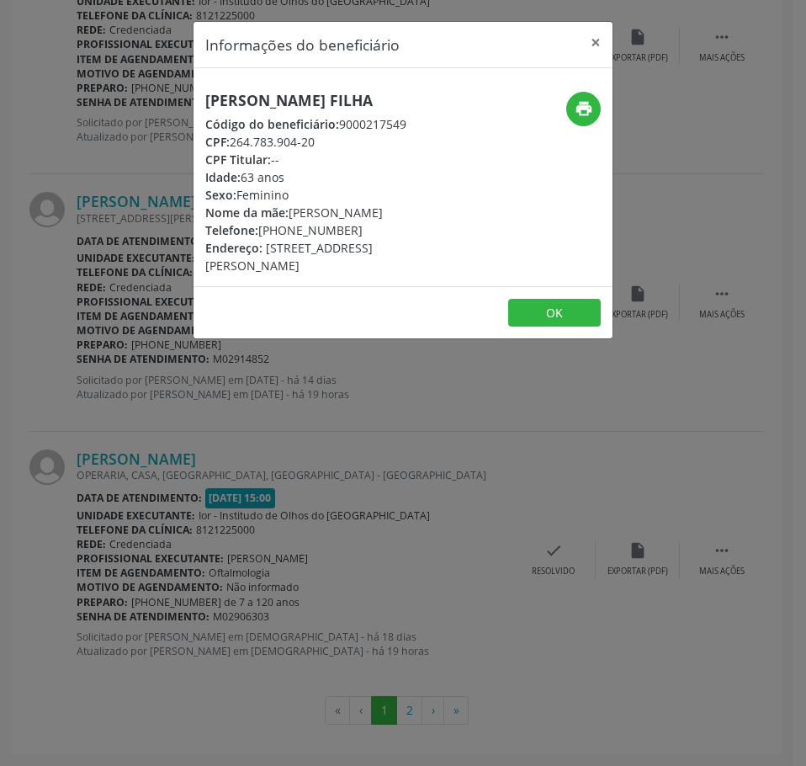
click at [145, 388] on div "Informações do beneficiário × [PERSON_NAME] Filha Código do beneficiário: 90002…" at bounding box center [403, 383] width 806 height 766
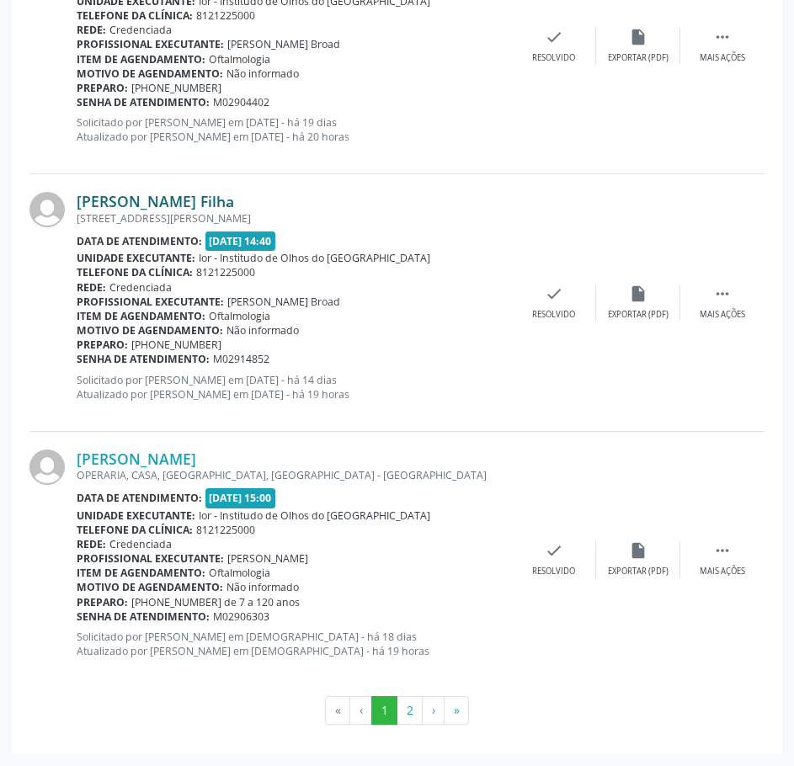
click at [234, 201] on link "[PERSON_NAME] Filha" at bounding box center [155, 201] width 157 height 19
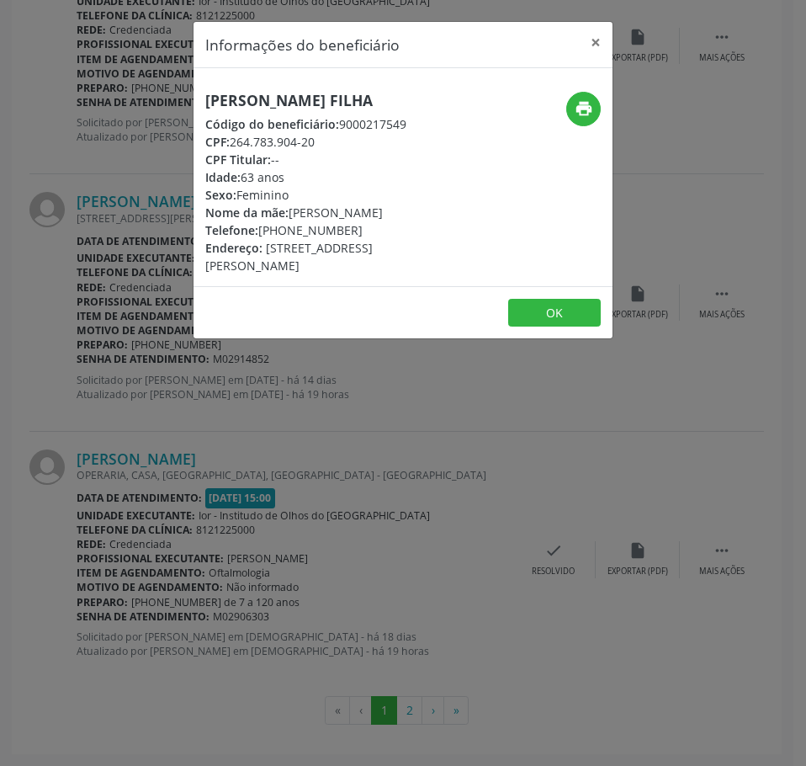
drag, startPoint x: 352, startPoint y: 251, endPoint x: 259, endPoint y: 249, distance: 92.6
click at [259, 239] on div "Telefone: [PHONE_NUMBER]" at bounding box center [333, 230] width 256 height 18
click at [166, 125] on div "Informações do beneficiário × [PERSON_NAME] Filha Código do beneficiário: 90002…" at bounding box center [403, 383] width 806 height 766
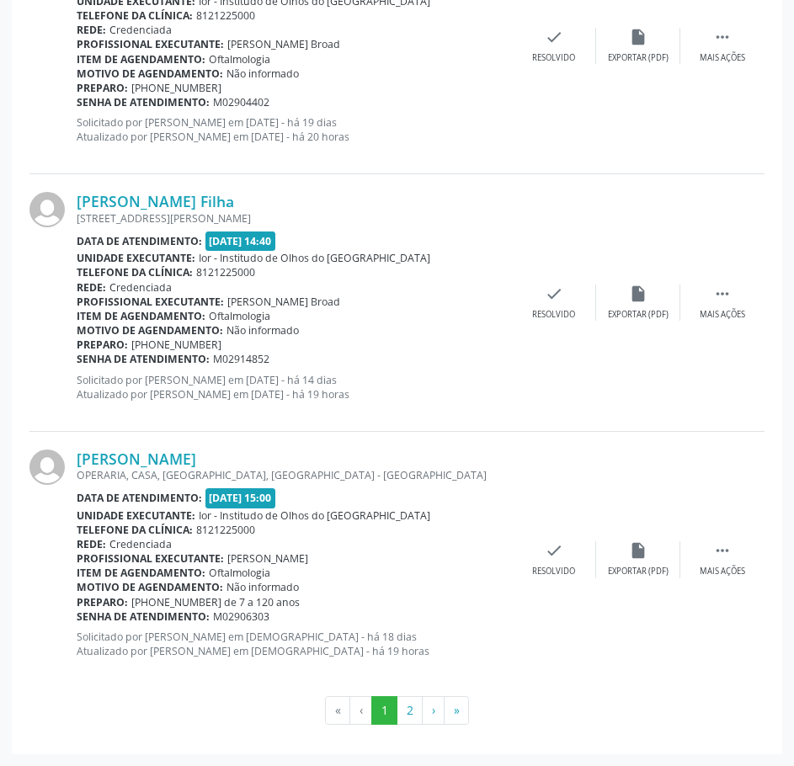
drag, startPoint x: 272, startPoint y: 358, endPoint x: 77, endPoint y: 359, distance: 194.4
click at [77, 359] on div "Senha de atendimento: M02914852" at bounding box center [294, 359] width 435 height 14
click at [196, 464] on link "[PERSON_NAME]" at bounding box center [136, 458] width 119 height 19
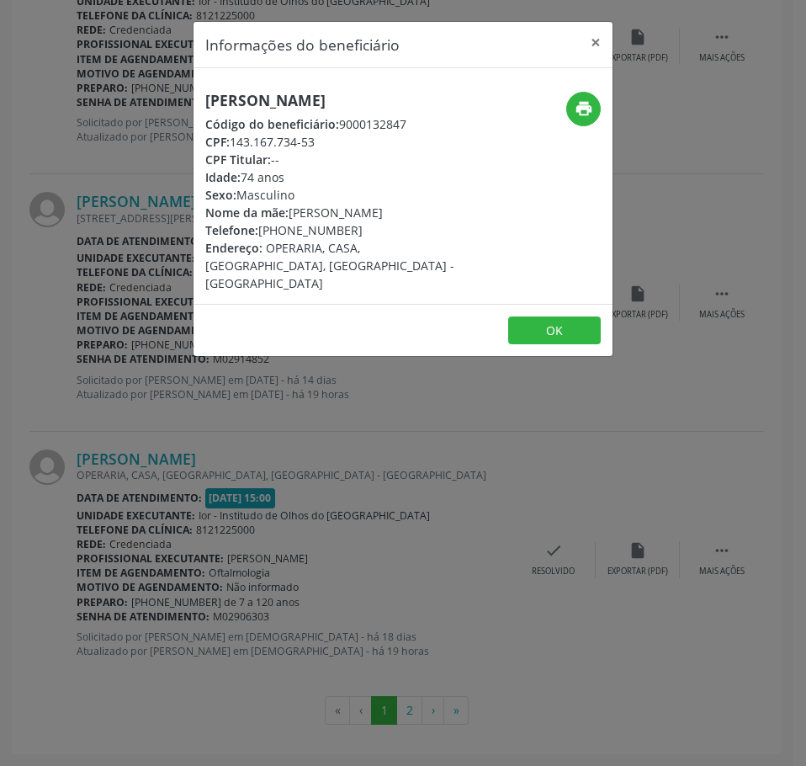
click at [272, 102] on h5 "[PERSON_NAME]" at bounding box center [333, 101] width 256 height 18
click at [272, 103] on h5 "[PERSON_NAME]" at bounding box center [333, 101] width 256 height 18
drag, startPoint x: 324, startPoint y: 141, endPoint x: 233, endPoint y: 142, distance: 90.9
click at [233, 142] on div "CPF: 143.167.734-53" at bounding box center [333, 142] width 256 height 18
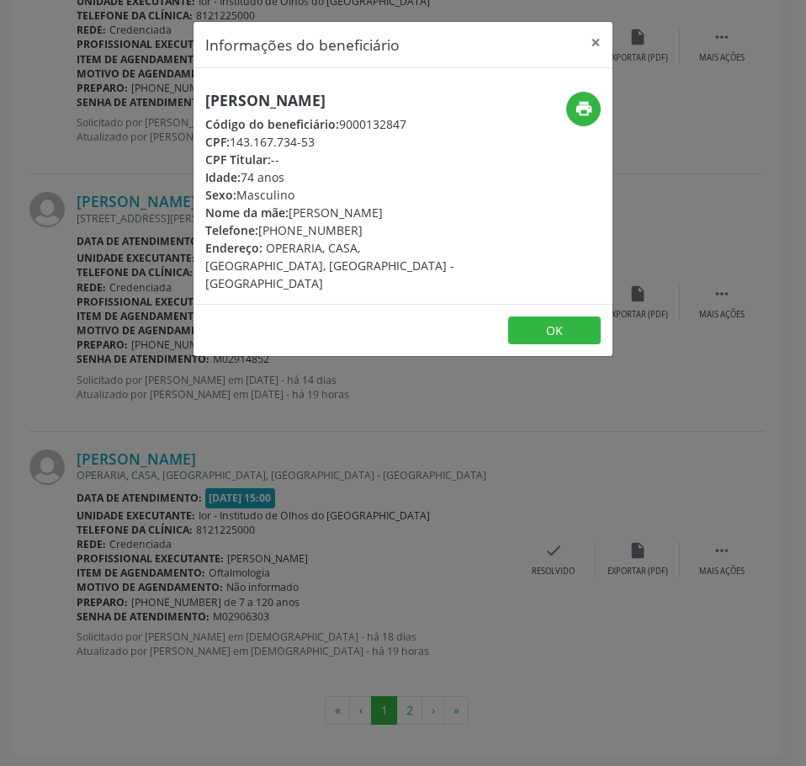
click at [186, 417] on div "Informações do beneficiário × [PERSON_NAME] Código do beneficiário: 9000132847 …" at bounding box center [403, 383] width 806 height 766
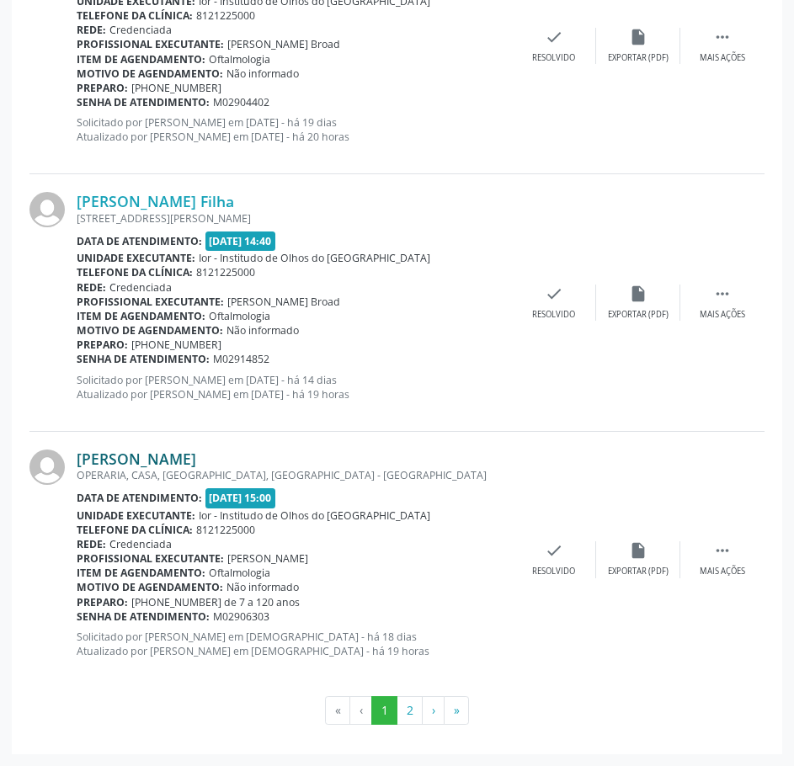
click at [168, 463] on link "[PERSON_NAME]" at bounding box center [136, 458] width 119 height 19
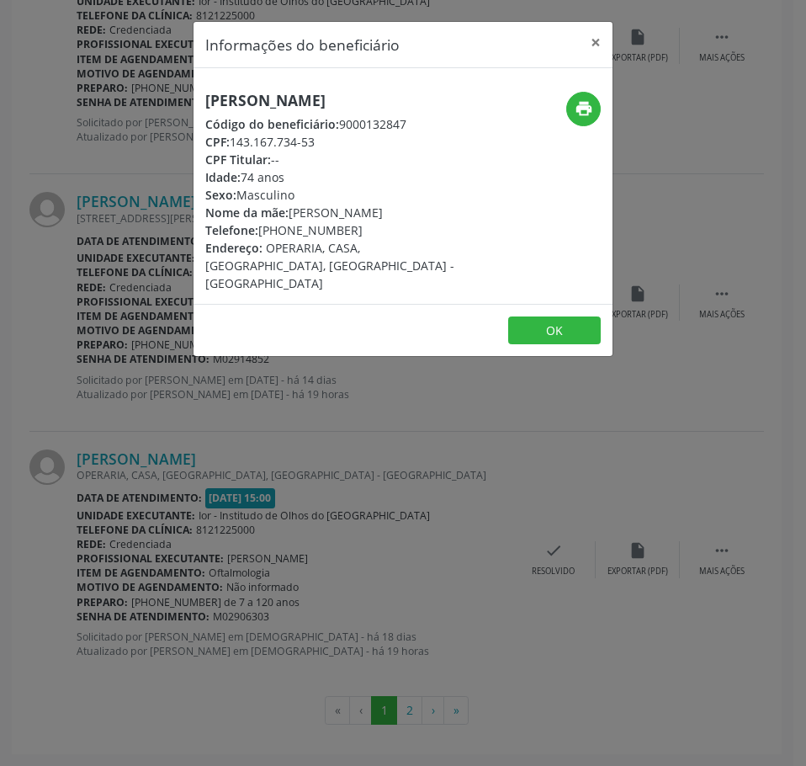
click at [264, 512] on div "Informações do beneficiário × [PERSON_NAME] Código do beneficiário: 9000132847 …" at bounding box center [403, 383] width 806 height 766
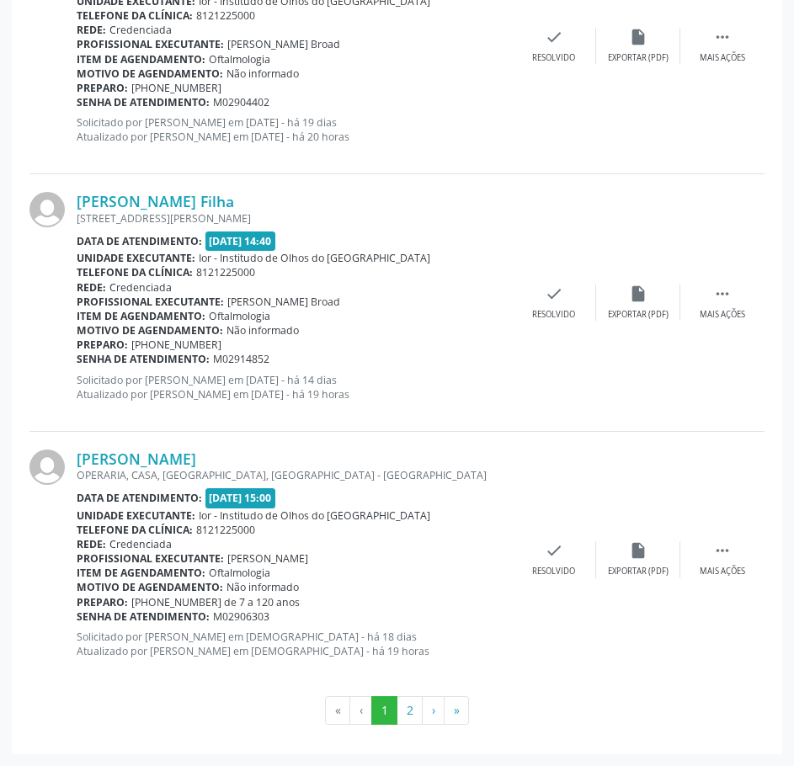
drag, startPoint x: 263, startPoint y: 618, endPoint x: 77, endPoint y: 618, distance: 186.8
click at [77, 618] on div "Senha de atendimento: M02906303" at bounding box center [294, 616] width 435 height 14
click at [412, 711] on button "2" at bounding box center [409, 710] width 26 height 29
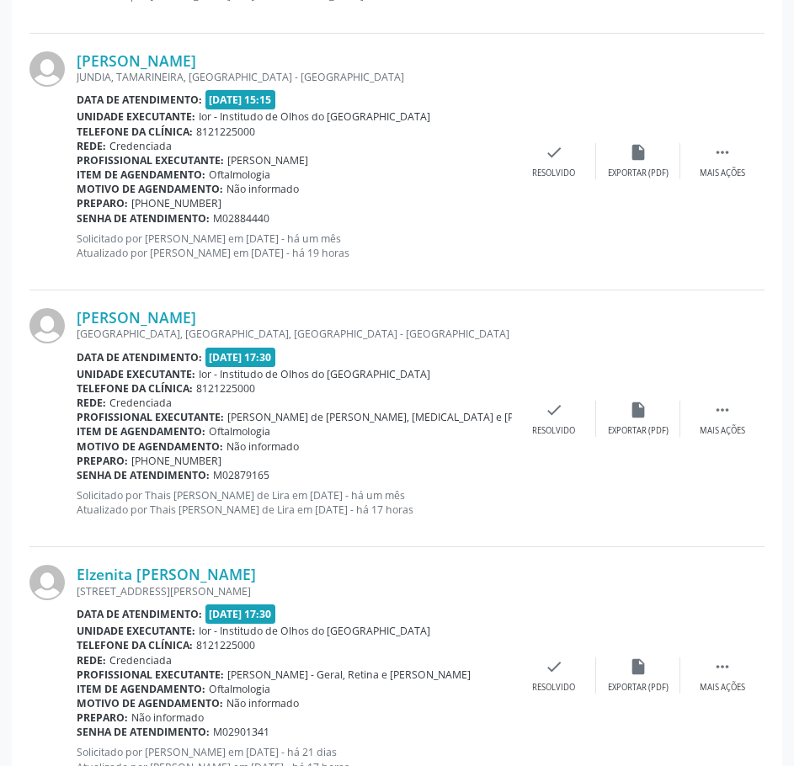
scroll to position [757, 0]
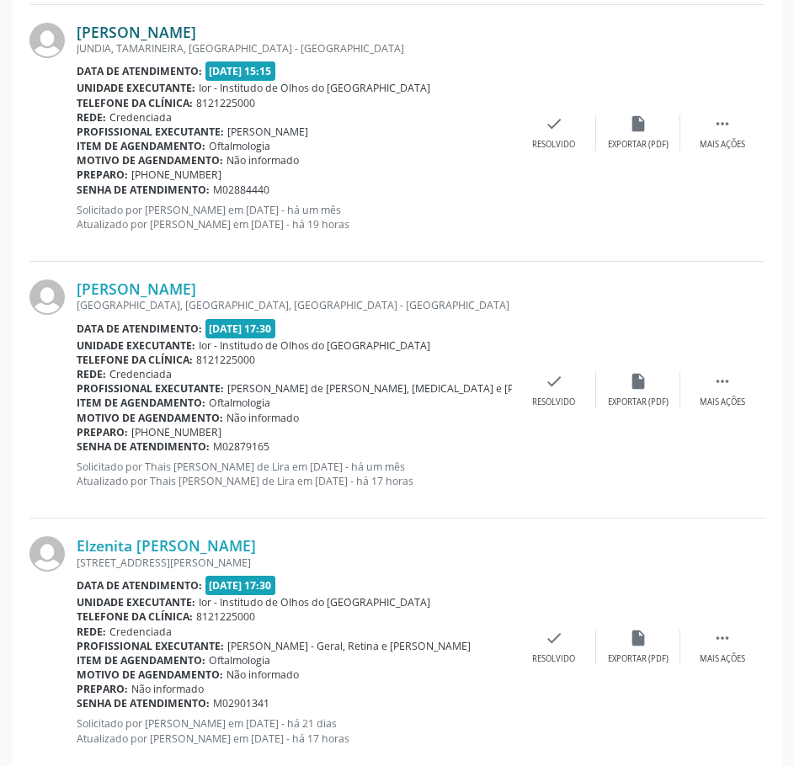
click at [196, 31] on link "[PERSON_NAME]" at bounding box center [136, 32] width 119 height 19
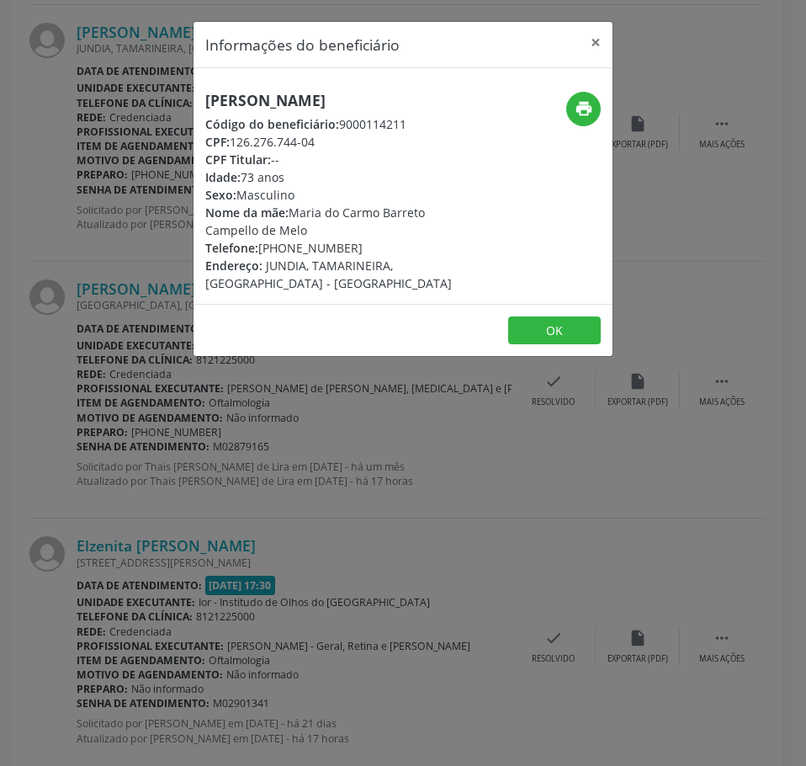
click at [271, 99] on h5 "[PERSON_NAME]" at bounding box center [333, 101] width 256 height 18
click at [115, 154] on div "Informações do beneficiário × [PERSON_NAME] Código do beneficiário: 9000114211 …" at bounding box center [403, 383] width 806 height 766
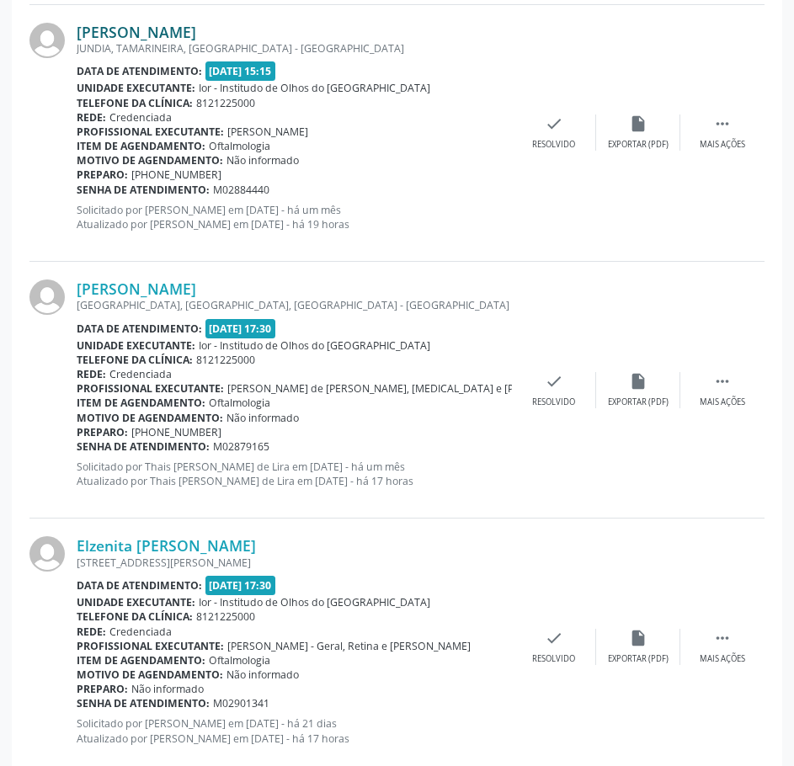
click at [196, 35] on link "[PERSON_NAME]" at bounding box center [136, 32] width 119 height 19
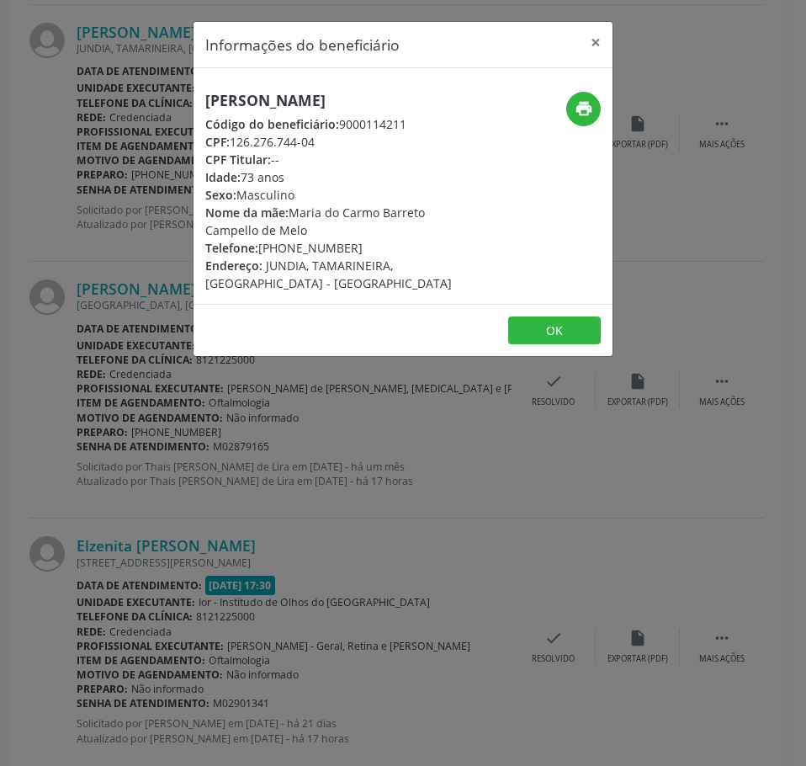
drag, startPoint x: 312, startPoint y: 159, endPoint x: 234, endPoint y: 154, distance: 78.4
click at [234, 151] on div "CPF: 126.276.744-04" at bounding box center [333, 142] width 256 height 18
click at [143, 499] on div "Informações do beneficiário × [PERSON_NAME] Código do beneficiário: 9000114211 …" at bounding box center [403, 383] width 806 height 766
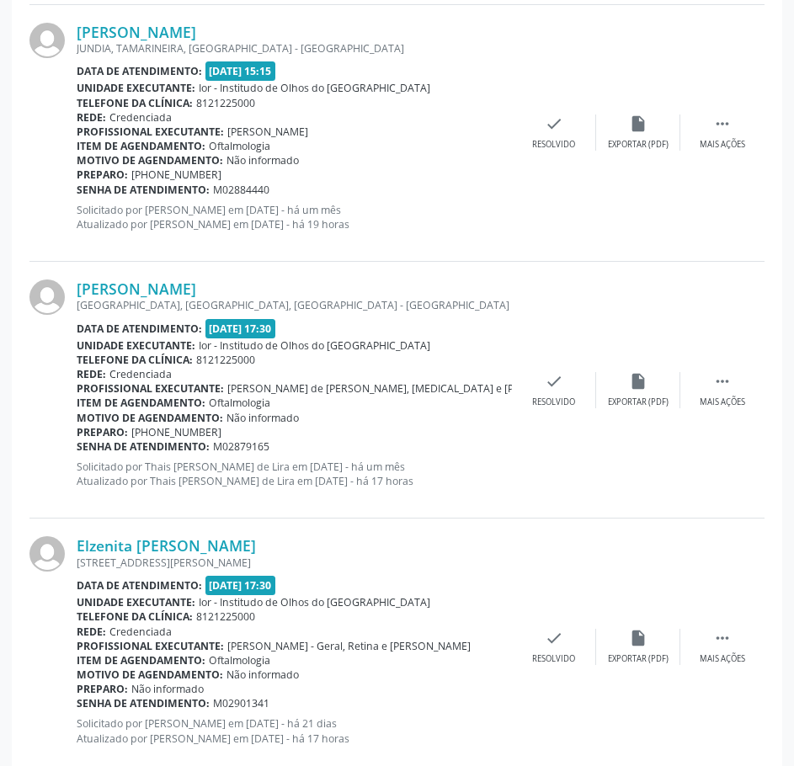
drag, startPoint x: 268, startPoint y: 193, endPoint x: 79, endPoint y: 189, distance: 189.4
click at [79, 189] on div "Senha de atendimento: M02884440" at bounding box center [294, 190] width 435 height 14
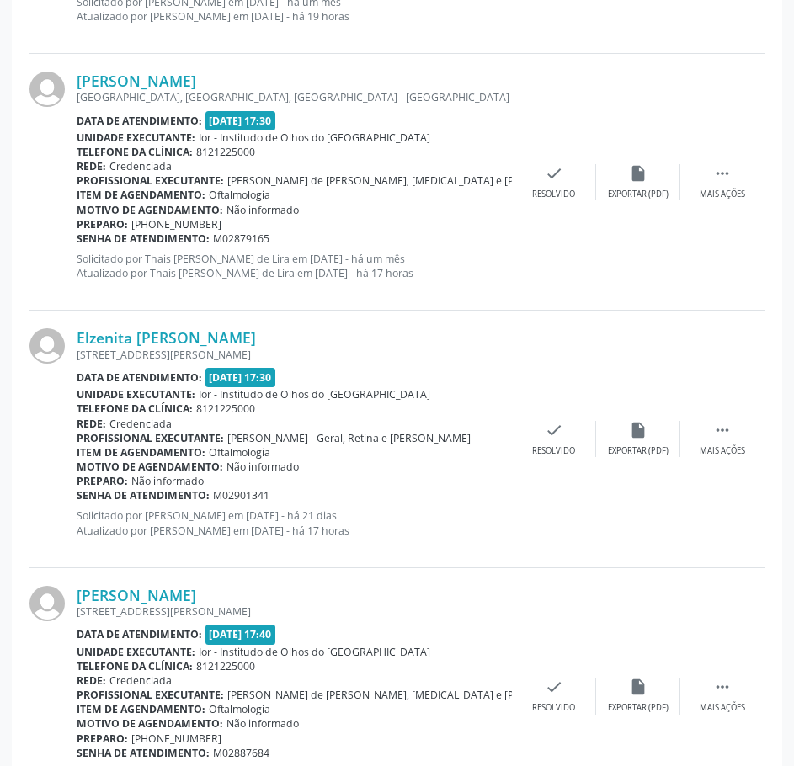
scroll to position [1010, 0]
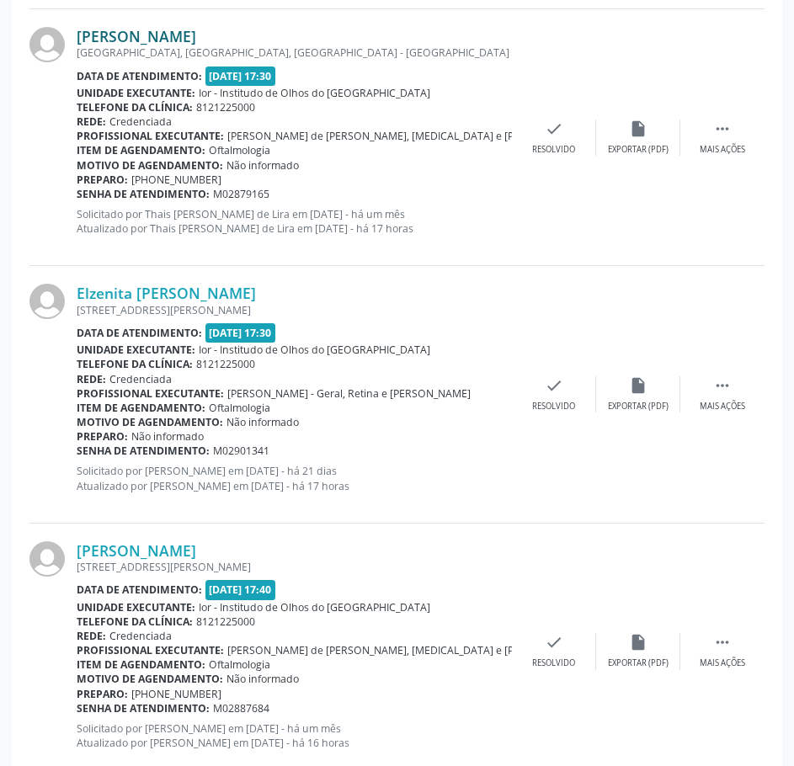
click at [196, 44] on link "[PERSON_NAME]" at bounding box center [136, 36] width 119 height 19
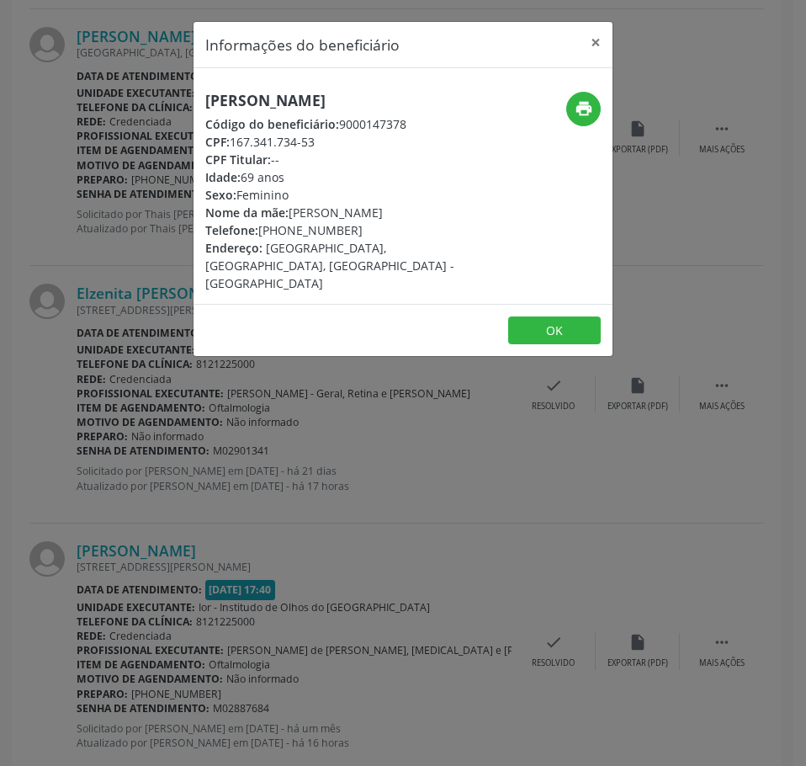
click at [42, 205] on div "Informações do beneficiário × [PERSON_NAME] Código do beneficiário: 9000147378 …" at bounding box center [403, 383] width 806 height 766
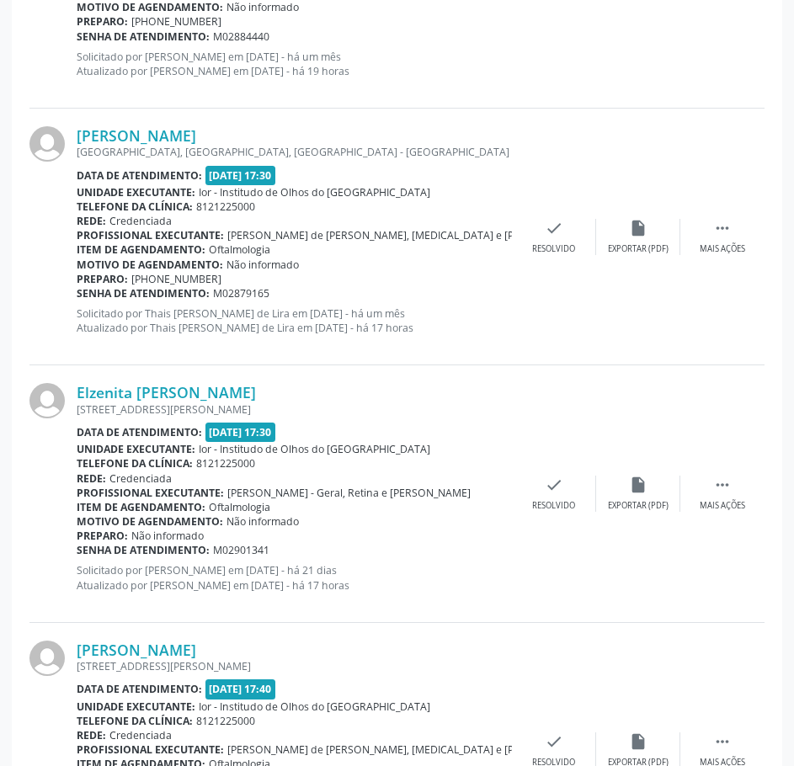
scroll to position [926, 0]
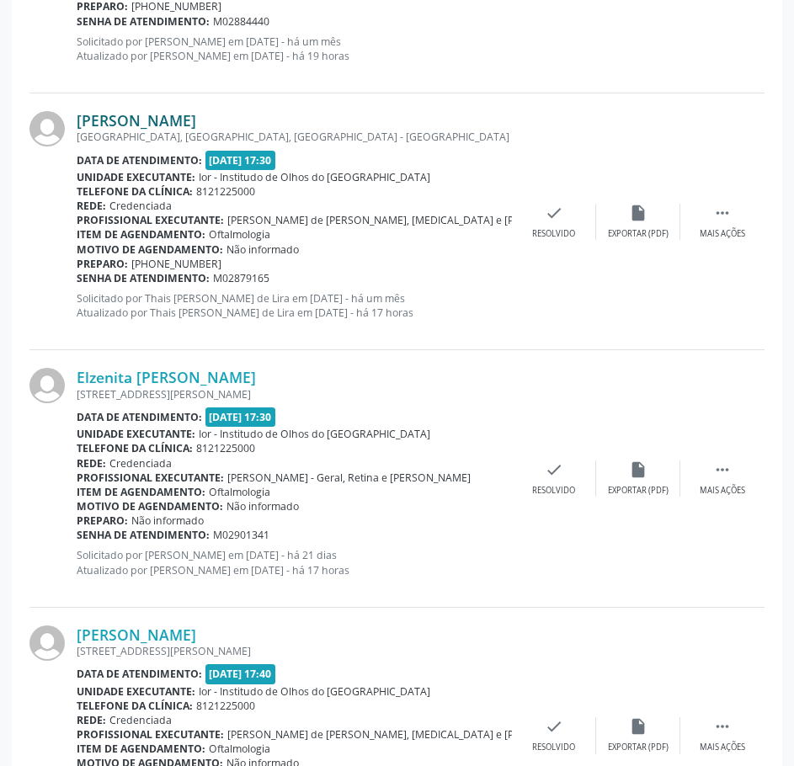
click at [196, 111] on link "[PERSON_NAME]" at bounding box center [136, 120] width 119 height 19
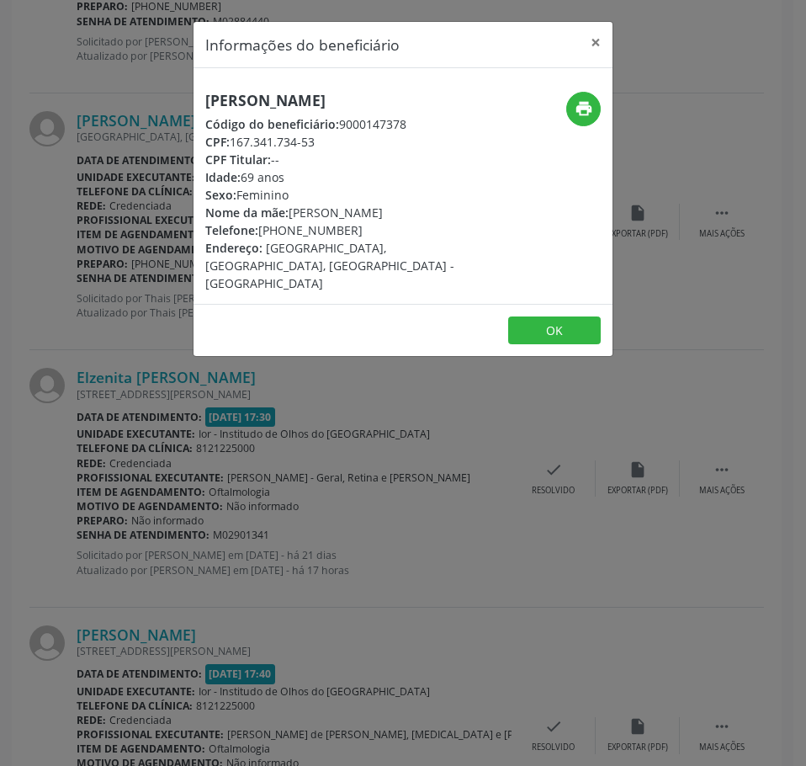
click at [247, 106] on h5 "[PERSON_NAME]" at bounding box center [333, 101] width 256 height 18
drag, startPoint x: 316, startPoint y: 157, endPoint x: 233, endPoint y: 158, distance: 83.3
click at [233, 151] on div "CPF: 167.341.734-53" at bounding box center [333, 142] width 256 height 18
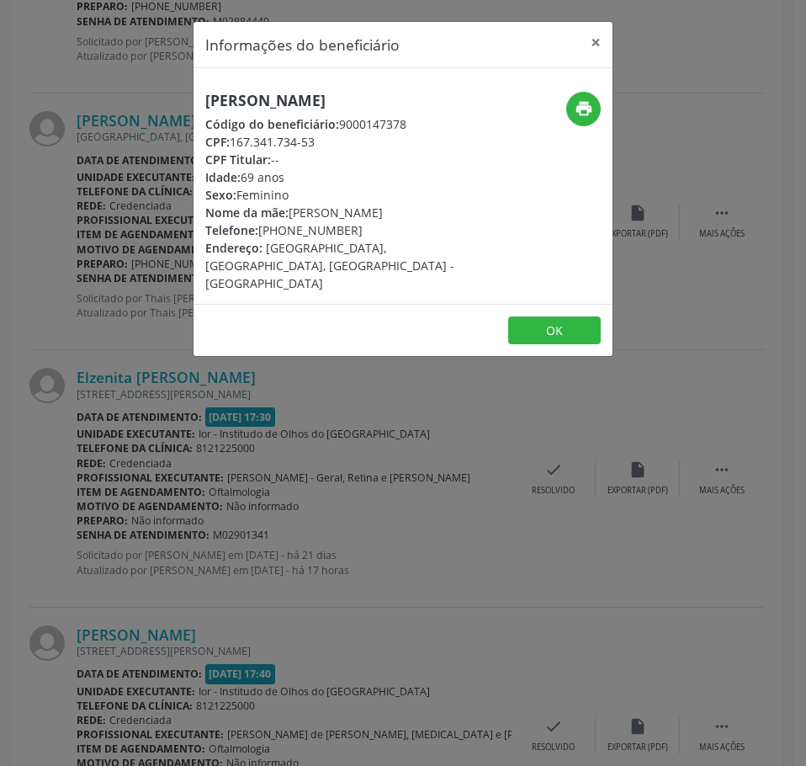
click at [104, 164] on div "Informações do beneficiário × [PERSON_NAME] Código do beneficiário: 9000147378 …" at bounding box center [403, 383] width 806 height 766
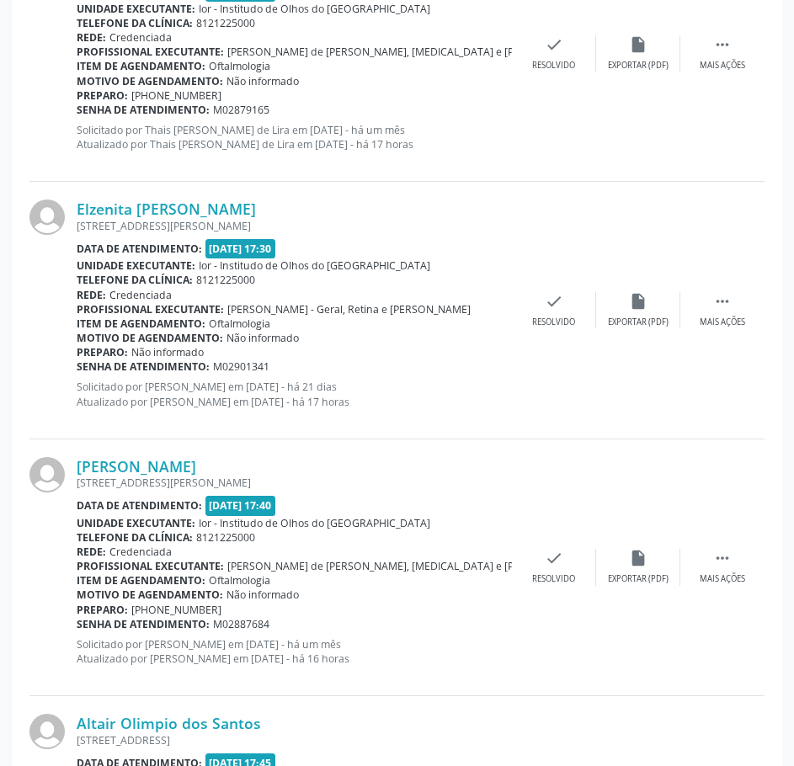
scroll to position [1178, 0]
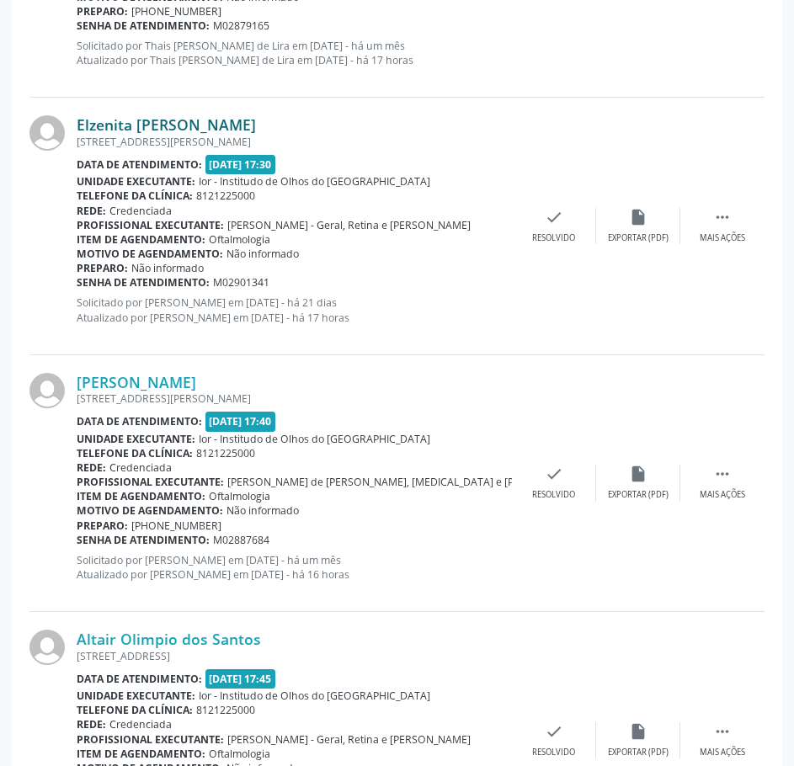
click at [186, 130] on link "Elzenita [PERSON_NAME]" at bounding box center [166, 124] width 179 height 19
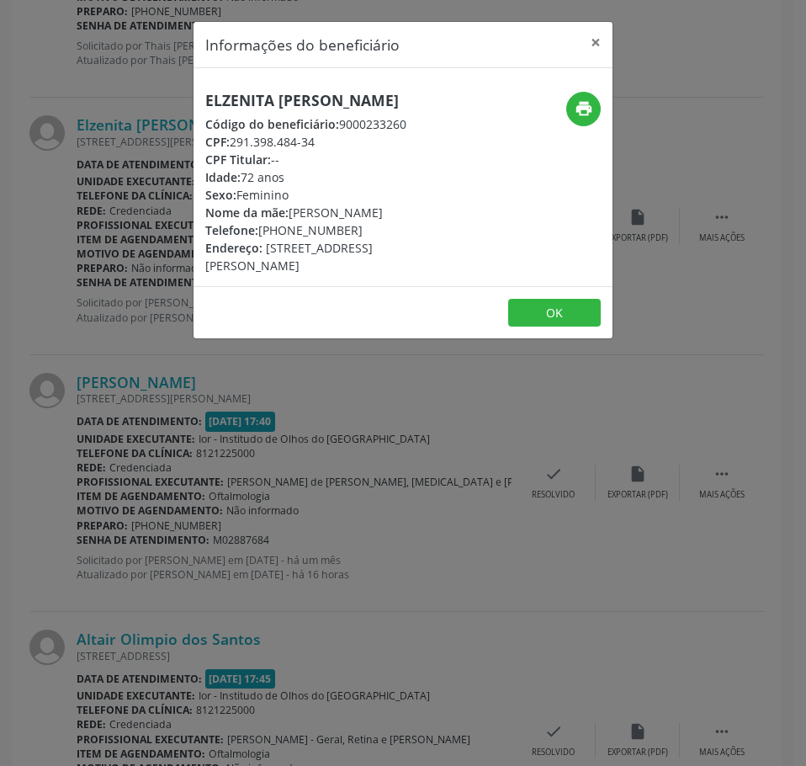
click at [140, 123] on div "Informações do beneficiário × Elzenita Guedes Costa Código do beneficiário: 900…" at bounding box center [403, 383] width 806 height 766
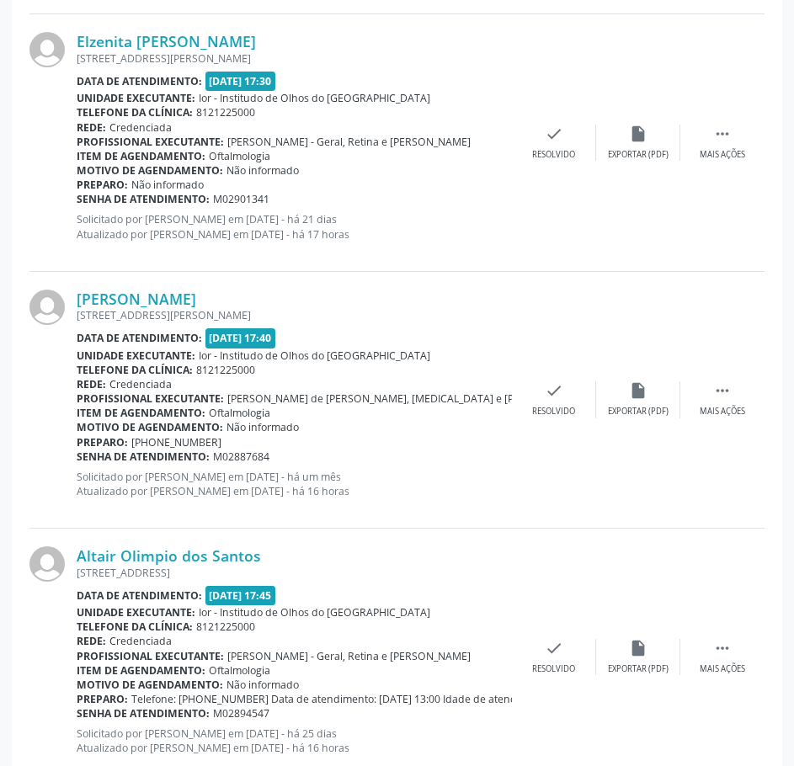
scroll to position [1262, 0]
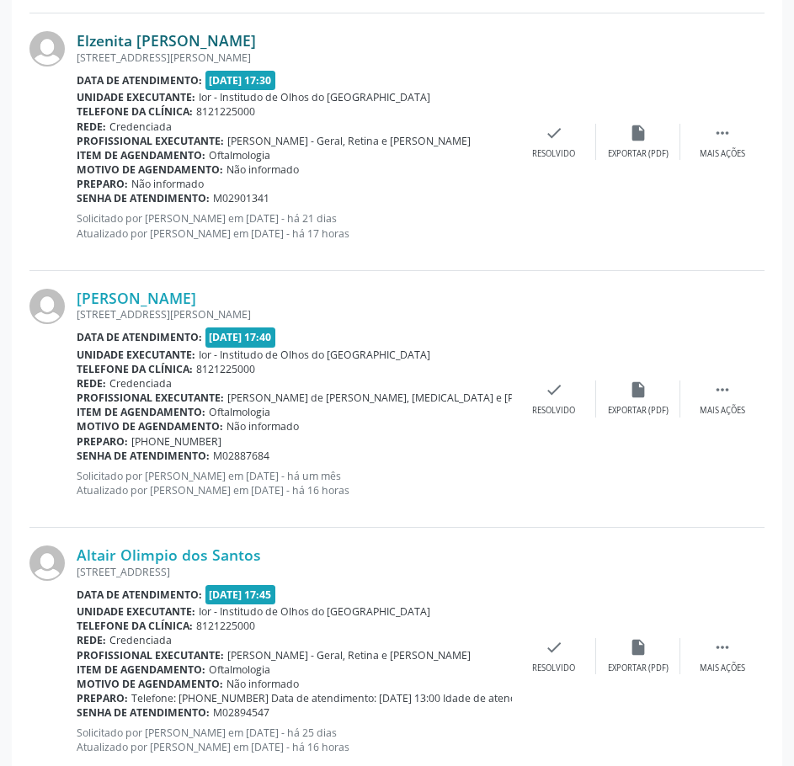
click at [215, 40] on link "Elzenita [PERSON_NAME]" at bounding box center [166, 40] width 179 height 19
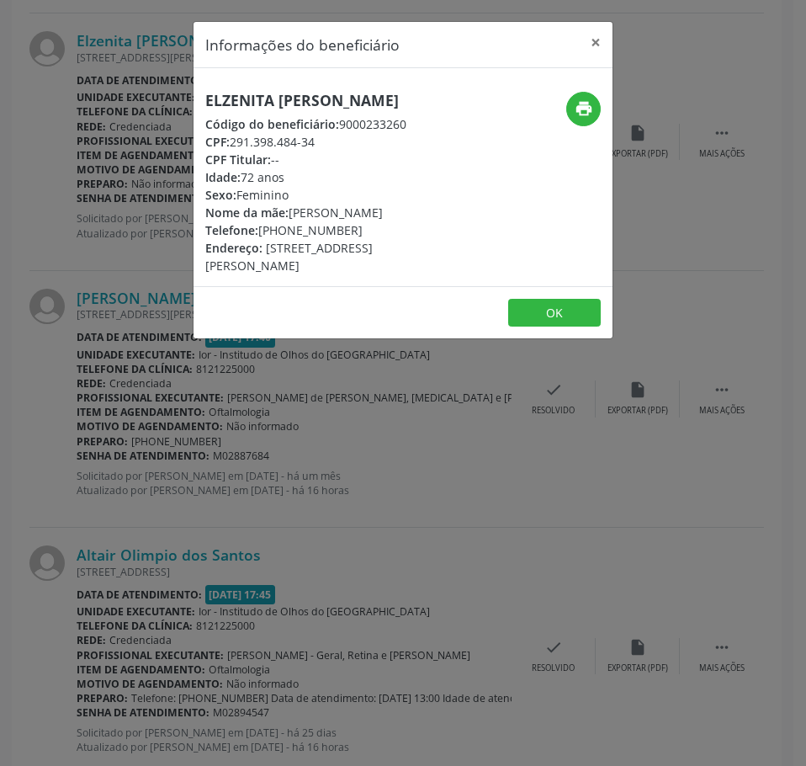
click at [280, 99] on h5 "Elzenita [PERSON_NAME]" at bounding box center [333, 101] width 256 height 18
click at [298, 459] on div "Informações do beneficiário × Elzenita Guedes Costa Código do beneficiário: 900…" at bounding box center [403, 383] width 806 height 766
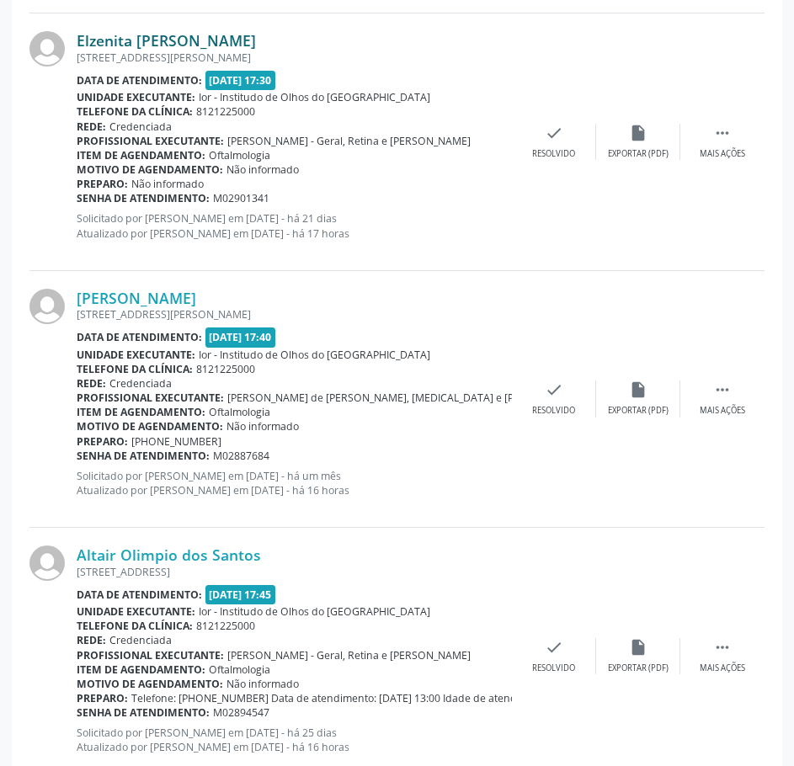
click at [142, 46] on link "Elzenita [PERSON_NAME]" at bounding box center [166, 40] width 179 height 19
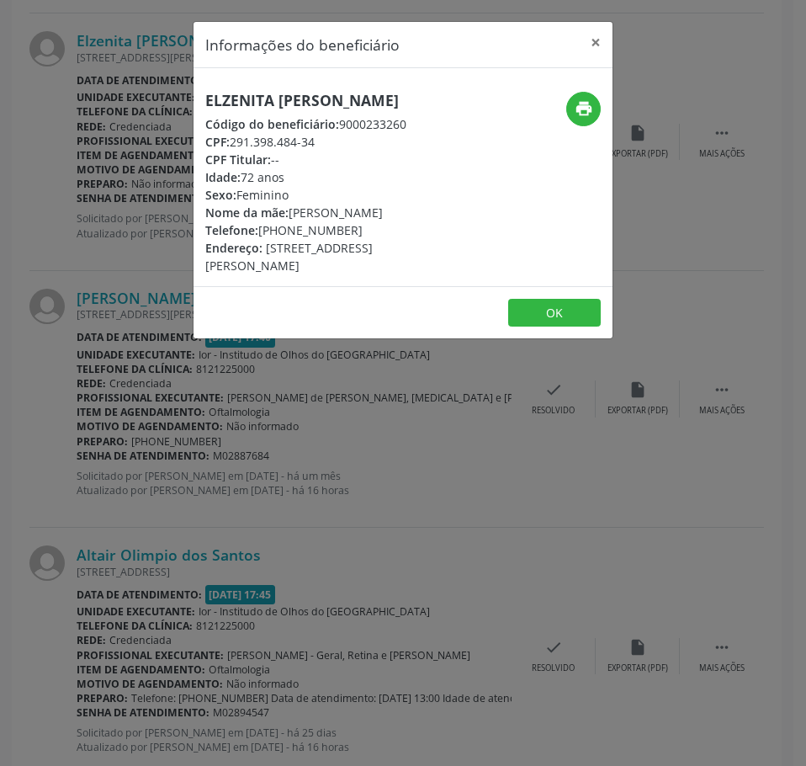
drag, startPoint x: 321, startPoint y: 141, endPoint x: 231, endPoint y: 146, distance: 90.2
click at [229, 147] on div "CPF: 291.398.484-34" at bounding box center [333, 142] width 256 height 18
click at [119, 168] on div "Informações do beneficiário × Elzenita Guedes Costa Código do beneficiário: 900…" at bounding box center [403, 383] width 806 height 766
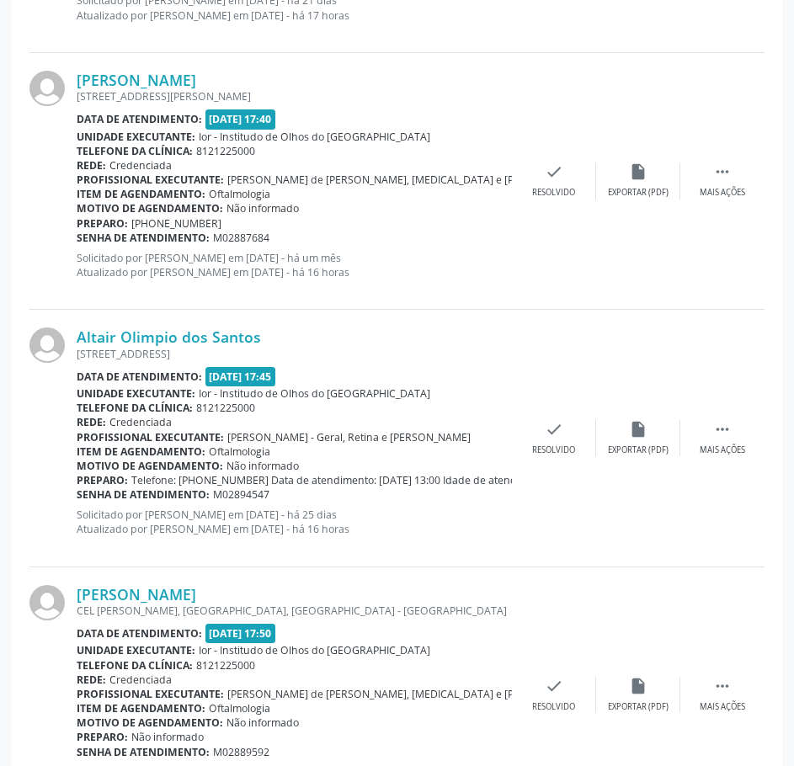
scroll to position [1515, 0]
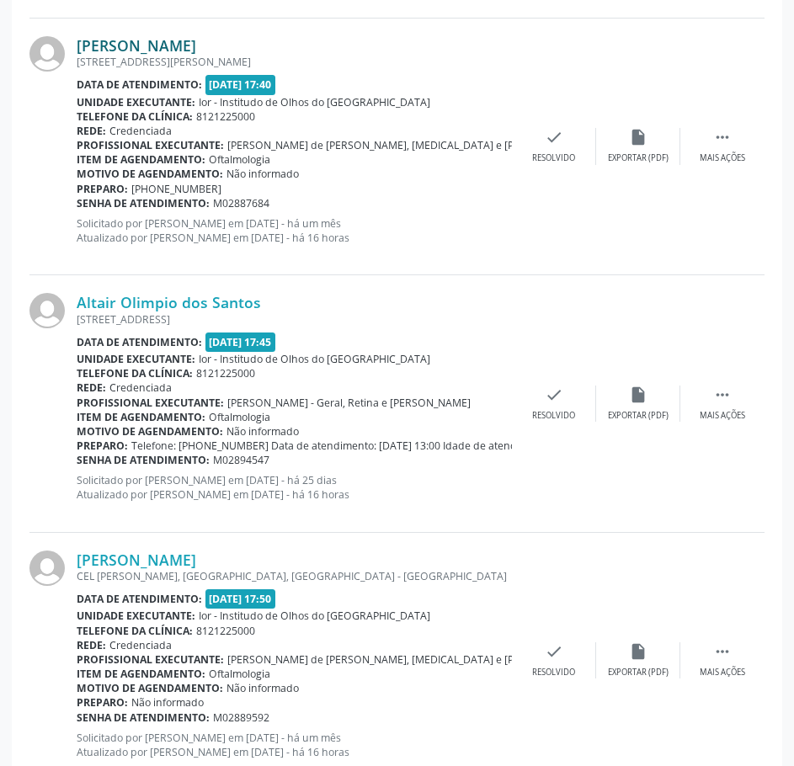
click at [145, 48] on link "[PERSON_NAME]" at bounding box center [136, 45] width 119 height 19
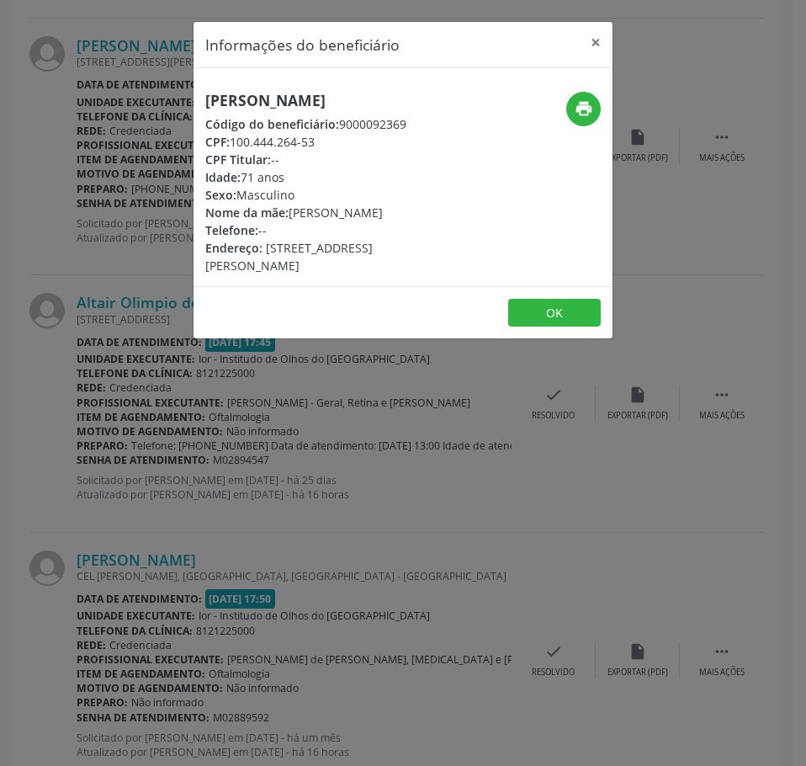
click at [270, 96] on h5 "[PERSON_NAME]" at bounding box center [333, 101] width 256 height 18
click at [106, 149] on div "Informações do beneficiário × [PERSON_NAME] Código do beneficiário: 9000092369 …" at bounding box center [403, 383] width 806 height 766
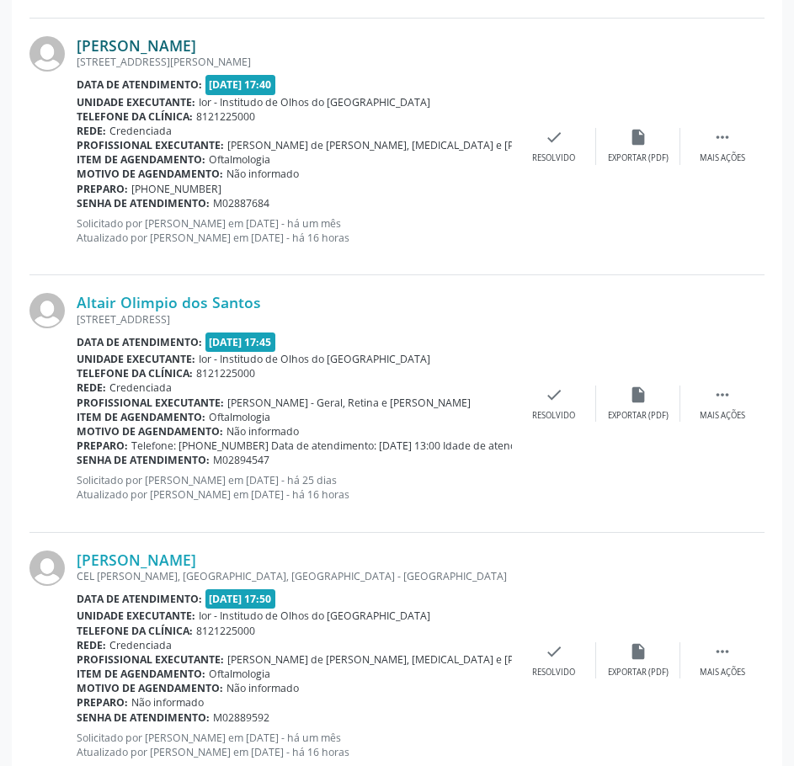
click at [181, 44] on link "[PERSON_NAME]" at bounding box center [136, 45] width 119 height 19
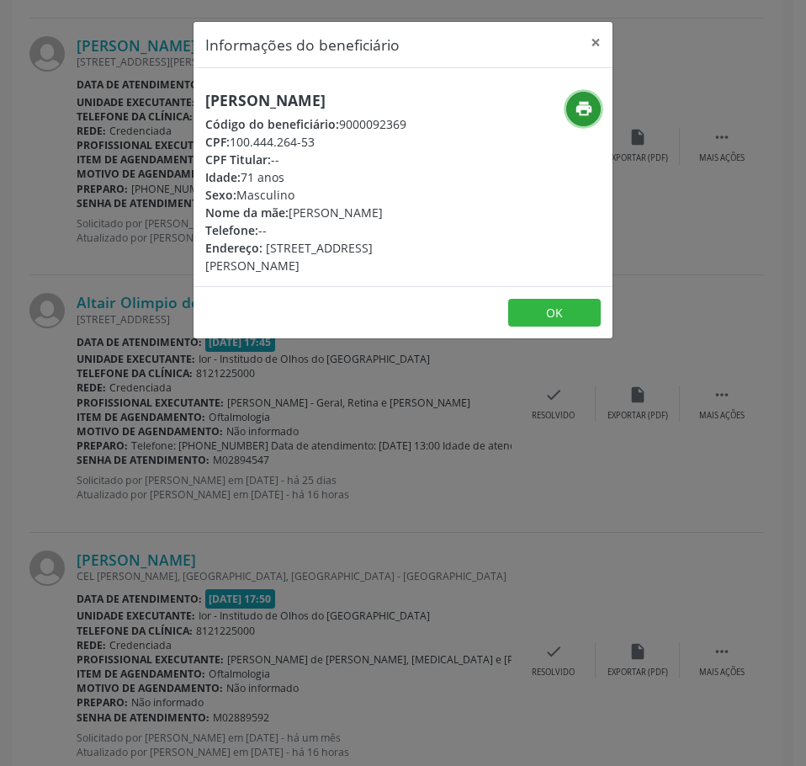
click at [583, 105] on icon "print" at bounding box center [584, 108] width 19 height 19
click at [119, 135] on div "Informações do beneficiário × [PERSON_NAME] Código do beneficiário: 9000092369 …" at bounding box center [403, 383] width 806 height 766
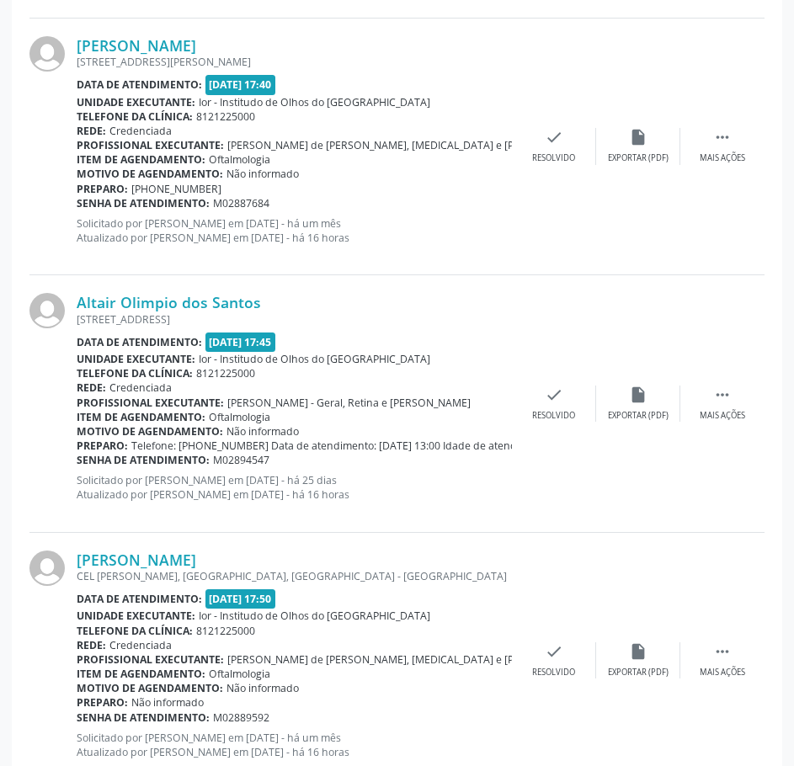
drag, startPoint x: 272, startPoint y: 201, endPoint x: 76, endPoint y: 200, distance: 196.1
click at [77, 199] on div "Senha de atendimento: M02887684" at bounding box center [294, 203] width 435 height 14
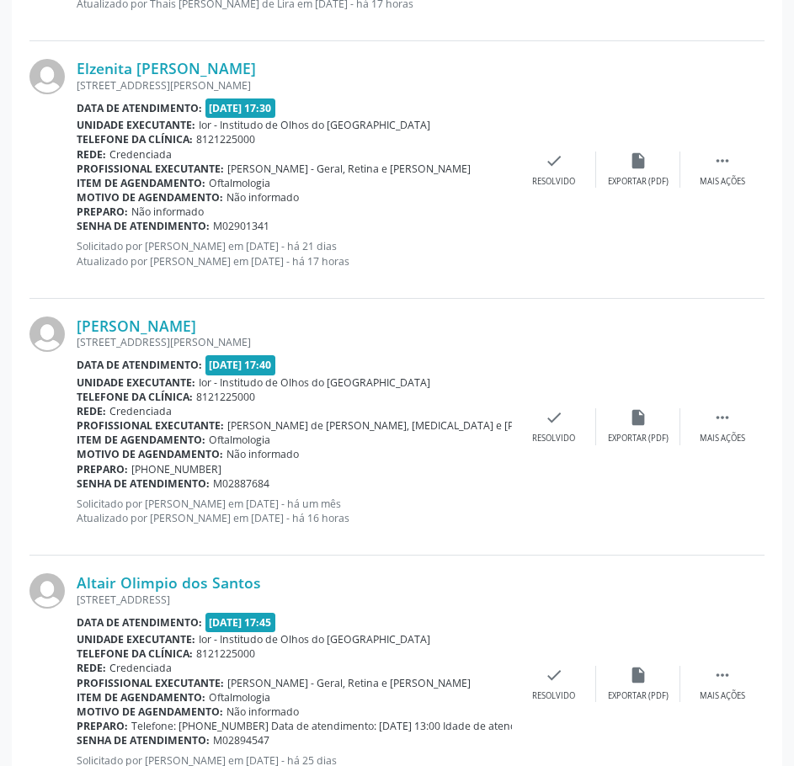
scroll to position [1178, 0]
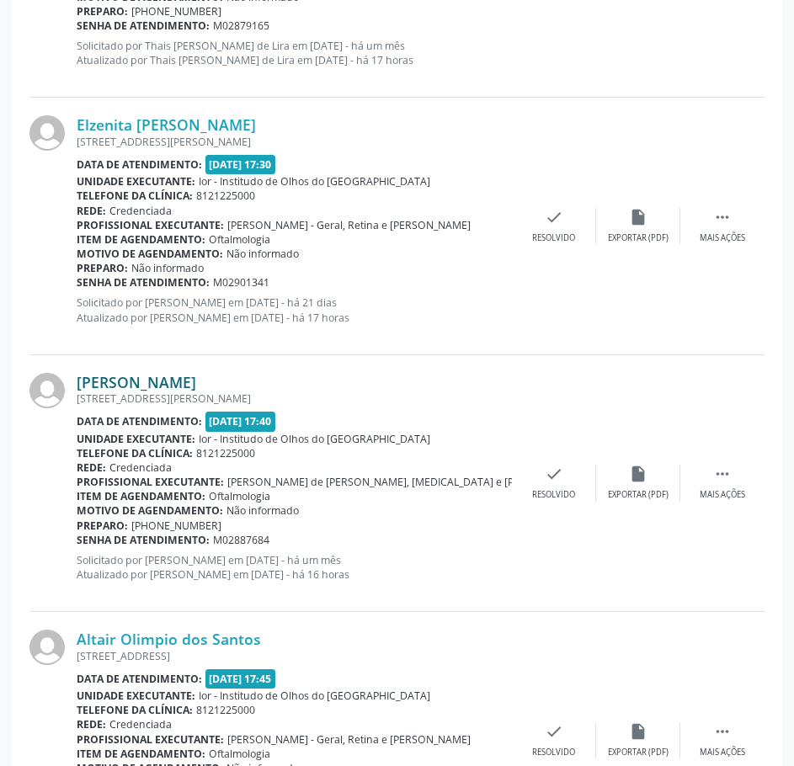
click at [175, 377] on link "[PERSON_NAME]" at bounding box center [136, 382] width 119 height 19
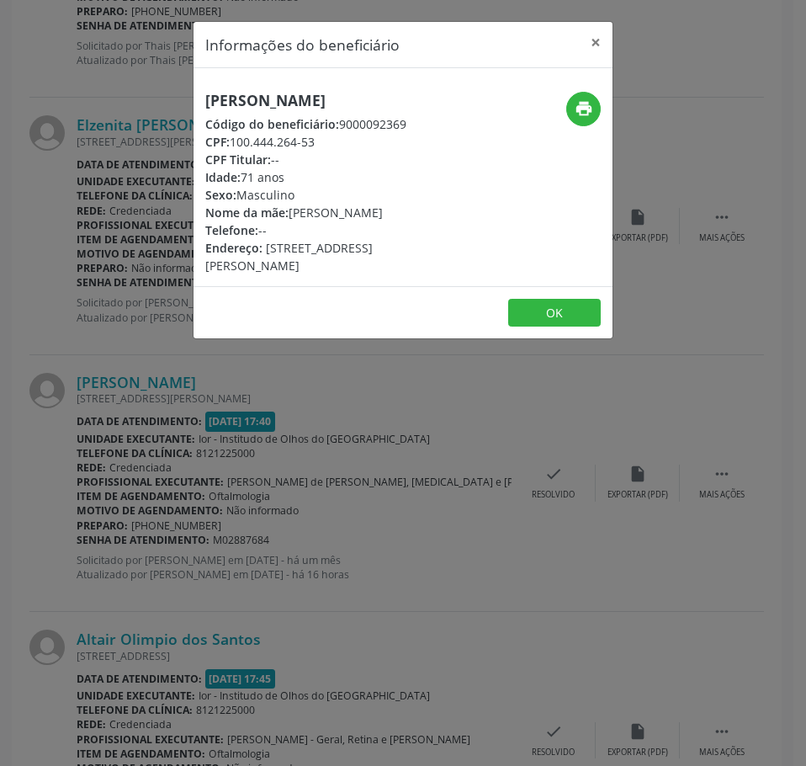
click at [223, 98] on h5 "[PERSON_NAME]" at bounding box center [333, 101] width 256 height 18
click at [566, 521] on div "Informações do beneficiário × [PERSON_NAME] Código do beneficiário: 9000092369 …" at bounding box center [403, 383] width 806 height 766
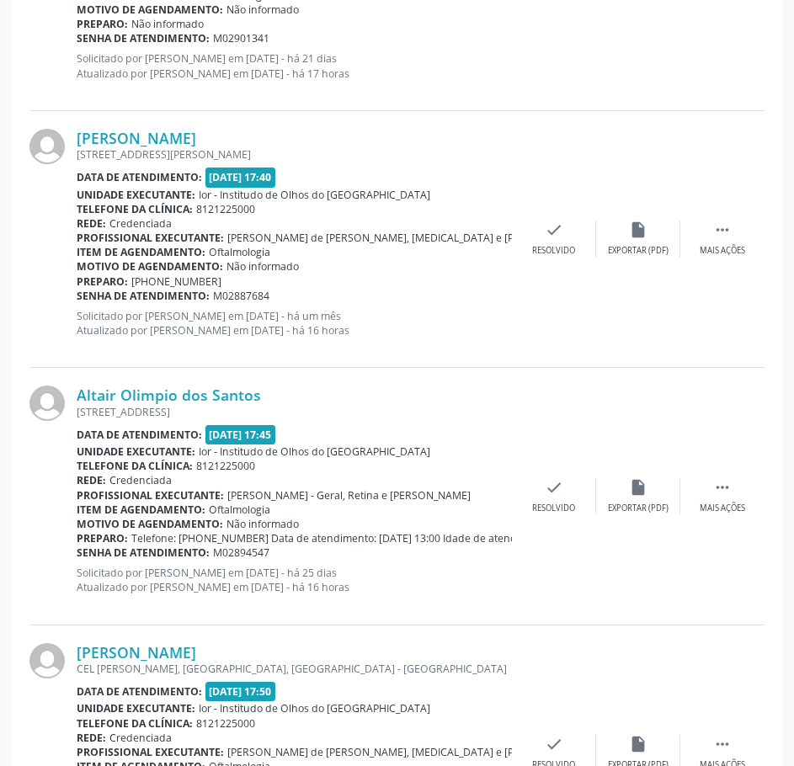
scroll to position [1430, 0]
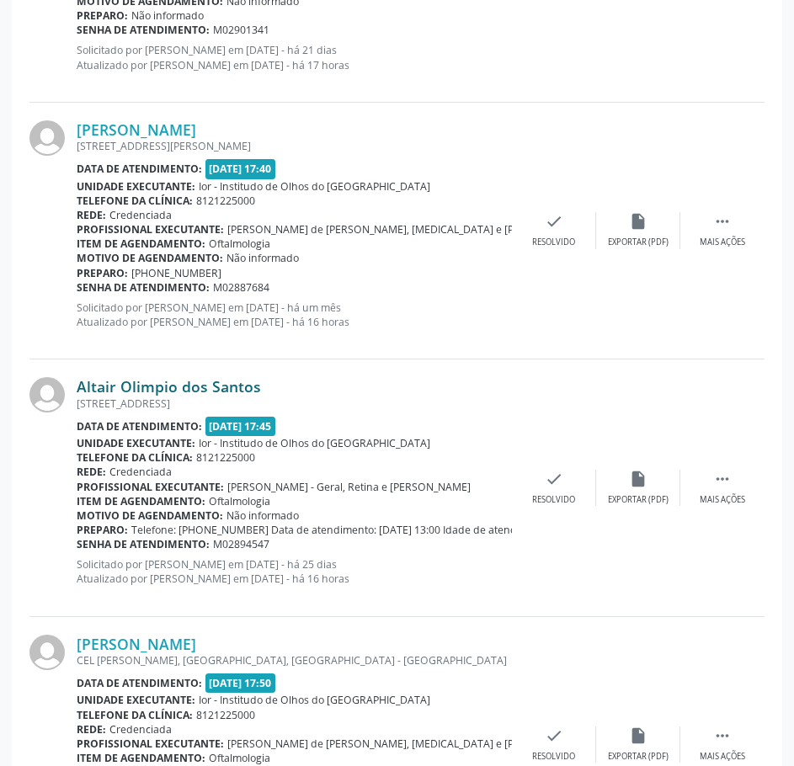
click at [237, 382] on link "Altair Olimpio dos Santos" at bounding box center [169, 386] width 184 height 19
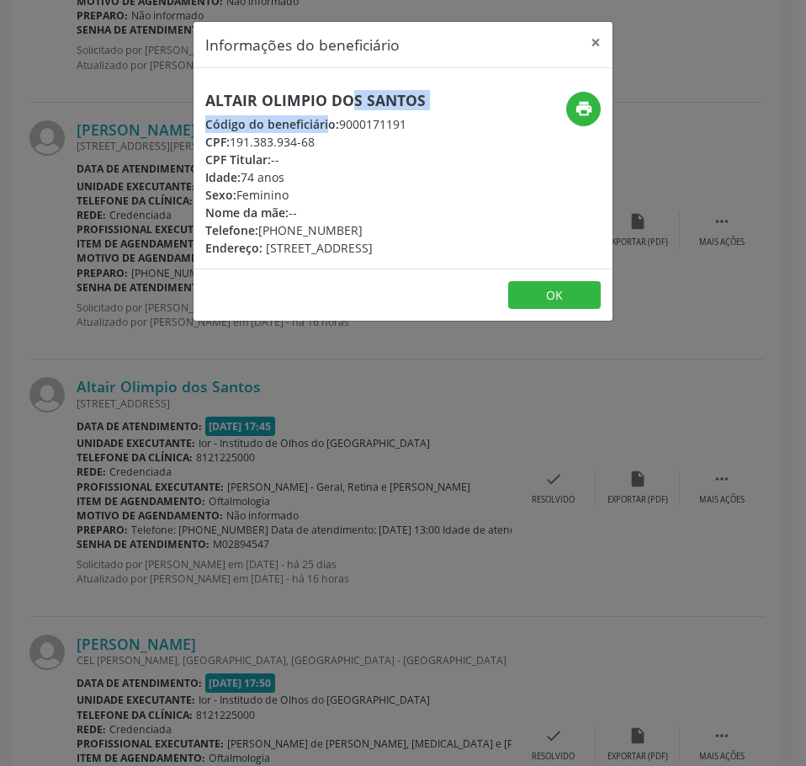
click at [287, 111] on div "Altair Olimpio dos Santos Código do beneficiário: 9000171191 CPF: 191.383.934-6…" at bounding box center [315, 174] width 220 height 165
click at [291, 98] on h5 "Altair Olimpio dos Santos" at bounding box center [315, 101] width 220 height 18
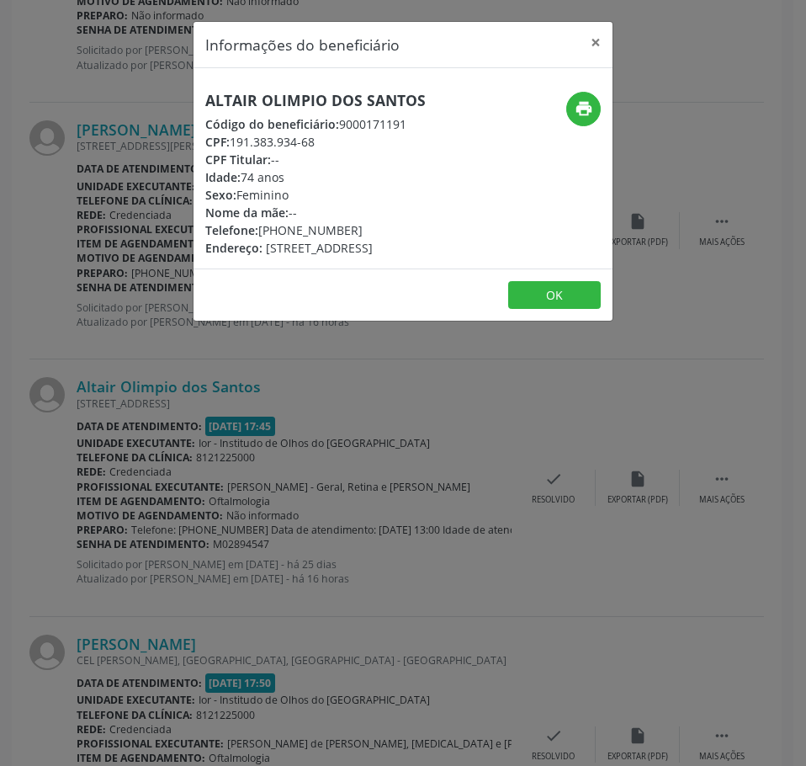
click at [112, 480] on div "Informações do beneficiário × Altair Olimpio dos Santos Código do beneficiário:…" at bounding box center [403, 383] width 806 height 766
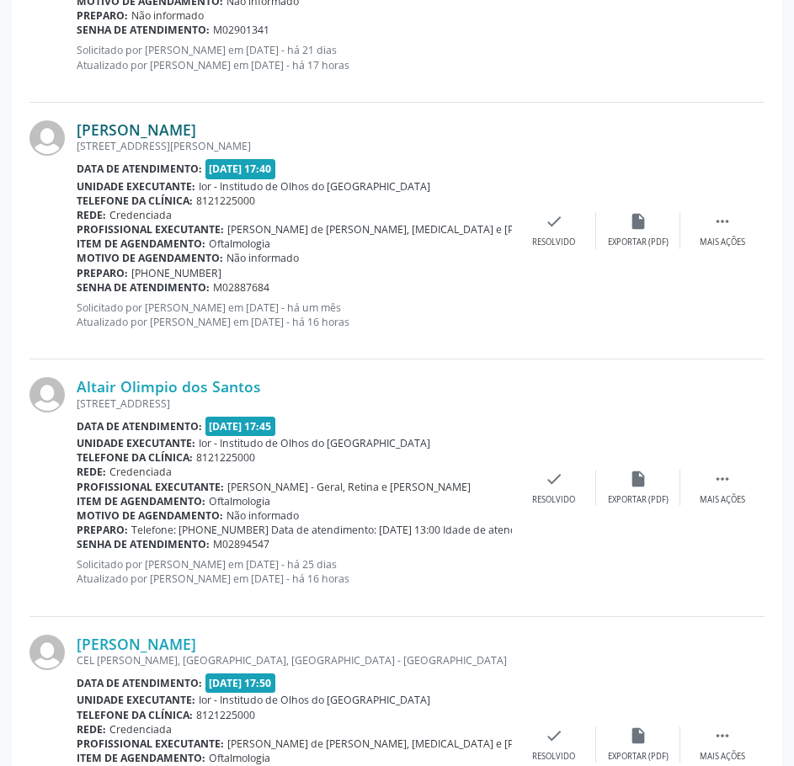
click at [173, 134] on link "[PERSON_NAME]" at bounding box center [136, 129] width 119 height 19
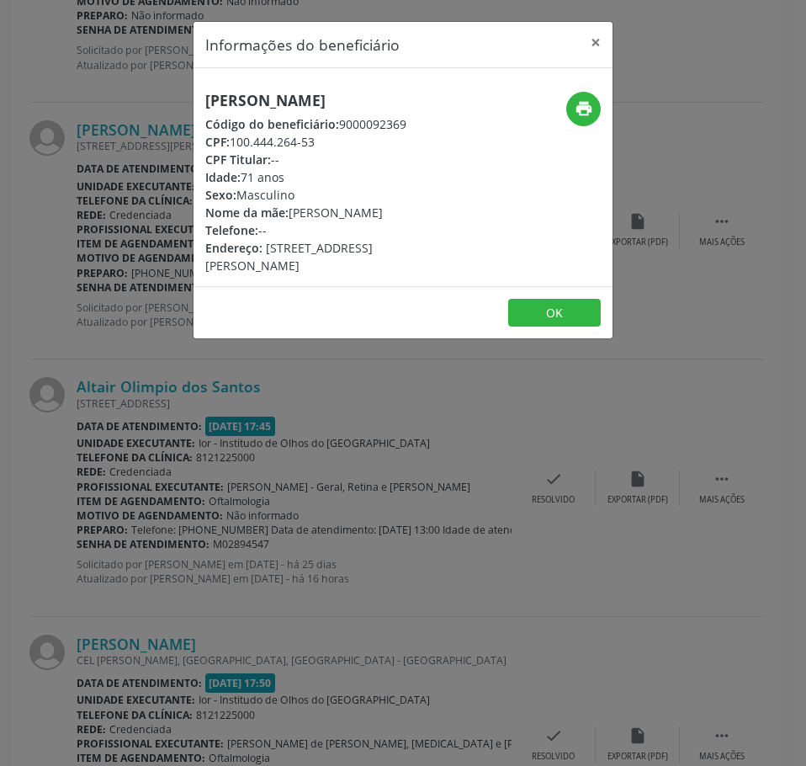
drag, startPoint x: 320, startPoint y: 146, endPoint x: 235, endPoint y: 145, distance: 85.0
click at [235, 145] on div "CPF: 100.444.264-53" at bounding box center [333, 142] width 256 height 18
click at [130, 205] on div "Informações do beneficiário × [PERSON_NAME] Código do beneficiário: 9000092369 …" at bounding box center [403, 383] width 806 height 766
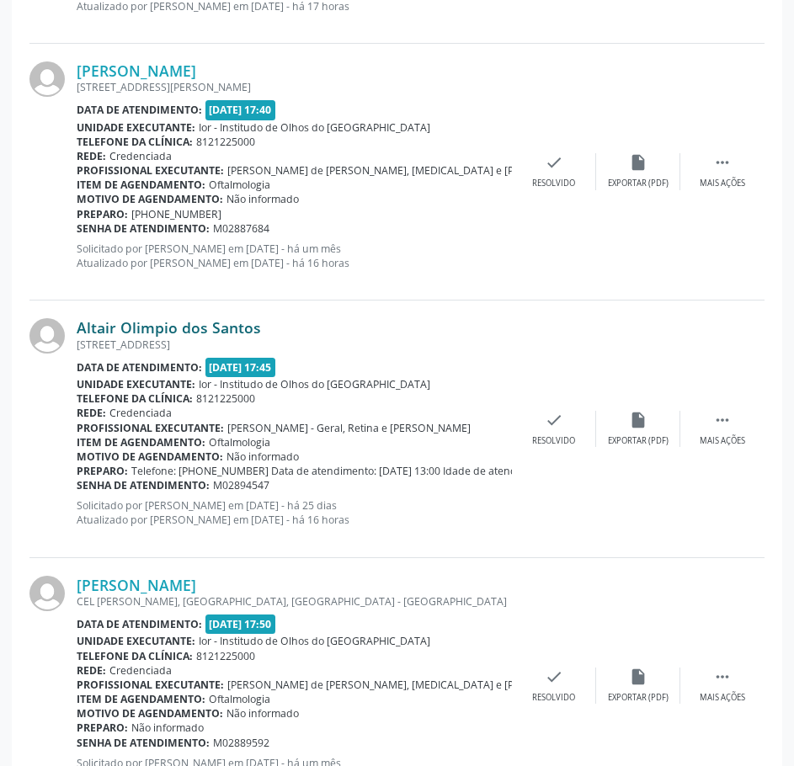
scroll to position [1515, 0]
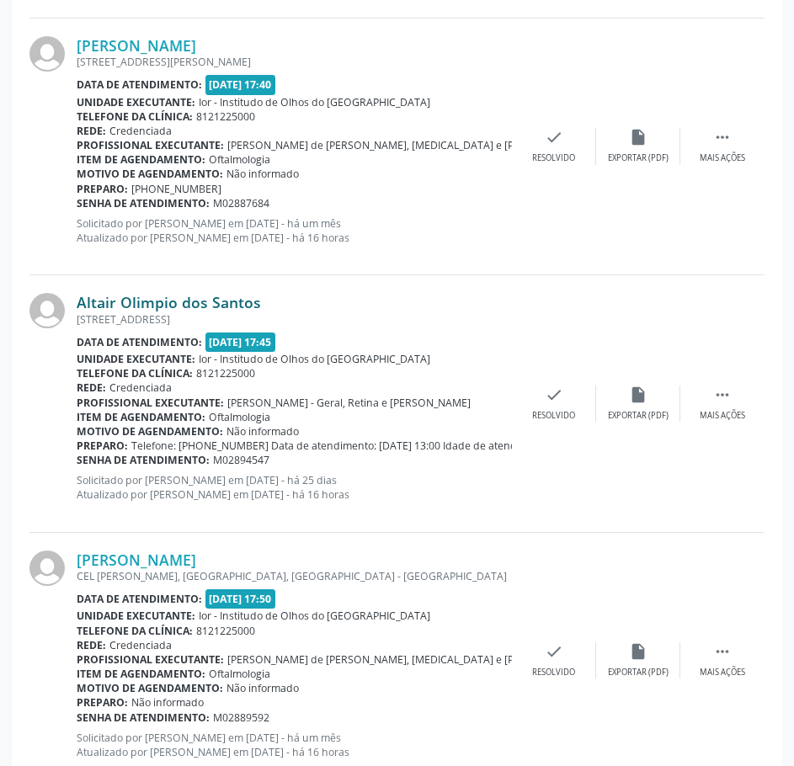
click at [163, 300] on link "Altair Olimpio dos Santos" at bounding box center [169, 302] width 184 height 19
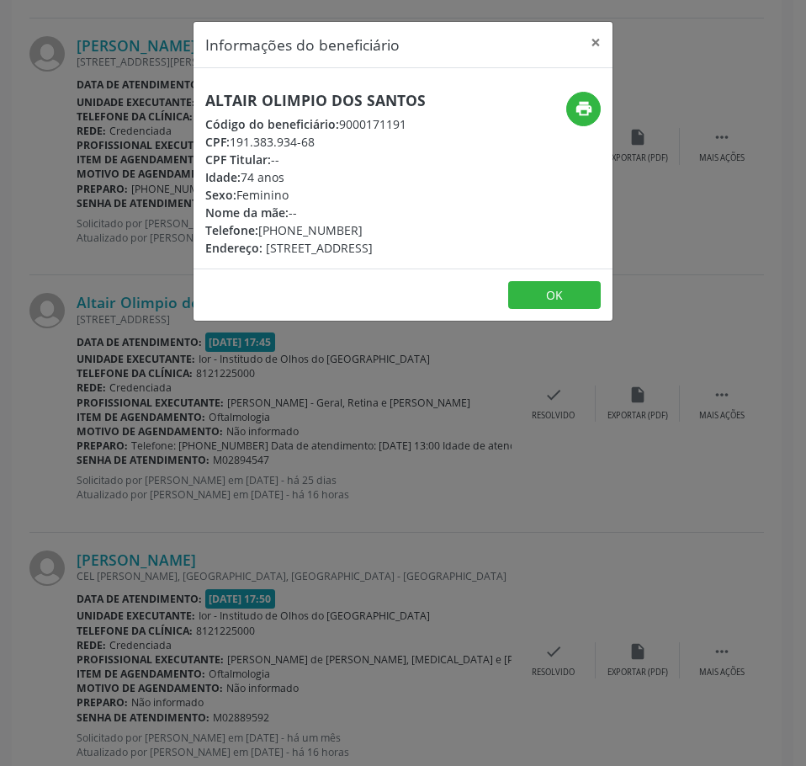
click at [246, 100] on h5 "Altair Olimpio dos Santos" at bounding box center [315, 101] width 220 height 18
click at [126, 242] on div "Informações do beneficiário × Altair Olimpio dos Santos Código do beneficiário:…" at bounding box center [403, 383] width 806 height 766
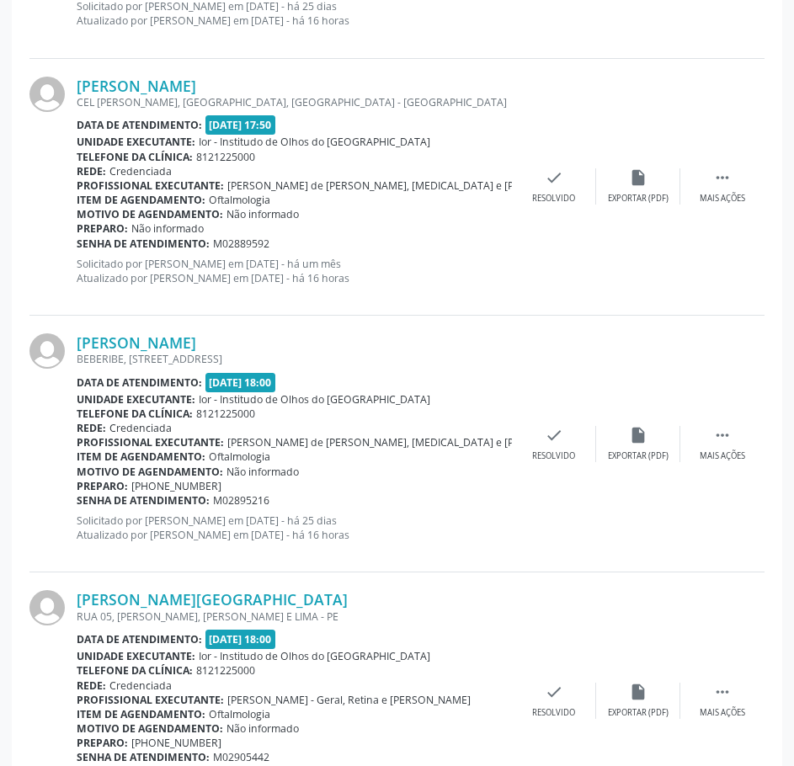
scroll to position [2020, 0]
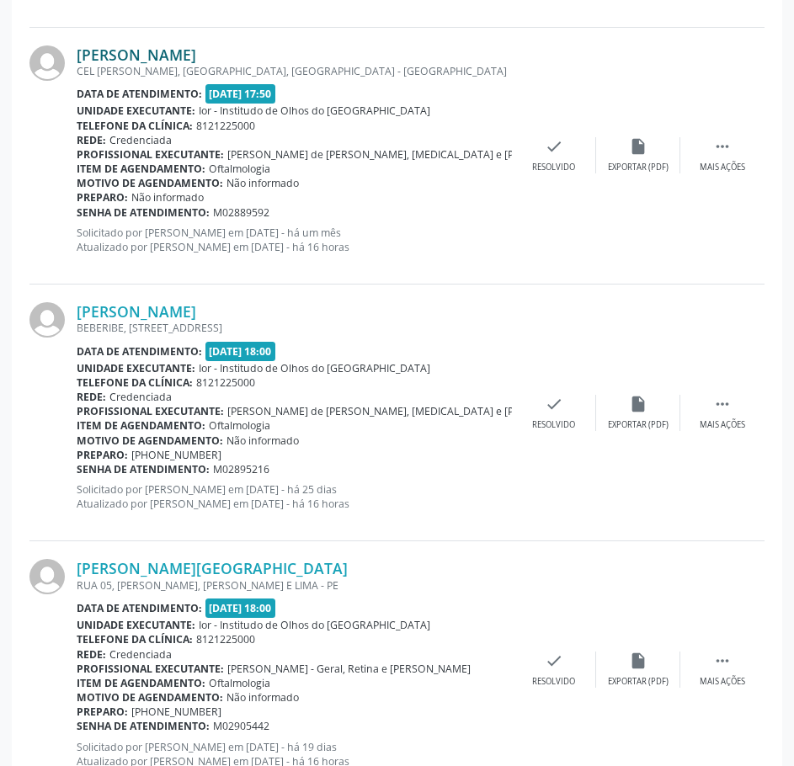
click at [170, 58] on link "[PERSON_NAME]" at bounding box center [136, 54] width 119 height 19
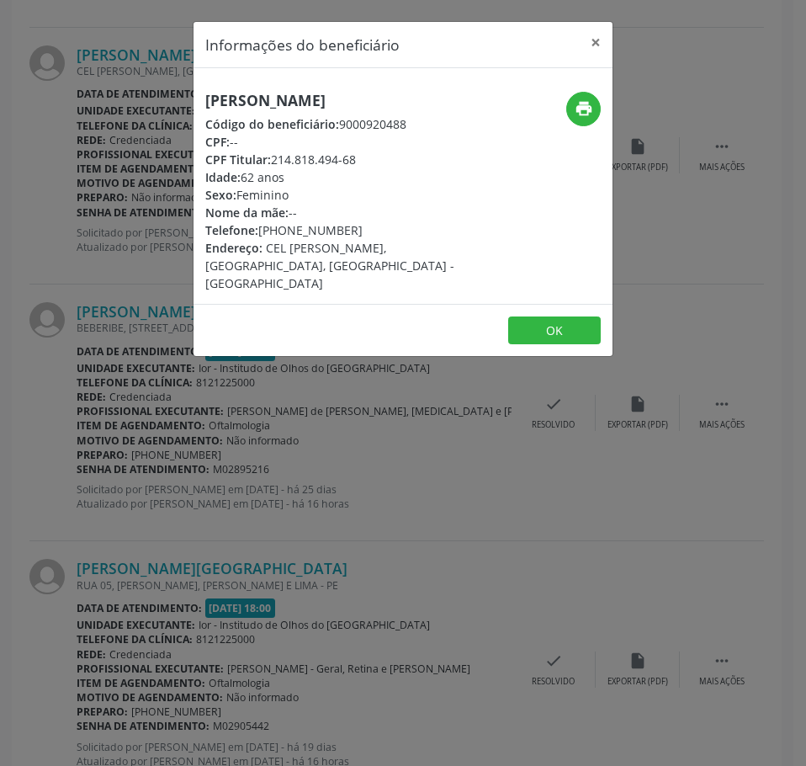
click at [250, 94] on h5 "[PERSON_NAME]" at bounding box center [333, 101] width 256 height 18
click at [173, 145] on div "Informações do beneficiário × [PERSON_NAME] Código do beneficiário: 9000920488 …" at bounding box center [403, 383] width 806 height 766
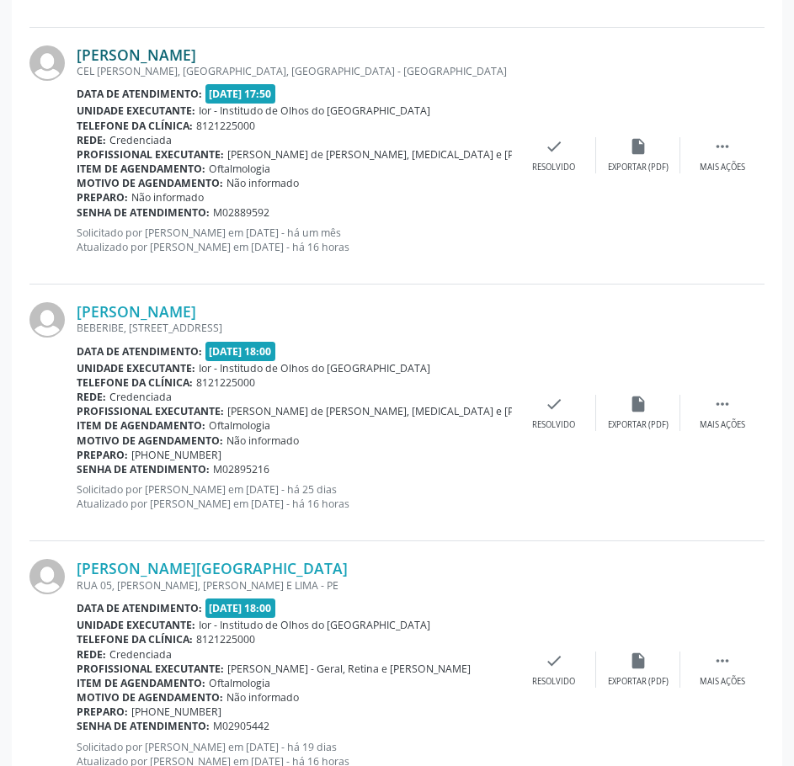
click at [196, 58] on link "[PERSON_NAME]" at bounding box center [136, 54] width 119 height 19
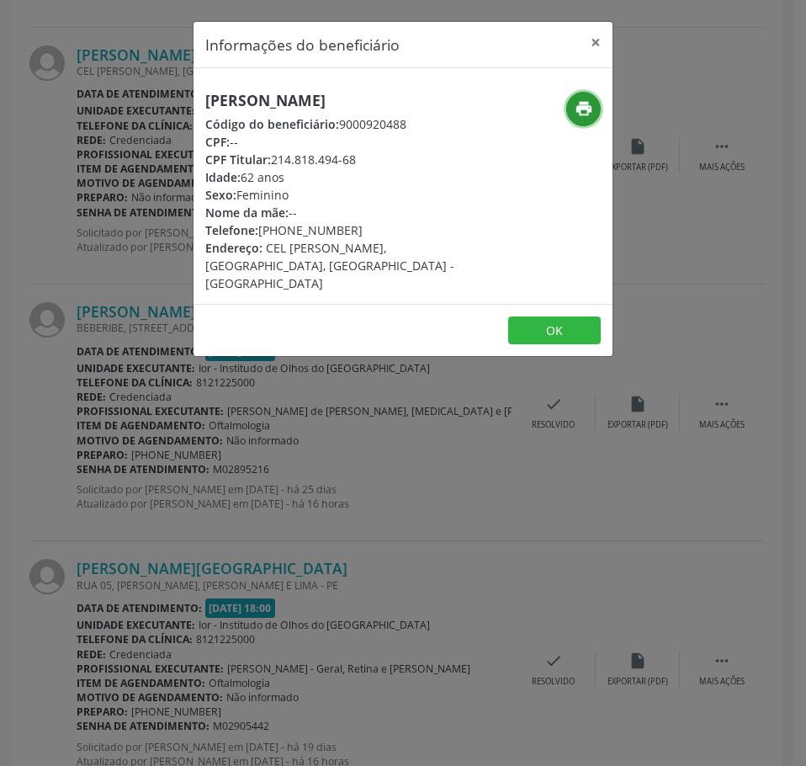
click at [580, 102] on icon "print" at bounding box center [584, 108] width 19 height 19
drag, startPoint x: 347, startPoint y: 227, endPoint x: 261, endPoint y: 224, distance: 85.9
click at [261, 224] on div "Telefone: [PHONE_NUMBER]" at bounding box center [333, 230] width 256 height 18
click at [164, 294] on div "Informações do beneficiário × [PERSON_NAME] Código do beneficiário: 9000920488 …" at bounding box center [403, 383] width 806 height 766
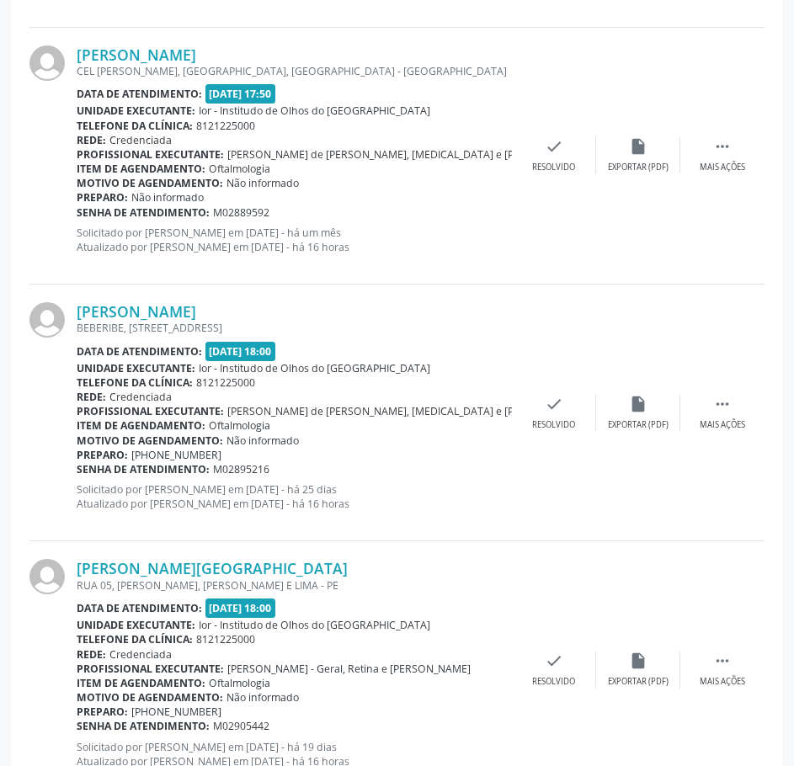
drag, startPoint x: 277, startPoint y: 212, endPoint x: 79, endPoint y: 217, distance: 197.8
click at [79, 217] on div "Senha de atendimento: M02889592" at bounding box center [294, 212] width 435 height 14
click at [175, 51] on link "[PERSON_NAME]" at bounding box center [136, 54] width 119 height 19
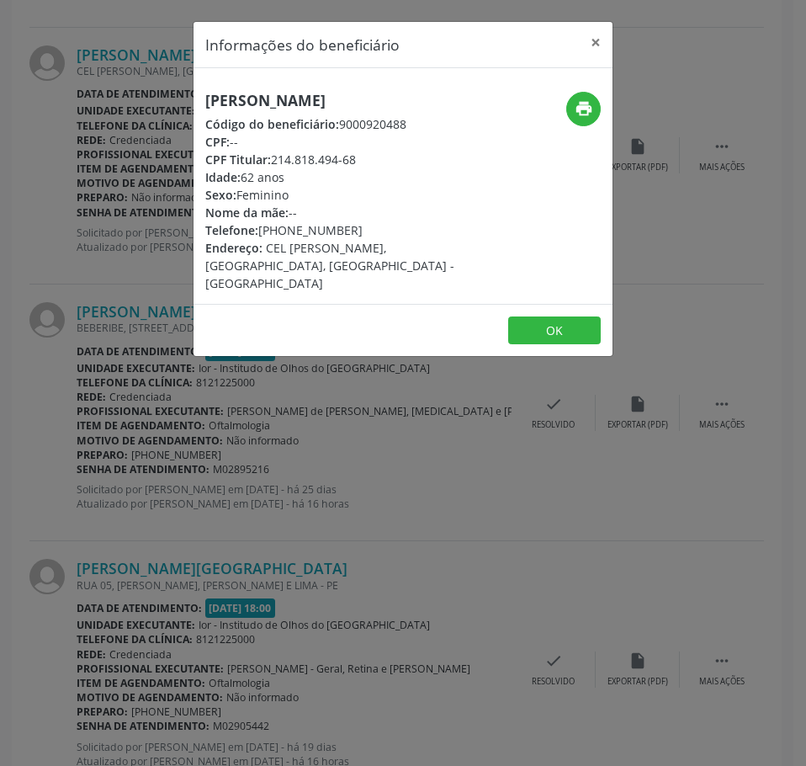
click at [285, 109] on h5 "[PERSON_NAME]" at bounding box center [333, 101] width 256 height 18
click at [475, 489] on div "Informações do beneficiário × [PERSON_NAME] Código do beneficiário: 9000920488 …" at bounding box center [403, 383] width 806 height 766
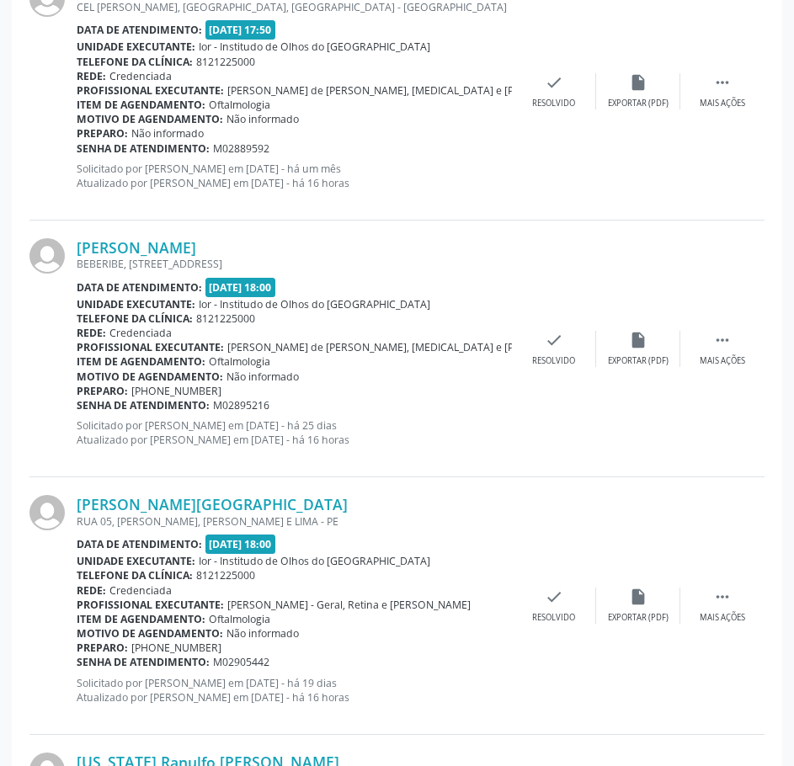
scroll to position [2188, 0]
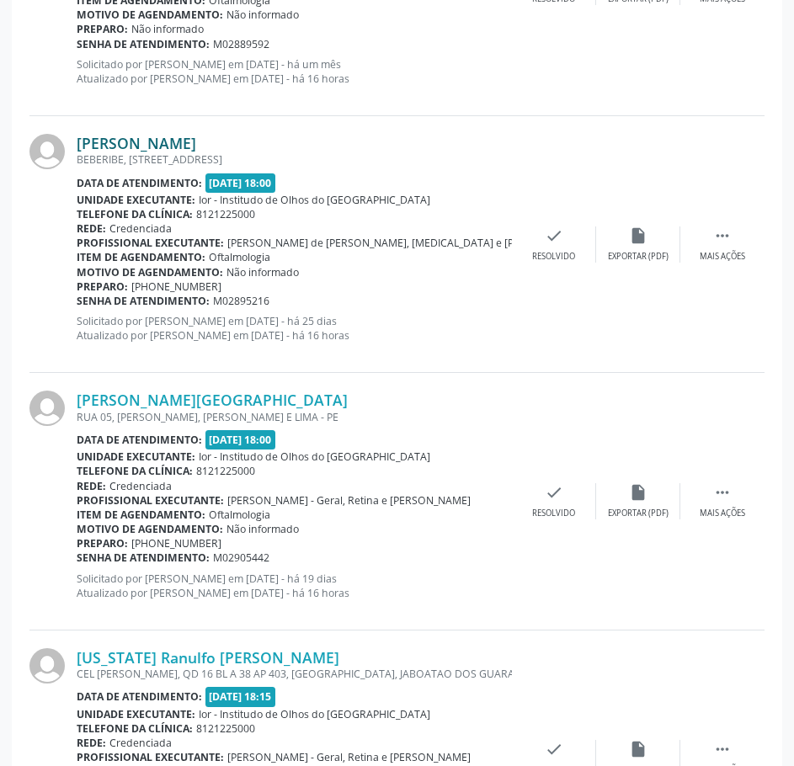
click at [150, 146] on link "[PERSON_NAME]" at bounding box center [136, 143] width 119 height 19
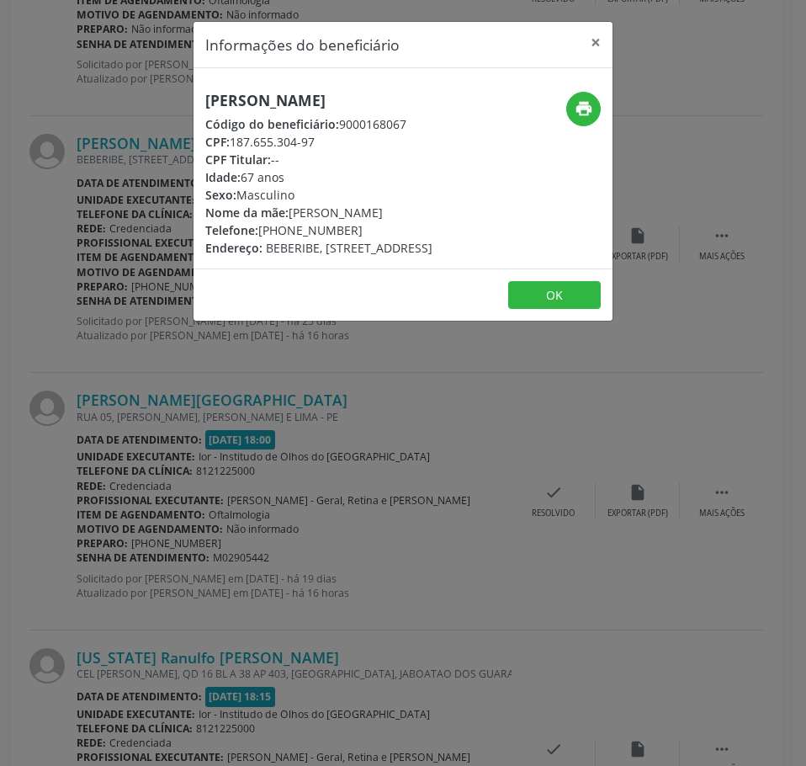
click at [262, 97] on h5 "[PERSON_NAME]" at bounding box center [318, 101] width 227 height 18
drag, startPoint x: 323, startPoint y: 137, endPoint x: 233, endPoint y: 141, distance: 90.1
click at [233, 141] on div "CPF: 187.655.304-97" at bounding box center [318, 142] width 227 height 18
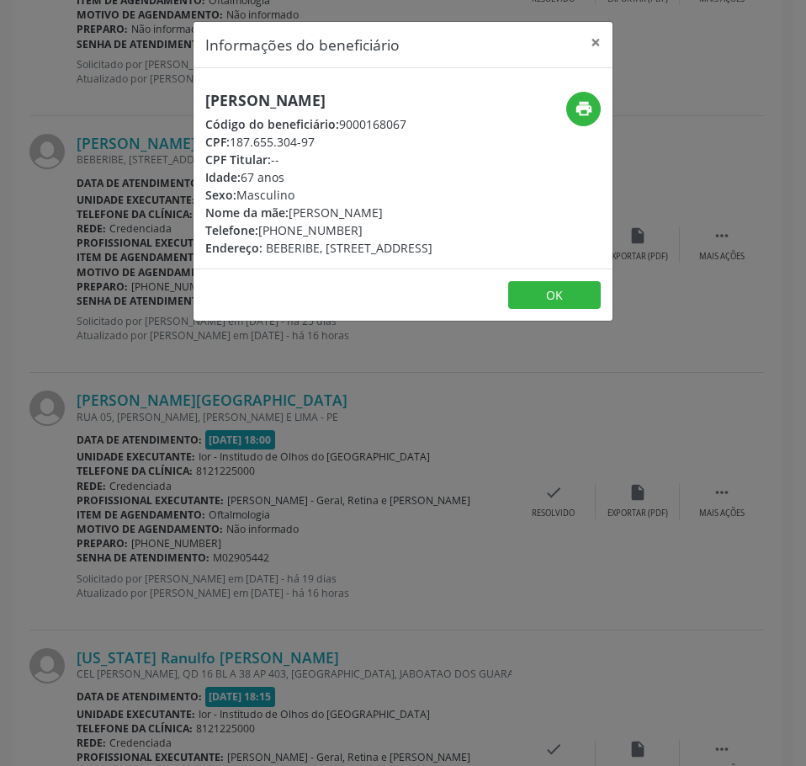
click at [160, 324] on div "Informações do beneficiário × [PERSON_NAME] Código do beneficiário: 9000168067 …" at bounding box center [403, 383] width 806 height 766
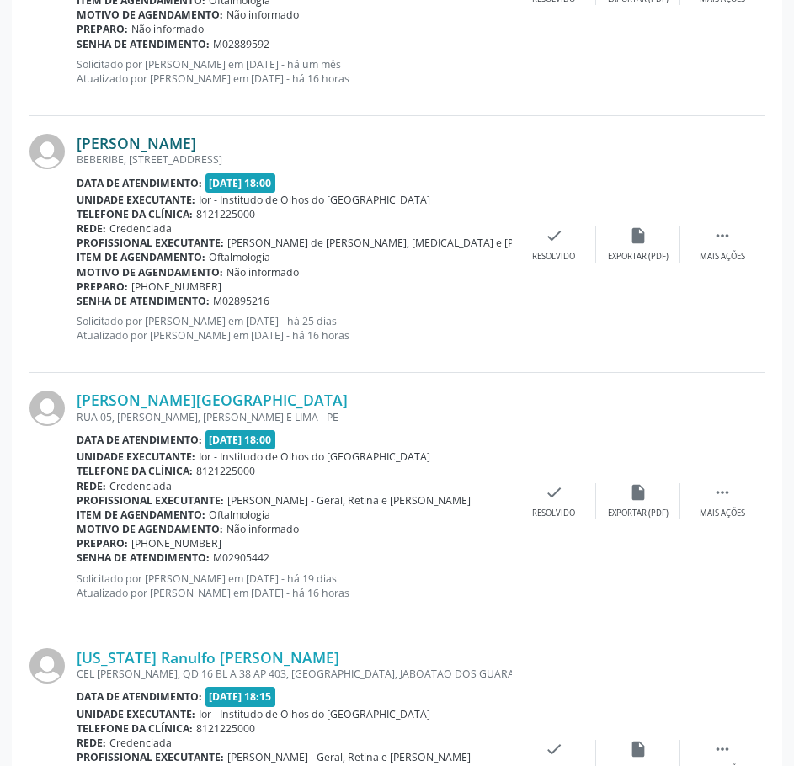
click at [196, 143] on link "[PERSON_NAME]" at bounding box center [136, 143] width 119 height 19
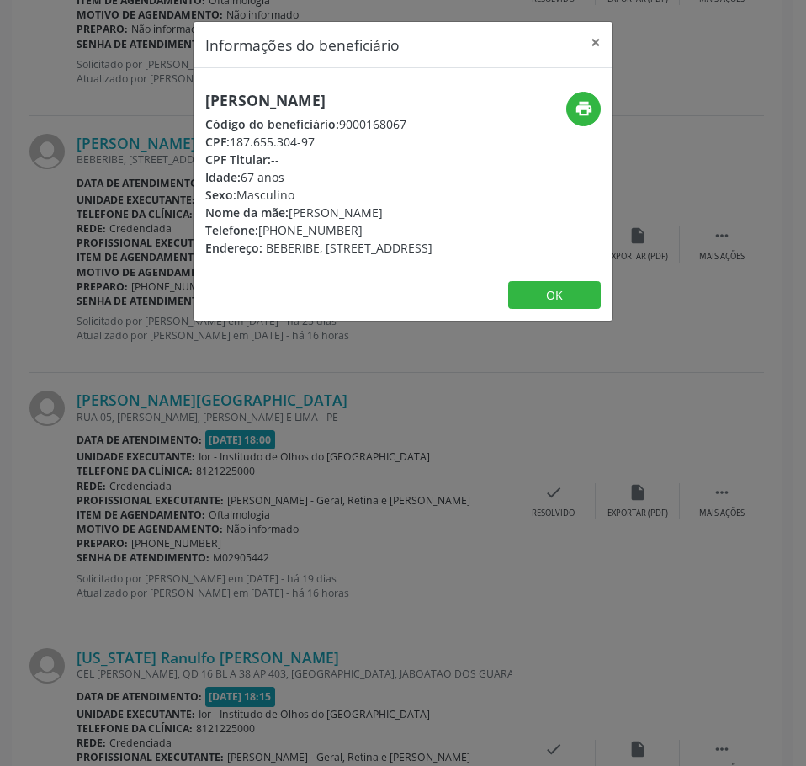
click at [163, 273] on div "Informações do beneficiário × [PERSON_NAME] Código do beneficiário: 9000168067 …" at bounding box center [403, 383] width 806 height 766
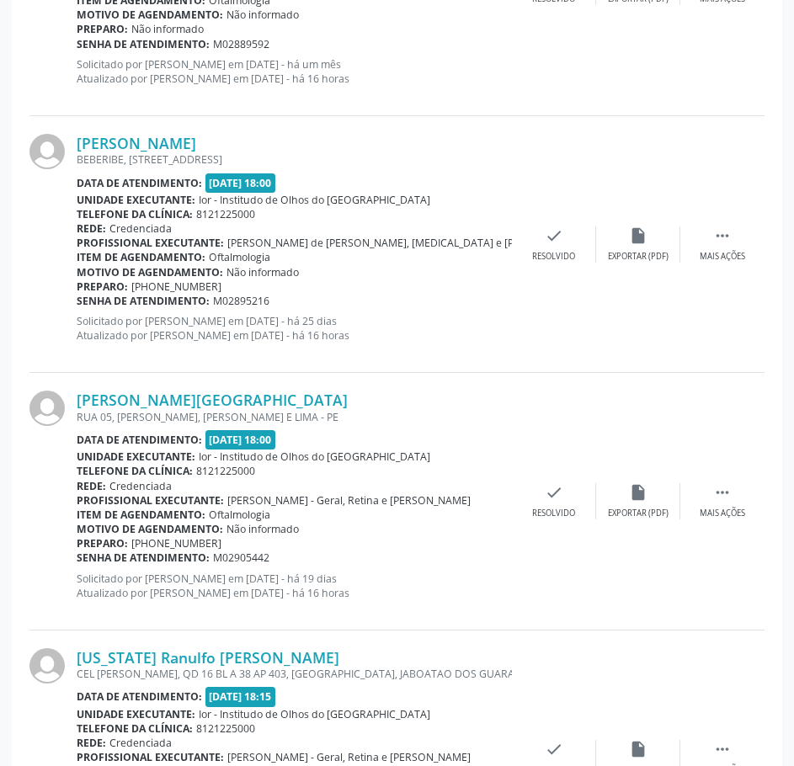
drag, startPoint x: 254, startPoint y: 299, endPoint x: 78, endPoint y: 295, distance: 175.9
click at [78, 295] on div "Senha de atendimento: M02895216" at bounding box center [294, 301] width 435 height 14
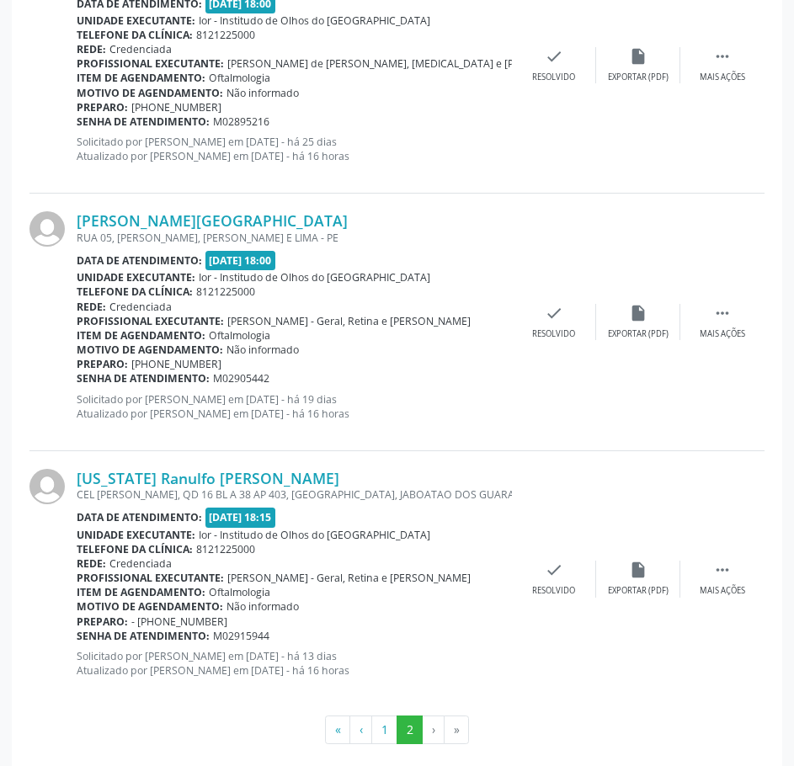
scroll to position [2386, 0]
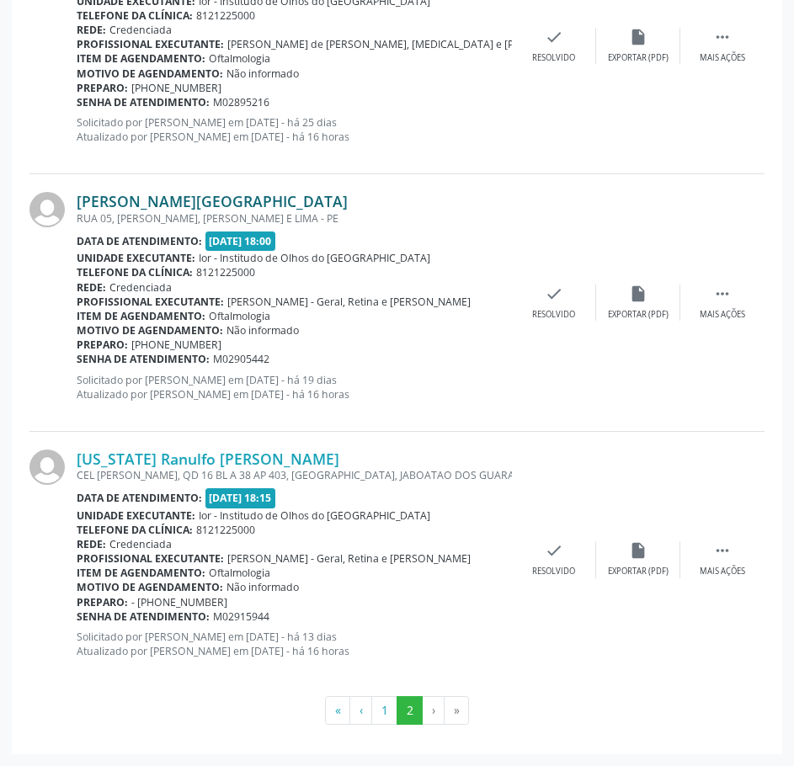
click at [182, 201] on link "[PERSON_NAME][GEOGRAPHIC_DATA]" at bounding box center [212, 201] width 271 height 19
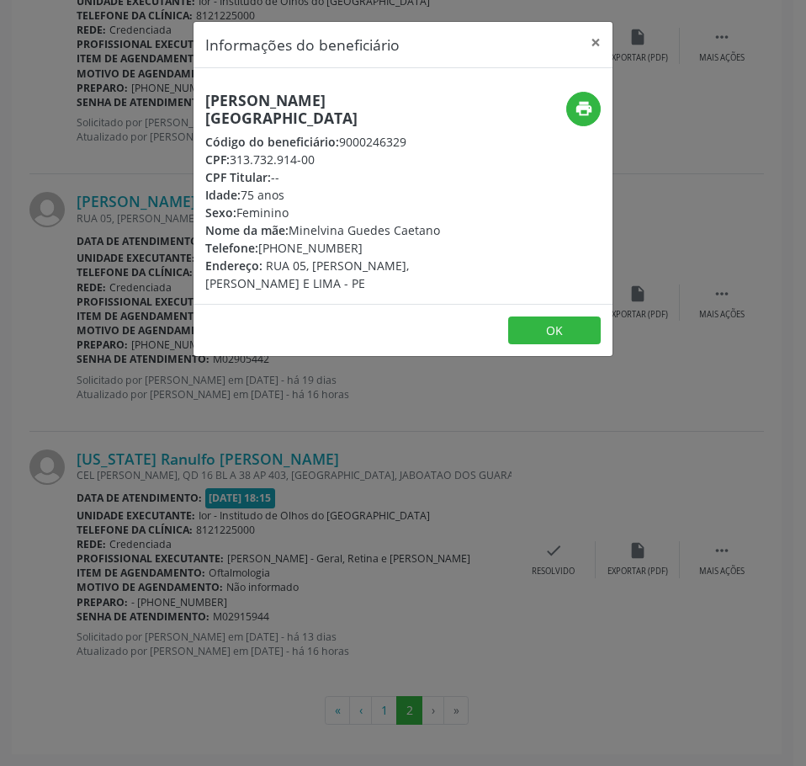
click at [268, 104] on h5 "[PERSON_NAME][GEOGRAPHIC_DATA]" at bounding box center [333, 109] width 256 height 35
click at [332, 674] on div "Informações do beneficiário × [PERSON_NAME] de [GEOGRAPHIC_DATA] Código do bene…" at bounding box center [403, 383] width 806 height 766
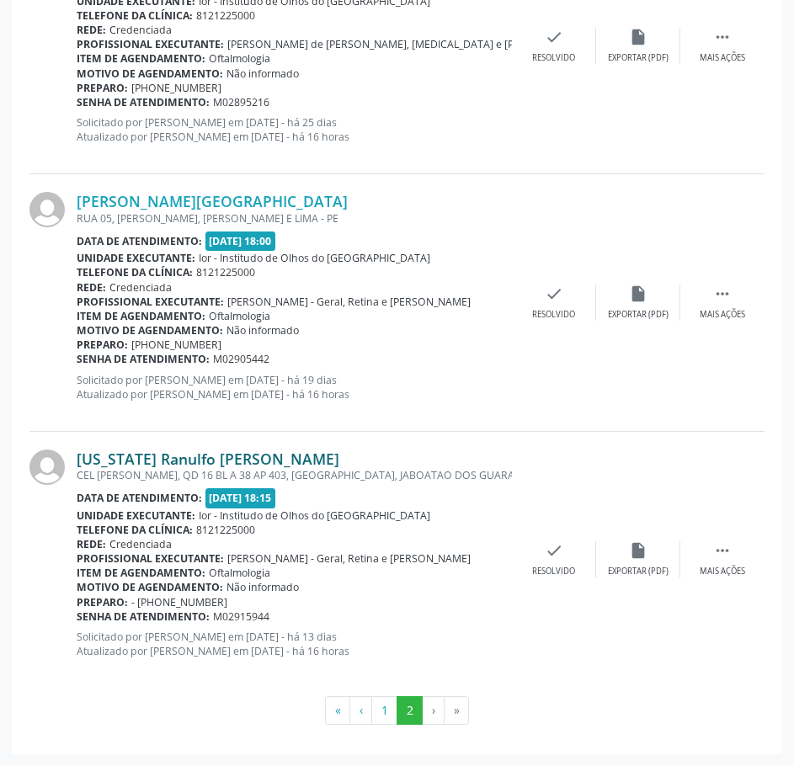
click at [228, 459] on link "[US_STATE] Ranulfo [PERSON_NAME]" at bounding box center [208, 458] width 263 height 19
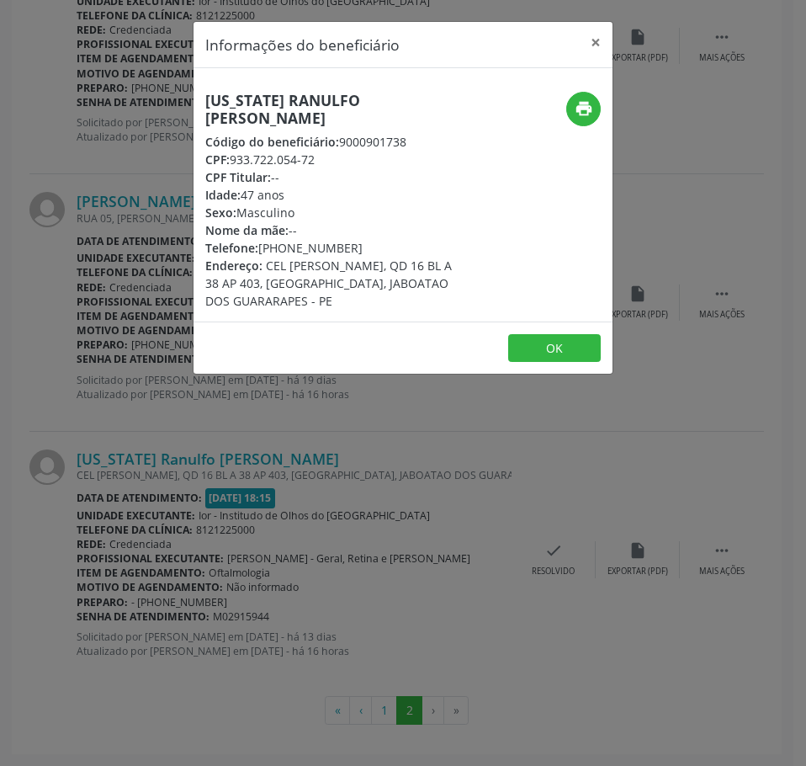
click at [252, 112] on h5 "[US_STATE] Ranulfo [PERSON_NAME]" at bounding box center [333, 109] width 256 height 35
click at [97, 458] on div "Informações do beneficiário × [US_STATE] Ranulfo [PERSON_NAME] Código do benefi…" at bounding box center [403, 383] width 806 height 766
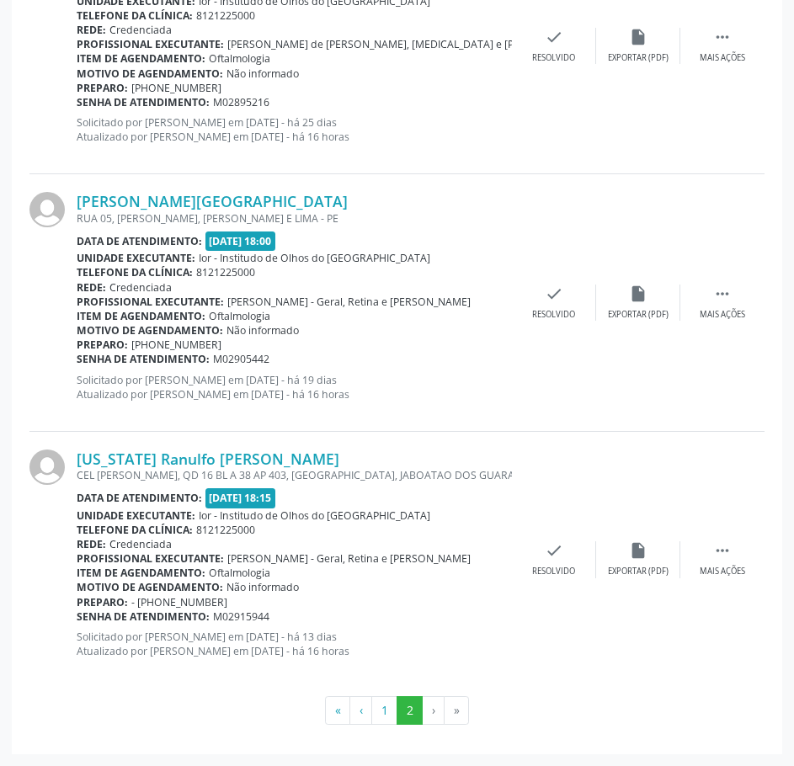
click at [269, 150] on div "[PERSON_NAME] [STREET_ADDRESS] Data de atendimento: [DATE] 18:00 Unidade execut…" at bounding box center [294, 45] width 435 height 220
click at [387, 716] on button "1" at bounding box center [384, 710] width 26 height 29
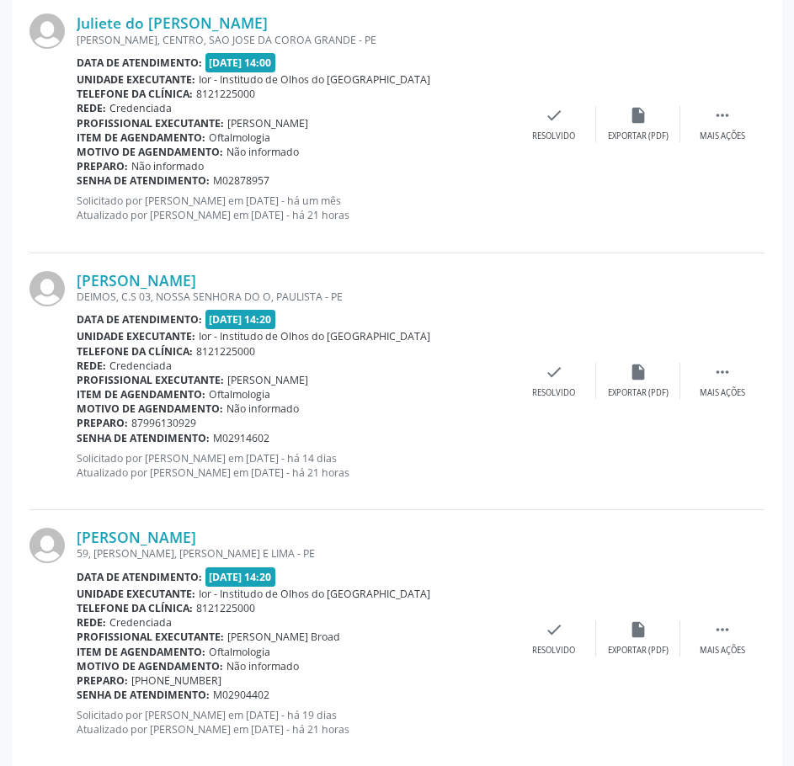
scroll to position [3082, 0]
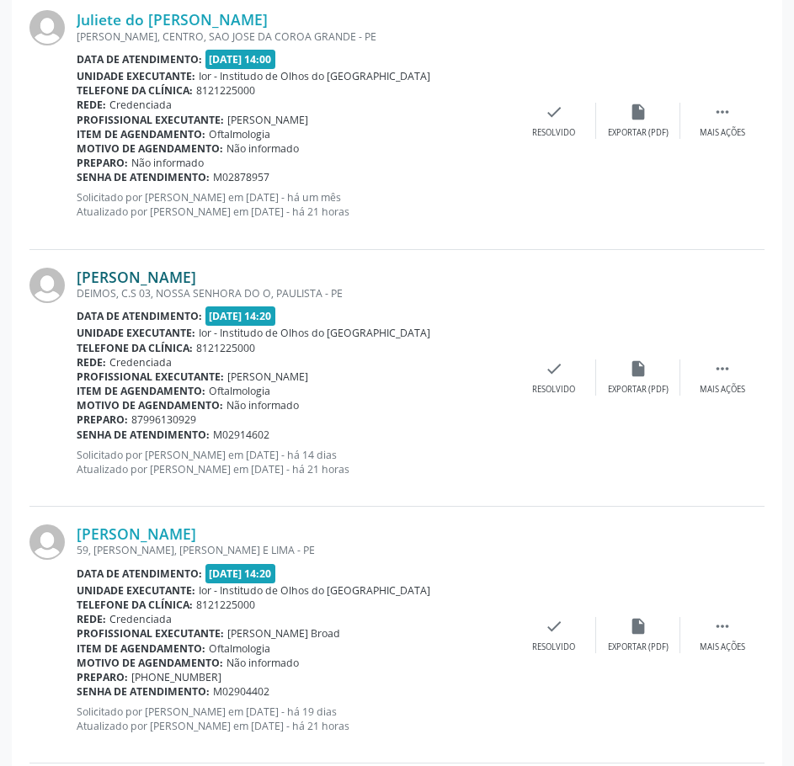
click at [196, 275] on link "[PERSON_NAME]" at bounding box center [136, 277] width 119 height 19
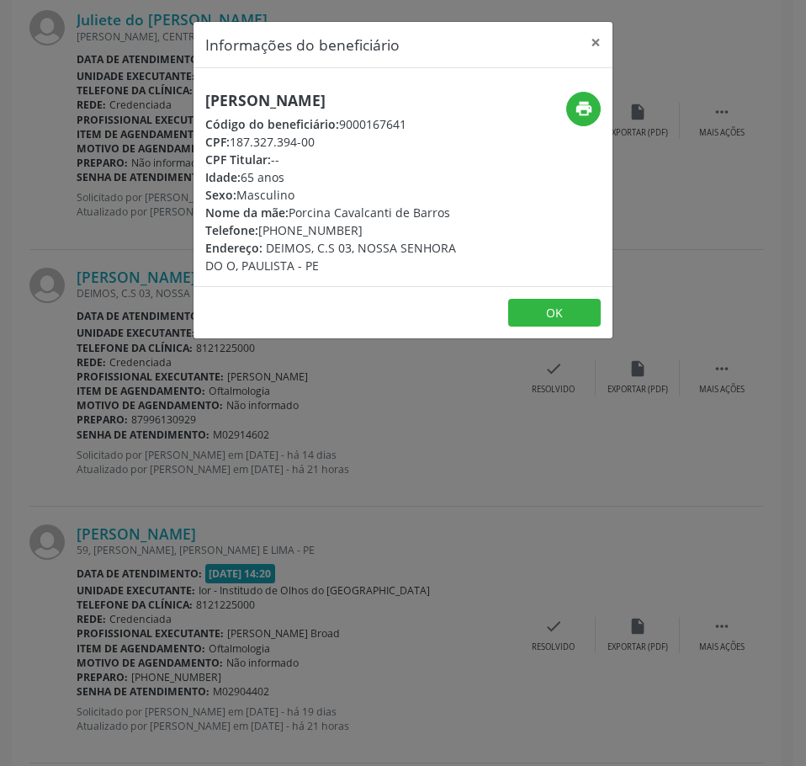
click at [231, 96] on h5 "[PERSON_NAME]" at bounding box center [333, 101] width 256 height 18
drag, startPoint x: 231, startPoint y: 96, endPoint x: 102, endPoint y: 151, distance: 139.9
click at [102, 151] on div "Informações do beneficiário × [PERSON_NAME] Código do beneficiário: 9000167641 …" at bounding box center [403, 383] width 806 height 766
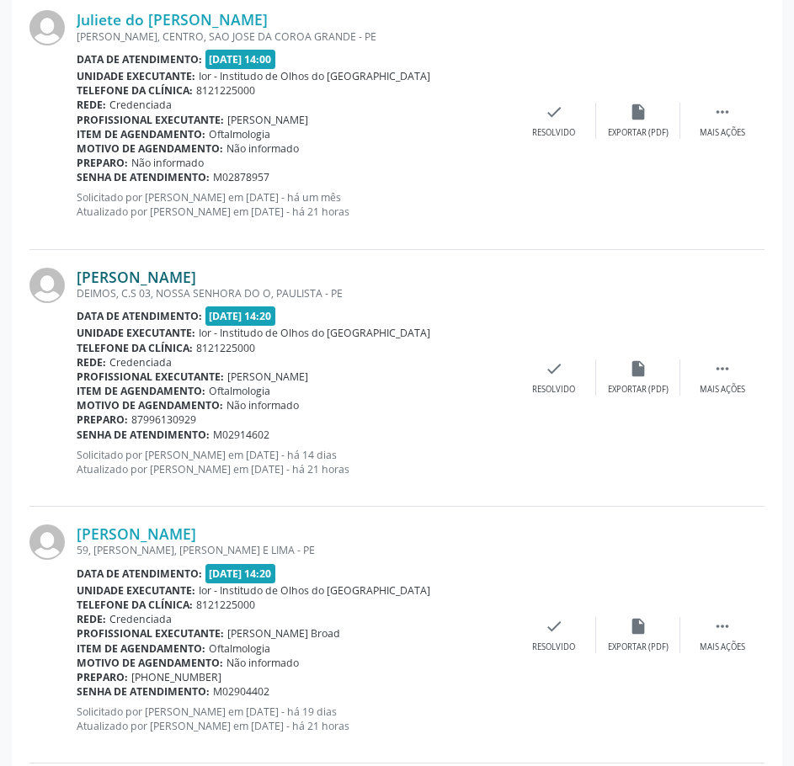
click at [196, 277] on link "[PERSON_NAME]" at bounding box center [136, 277] width 119 height 19
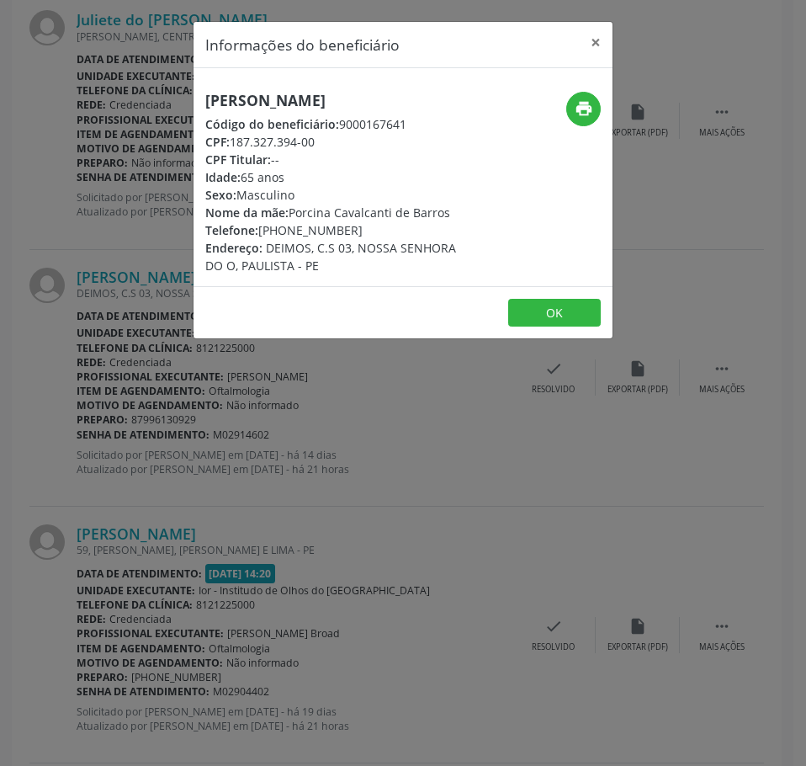
click at [231, 97] on h5 "[PERSON_NAME]" at bounding box center [333, 101] width 256 height 18
click at [157, 252] on div "Informações do beneficiário × [PERSON_NAME] Código do beneficiário: 9000167641 …" at bounding box center [403, 383] width 806 height 766
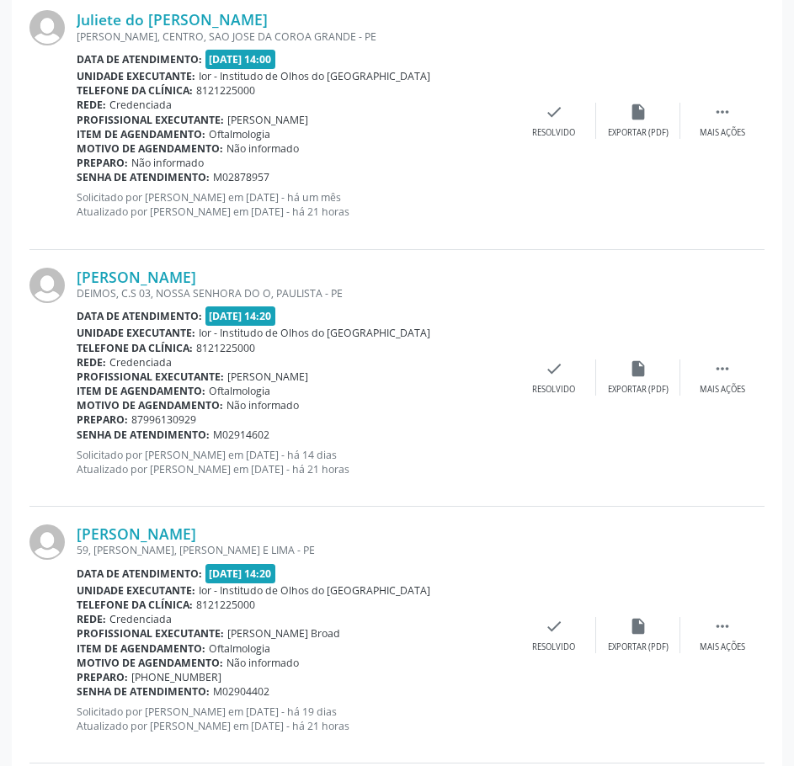
drag, startPoint x: 280, startPoint y: 437, endPoint x: 77, endPoint y: 437, distance: 202.8
click at [77, 437] on div "Senha de atendimento: M02914602" at bounding box center [294, 434] width 435 height 14
click at [196, 278] on link "[PERSON_NAME]" at bounding box center [136, 277] width 119 height 19
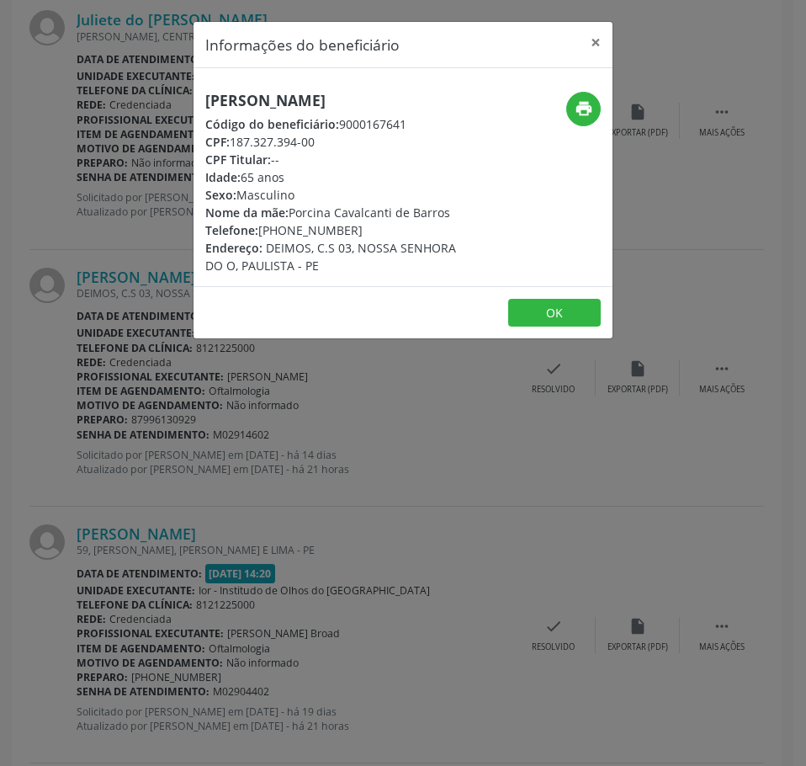
click at [209, 304] on footer "OK" at bounding box center [403, 312] width 419 height 53
click at [255, 417] on div "Informações do beneficiário × [PERSON_NAME] Código do beneficiário: 9000167641 …" at bounding box center [403, 383] width 806 height 766
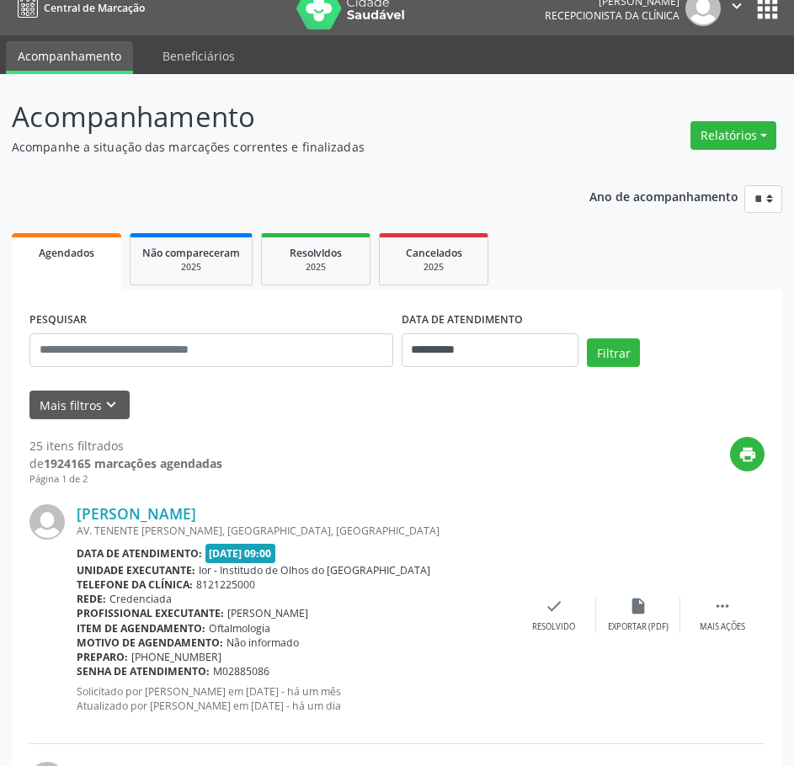
scroll to position [0, 0]
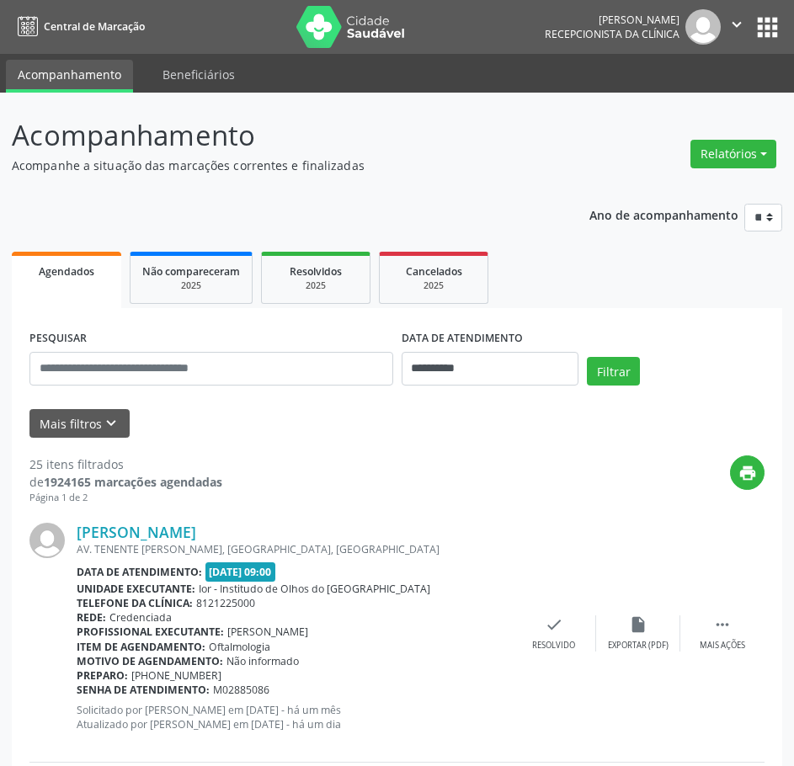
click at [735, 23] on icon "" at bounding box center [736, 24] width 19 height 19
click at [653, 102] on link "Sair" at bounding box center [693, 103] width 116 height 24
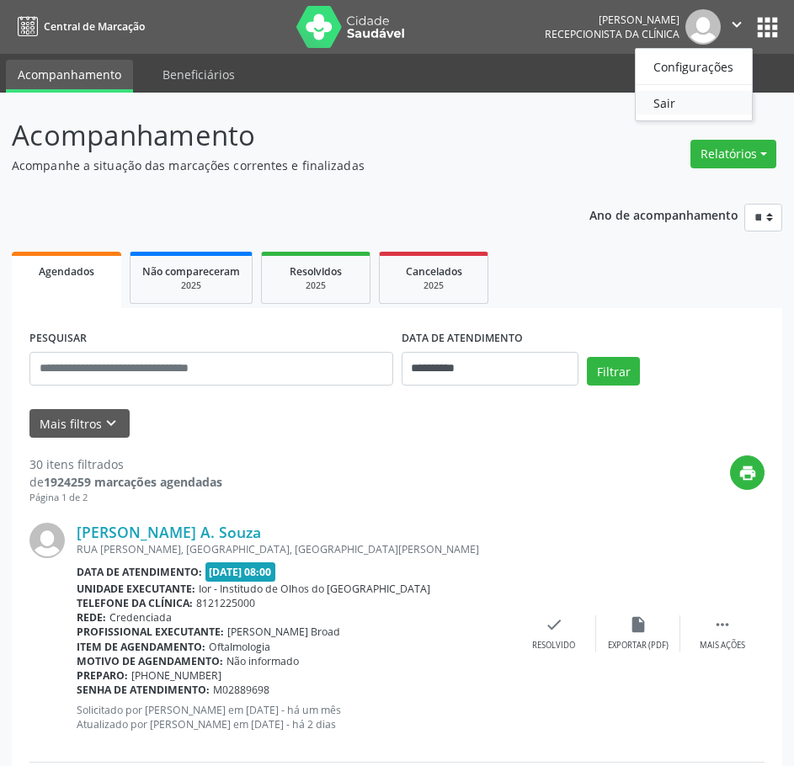
click at [675, 96] on link "Sair" at bounding box center [693, 103] width 116 height 24
